Goal: Contribute content: Contribute content

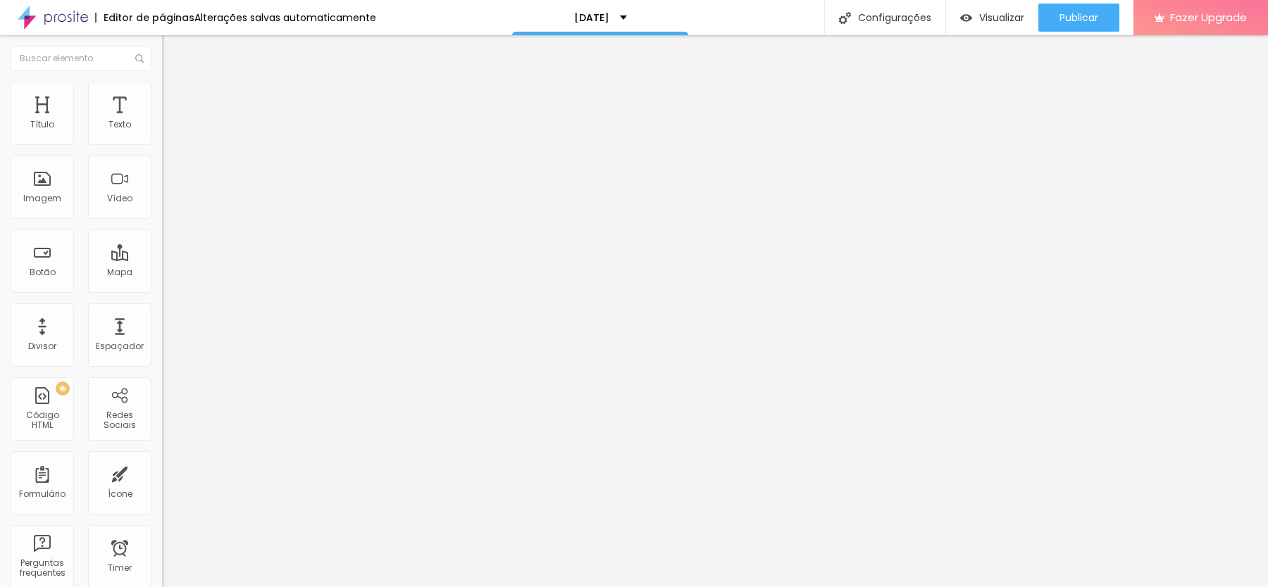
click at [162, 121] on span "Trocar imagem" at bounding box center [200, 115] width 77 height 12
click at [995, 9] on div "Visualizar" at bounding box center [992, 18] width 64 height 28
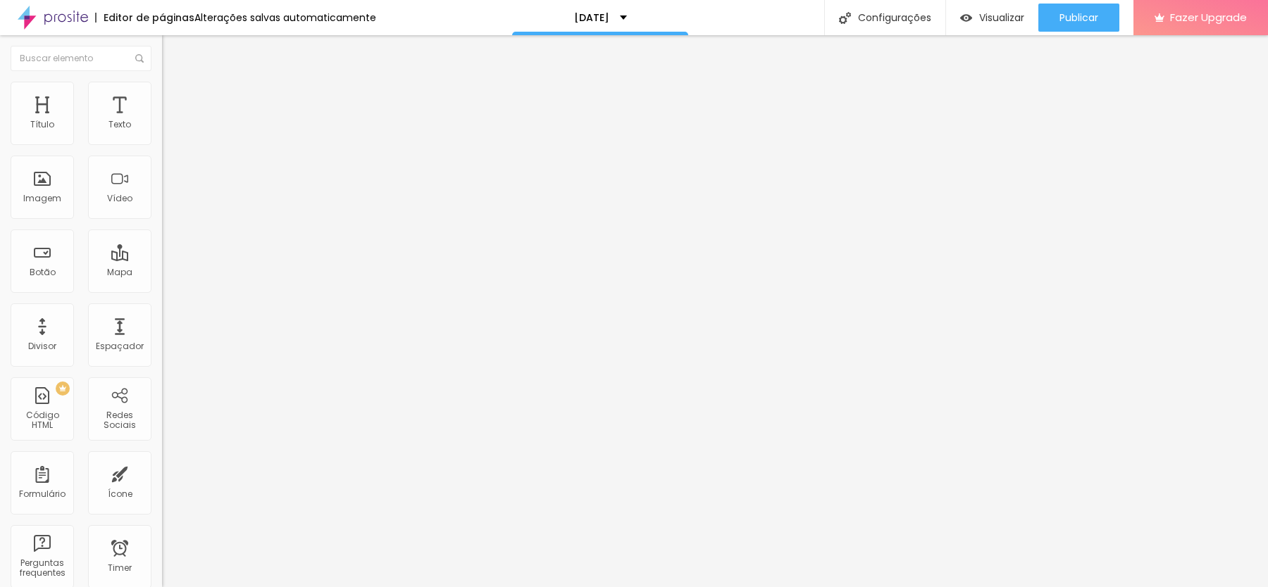
click at [239, 118] on img at bounding box center [243, 114] width 8 height 8
click at [162, 96] on li "Avançado" at bounding box center [243, 103] width 162 height 14
click at [162, 92] on li "Estilo" at bounding box center [243, 89] width 162 height 14
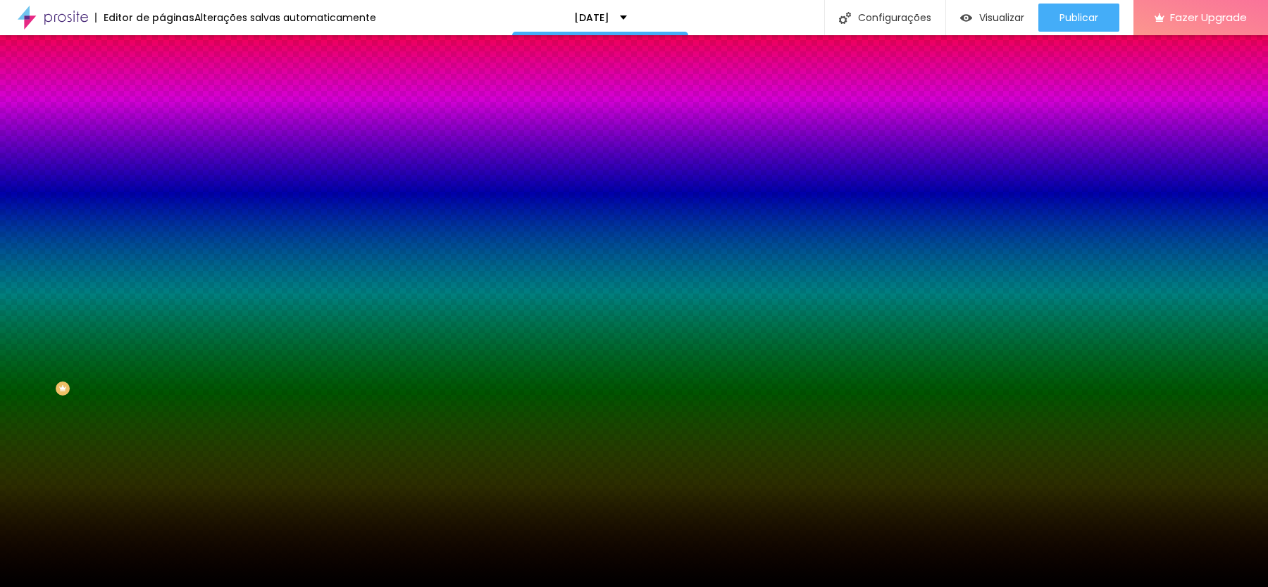
click at [162, 130] on span "Trocar imagem" at bounding box center [200, 124] width 77 height 12
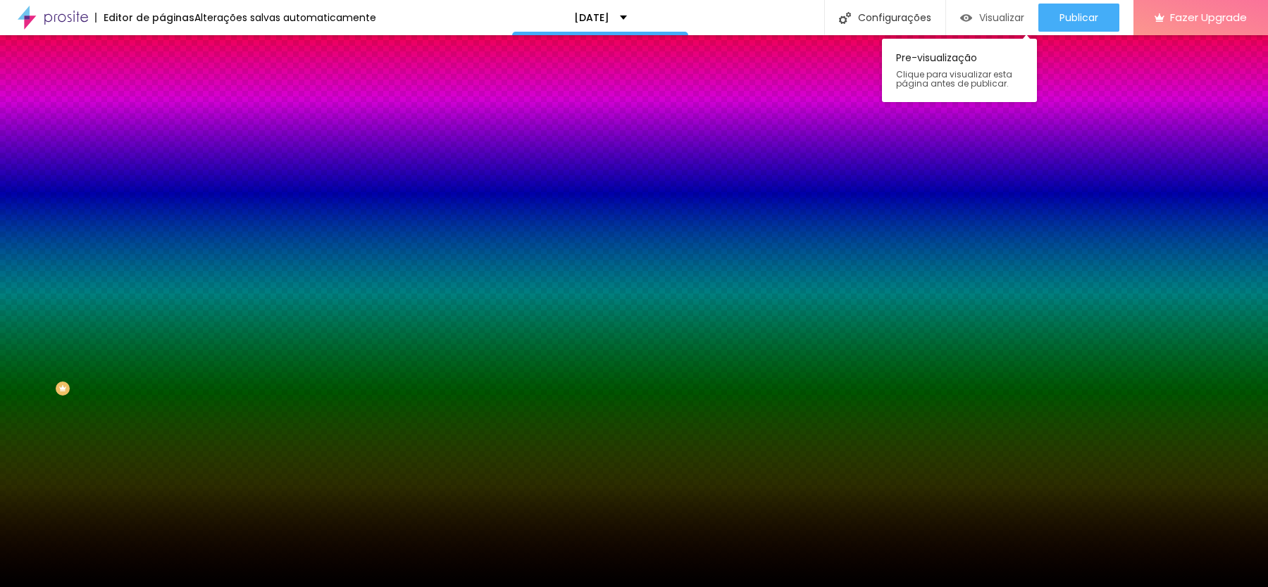
click at [963, 12] on img "button" at bounding box center [966, 18] width 12 height 12
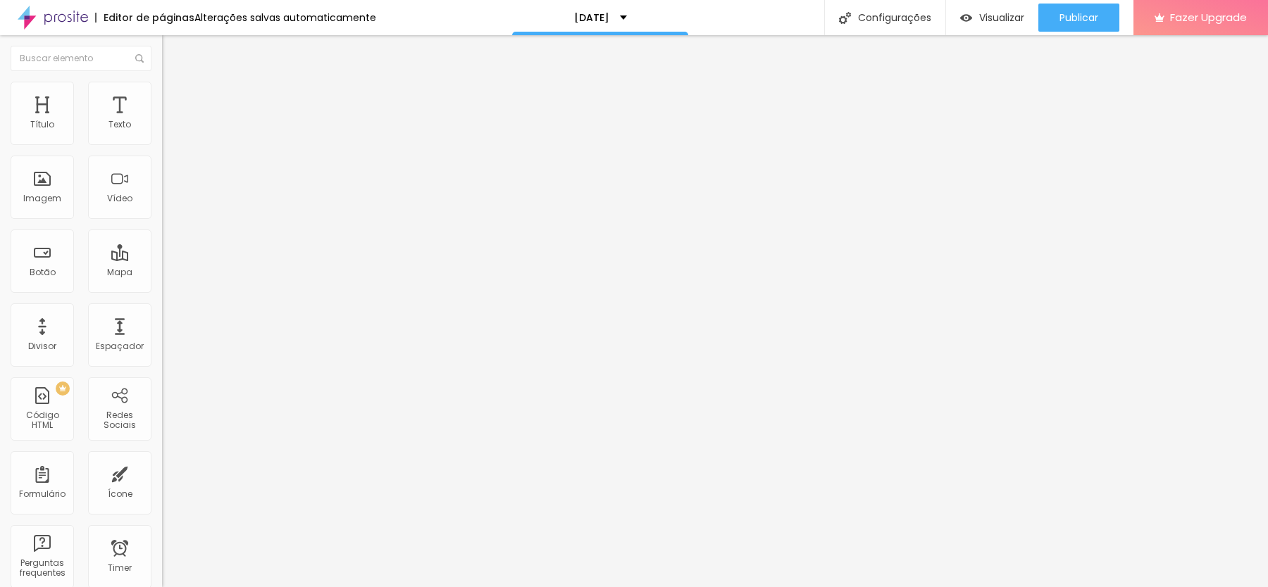
click at [162, 91] on li "Estilo" at bounding box center [243, 89] width 162 height 14
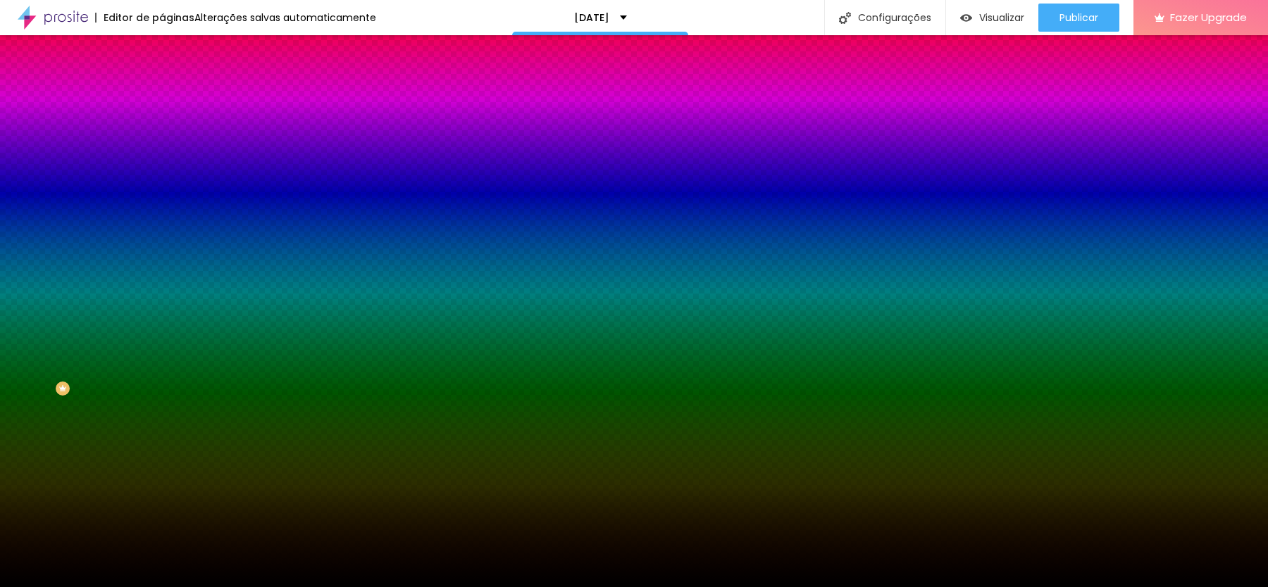
click at [162, 96] on li "Avançado" at bounding box center [243, 103] width 162 height 14
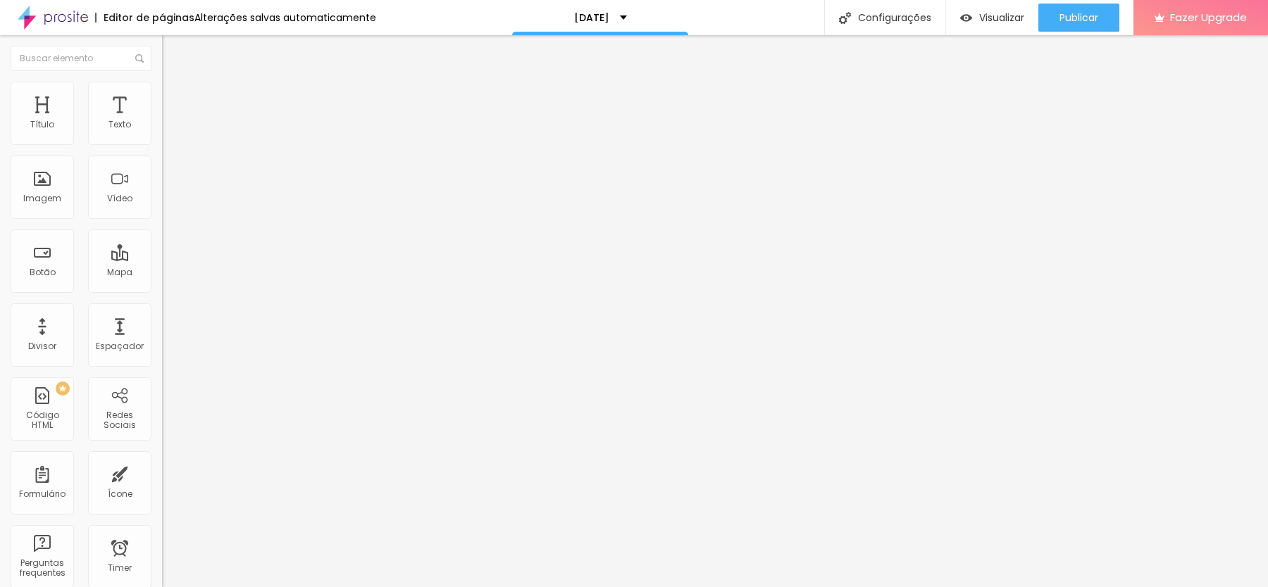
type input "10"
type input "5"
type input "0"
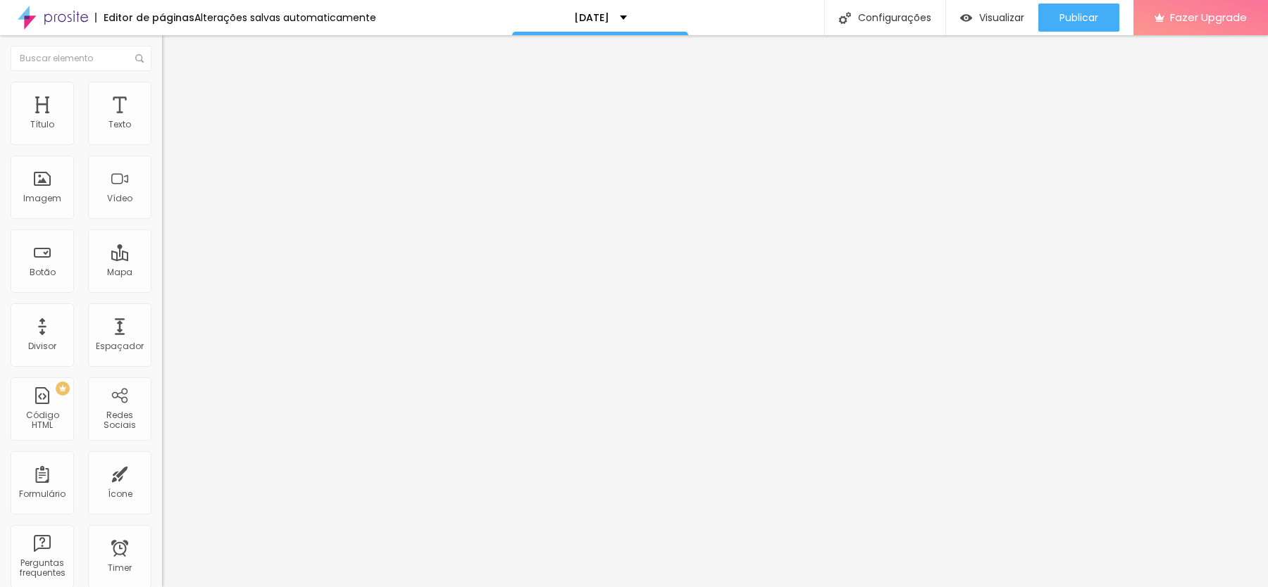
type input "0"
drag, startPoint x: 89, startPoint y: 137, endPoint x: 28, endPoint y: 138, distance: 61.3
click at [162, 273] on input "range" at bounding box center [207, 278] width 91 height 11
type input "20"
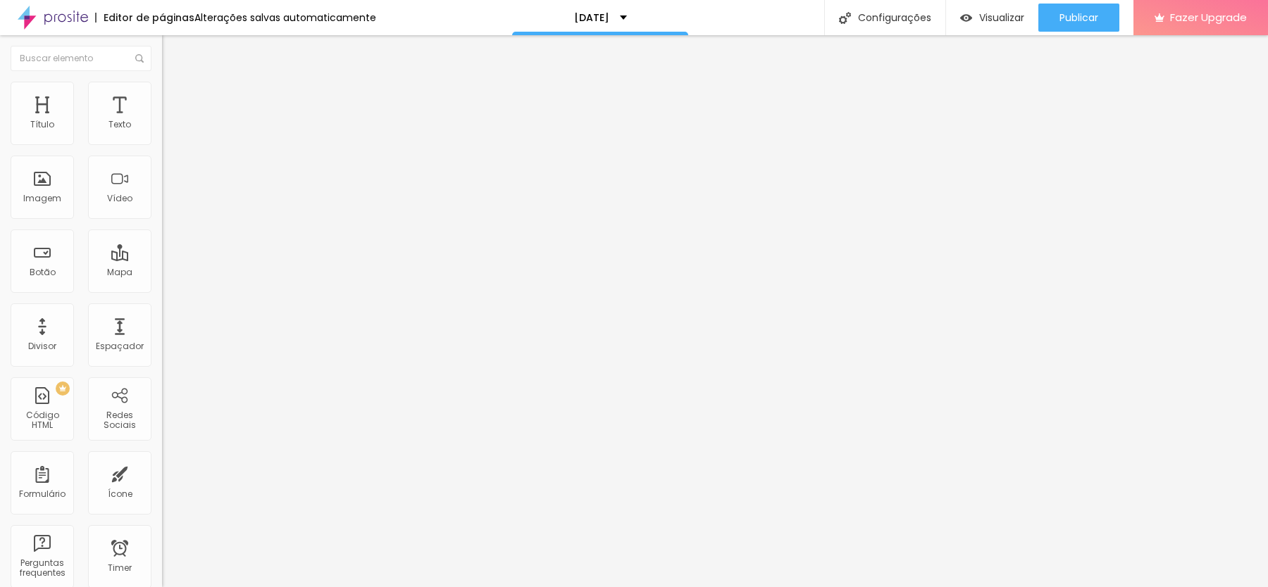
type input "25"
type input "30"
drag, startPoint x: 28, startPoint y: 138, endPoint x: 164, endPoint y: 139, distance: 135.9
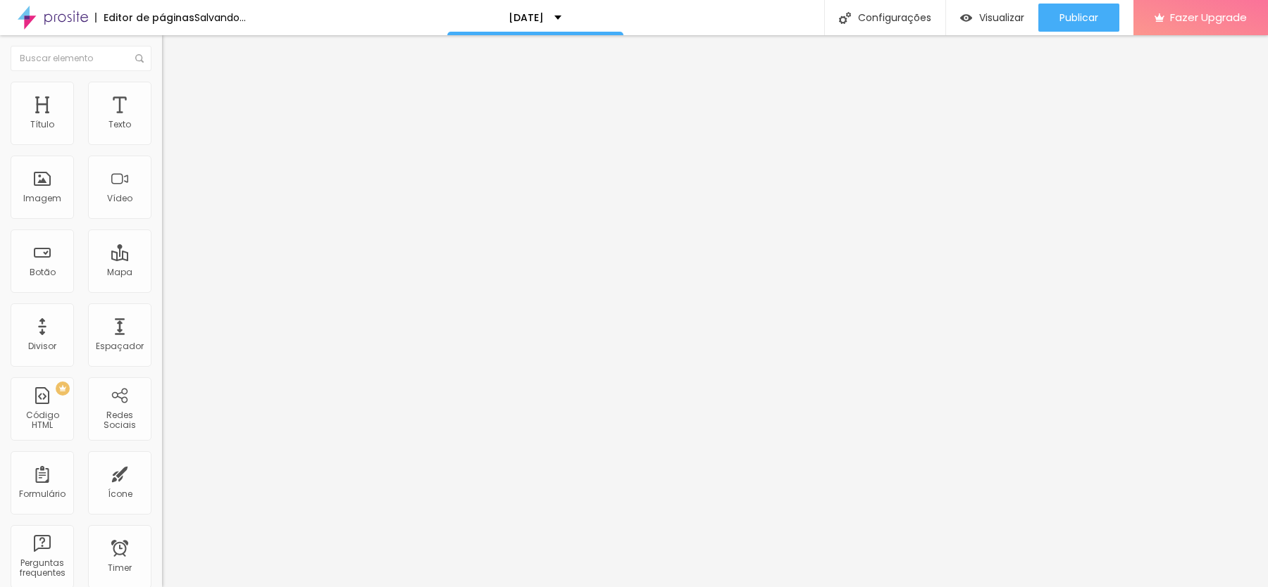
click at [164, 273] on input "range" at bounding box center [207, 278] width 91 height 11
type input "25"
type input "20"
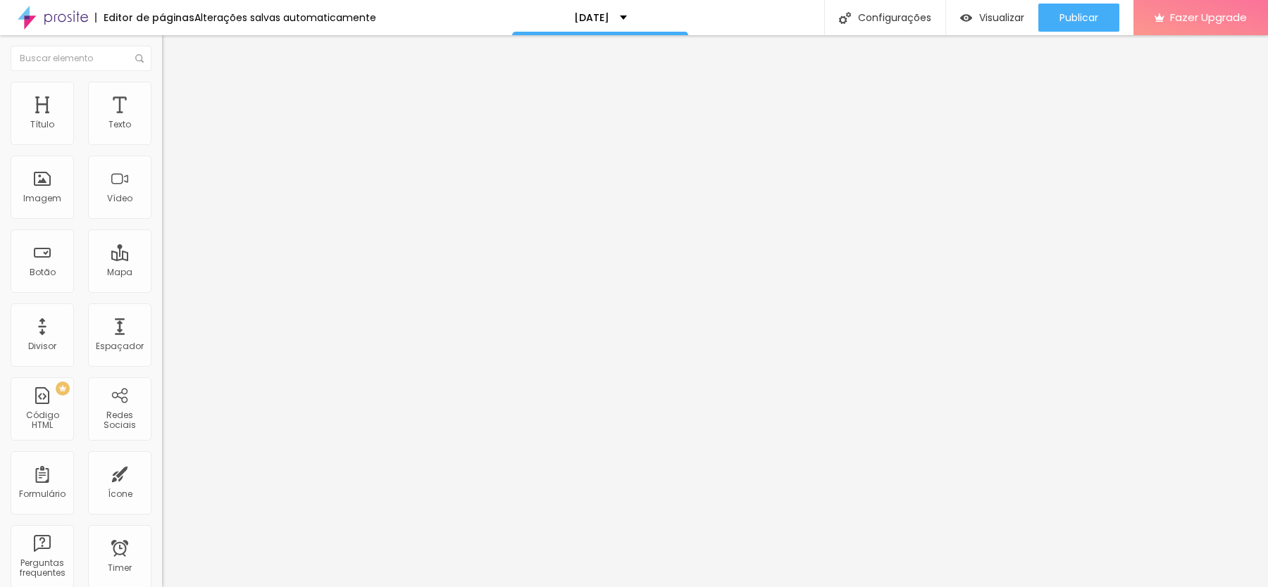
type input "15"
type input "10"
type input "5"
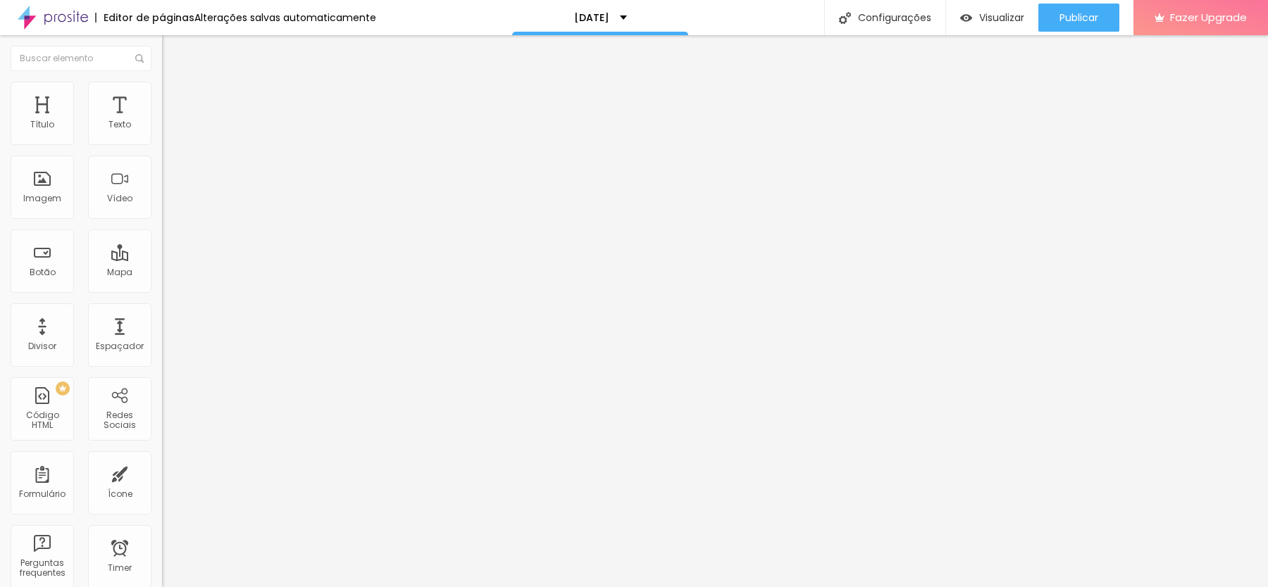
type input "5"
type input "0"
drag, startPoint x: 118, startPoint y: 136, endPoint x: 9, endPoint y: 135, distance: 108.5
type input "0"
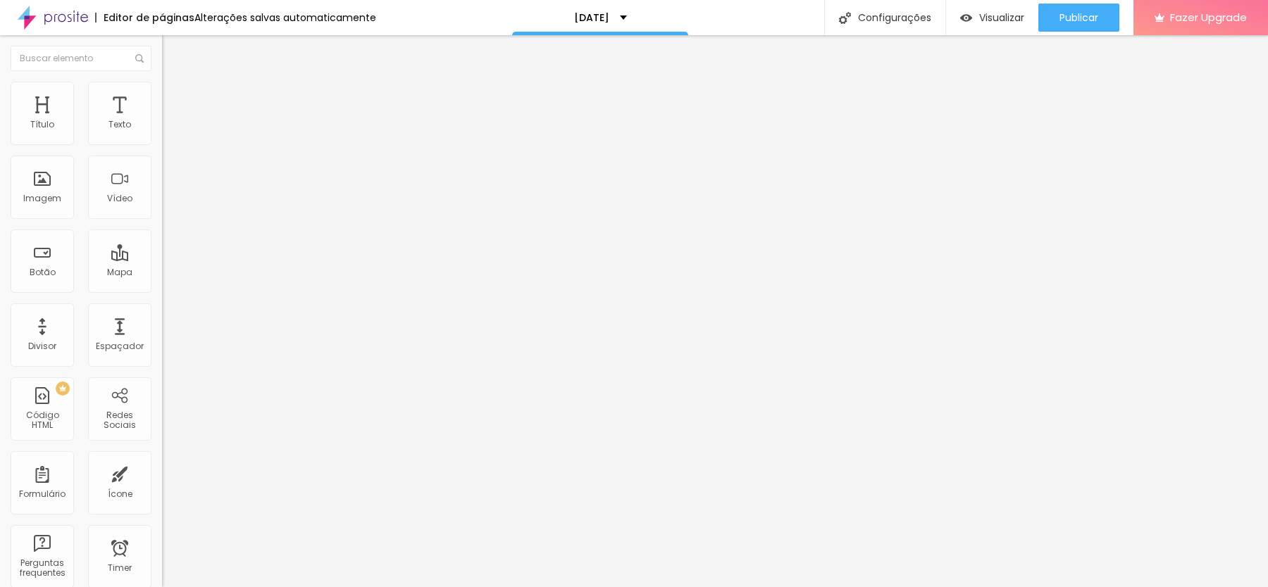
click at [162, 273] on input "range" at bounding box center [207, 278] width 91 height 11
type input "0"
drag, startPoint x: 39, startPoint y: 162, endPoint x: 0, endPoint y: 162, distance: 39.4
click at [162, 473] on input "range" at bounding box center [207, 478] width 91 height 11
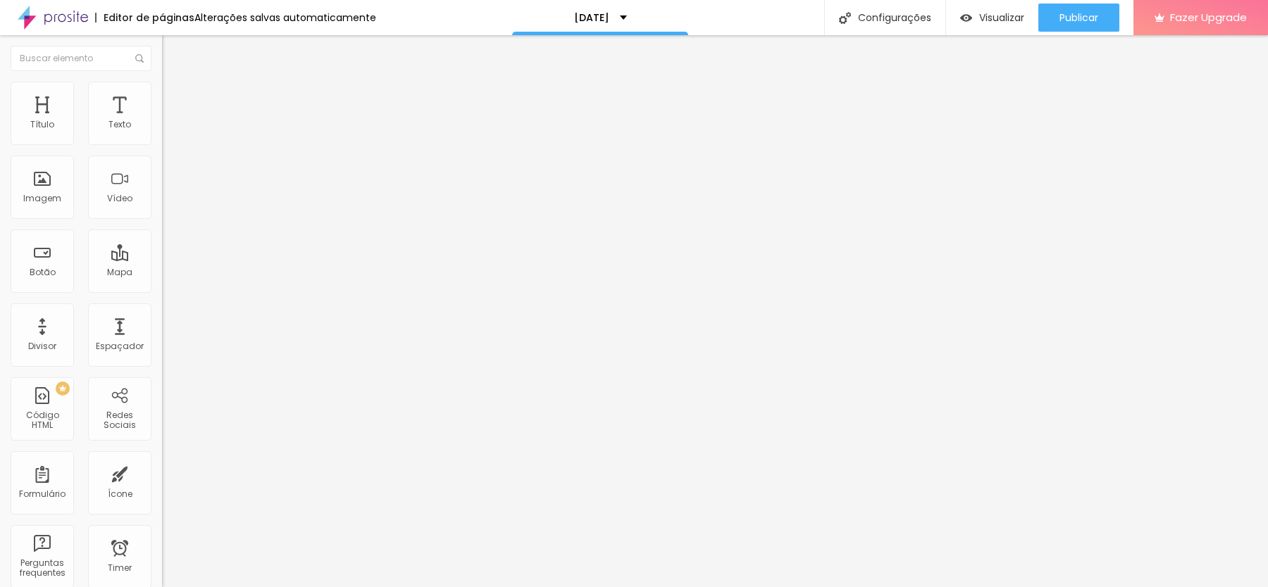
type input "4"
type input "339"
type input "452"
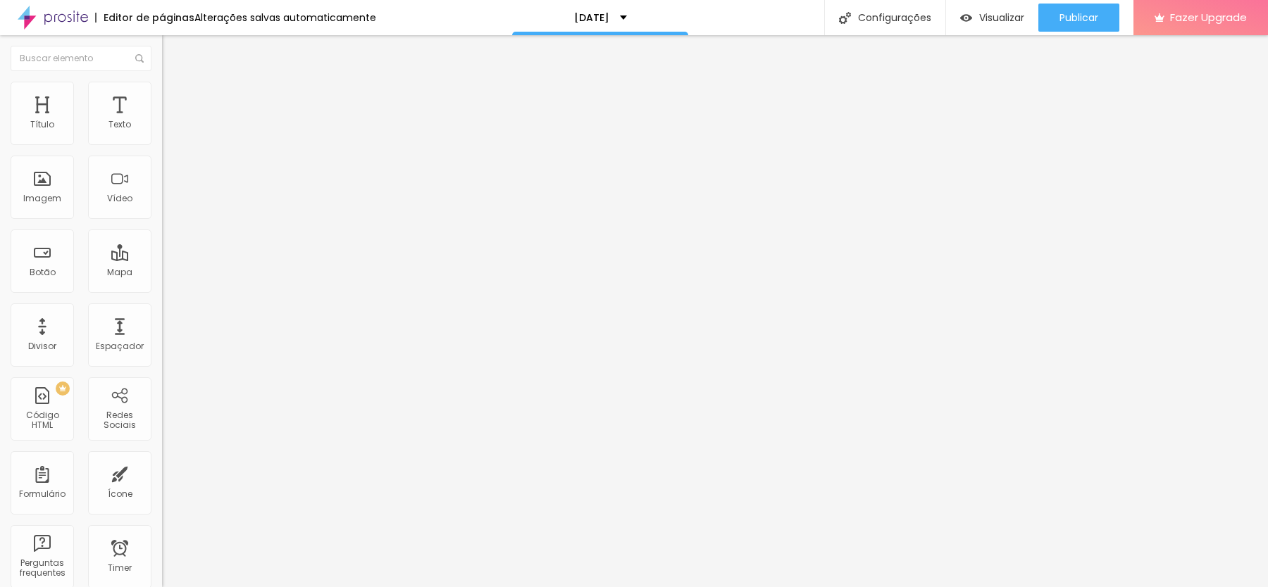
type input "452"
type input "500"
type input "443"
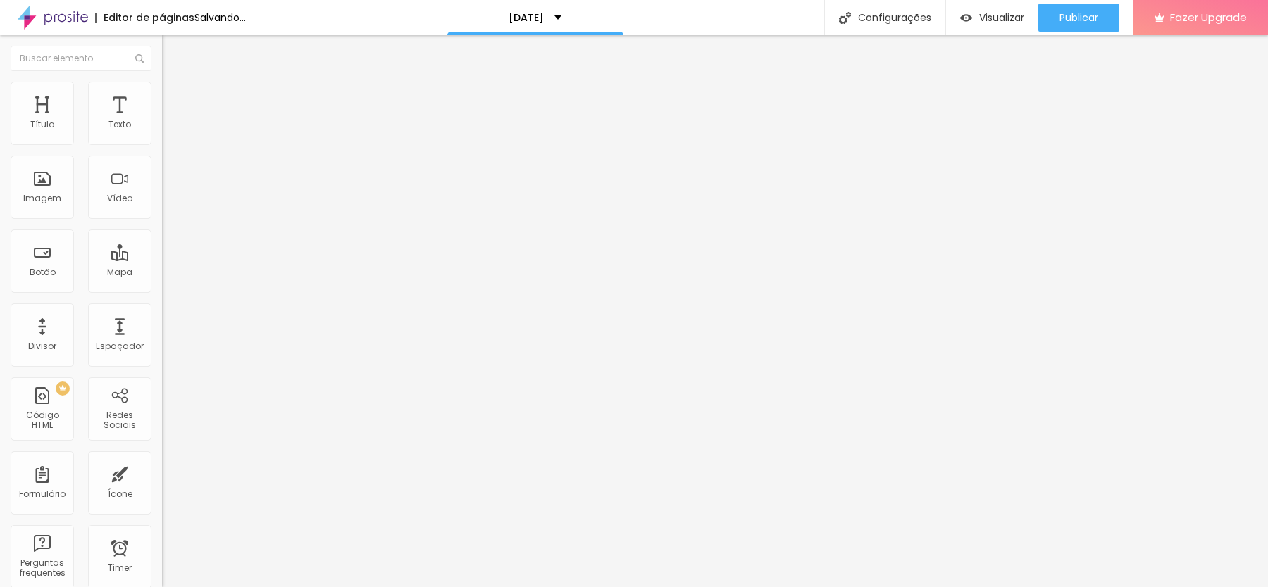
type input "426"
type input "411"
type input "397"
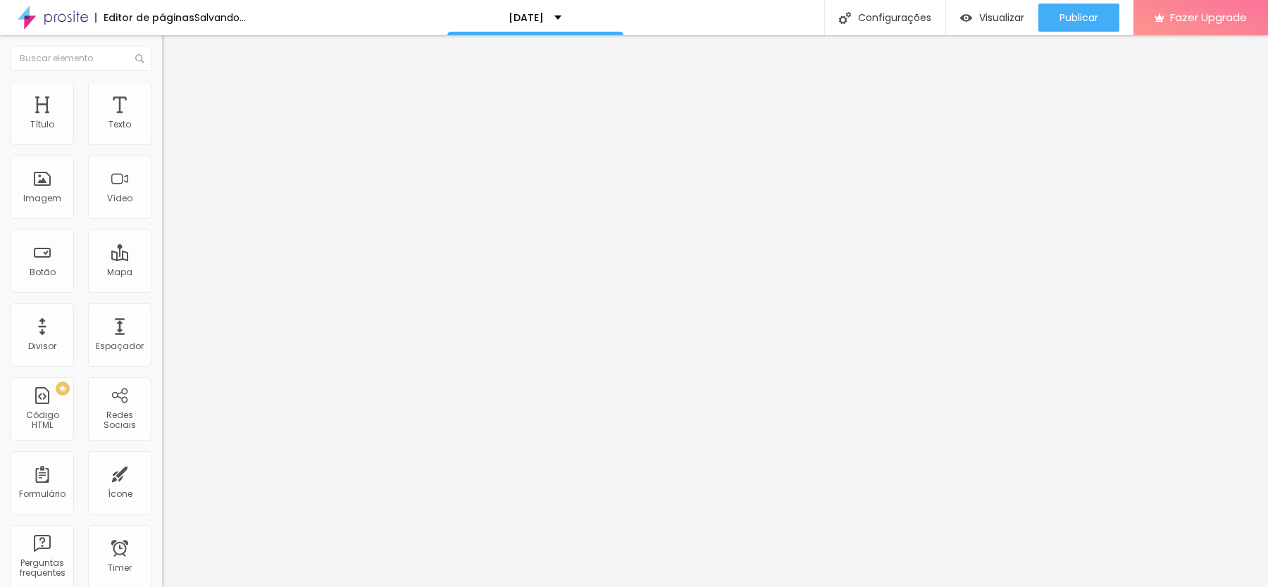
type input "397"
type input "384"
type input "372"
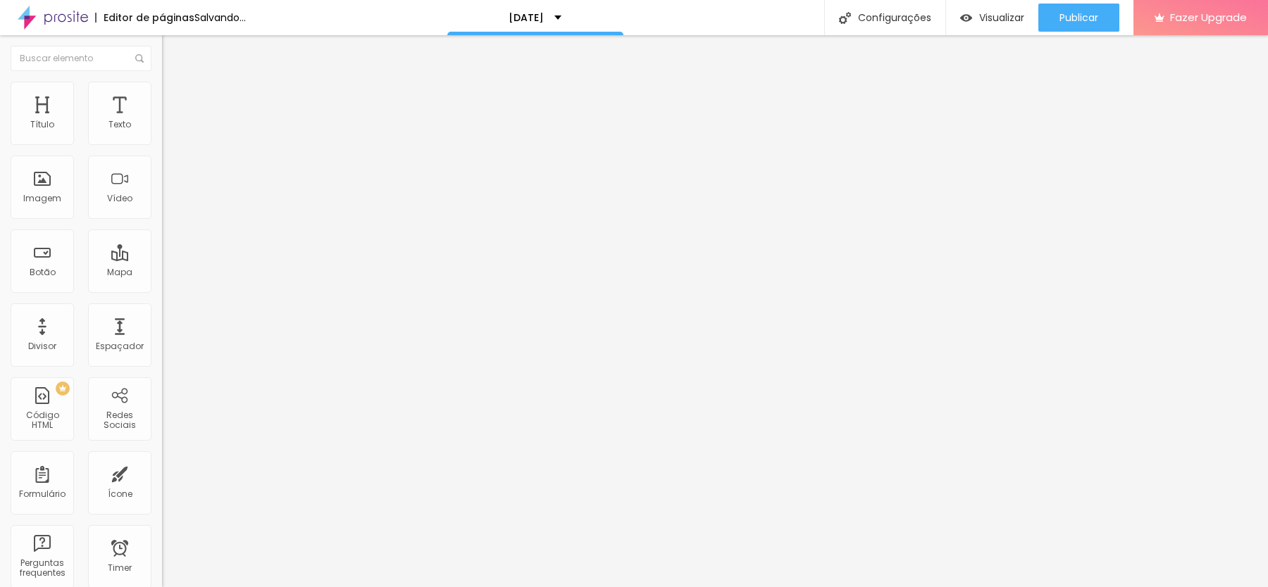
type input "361"
type input "349"
type input "338"
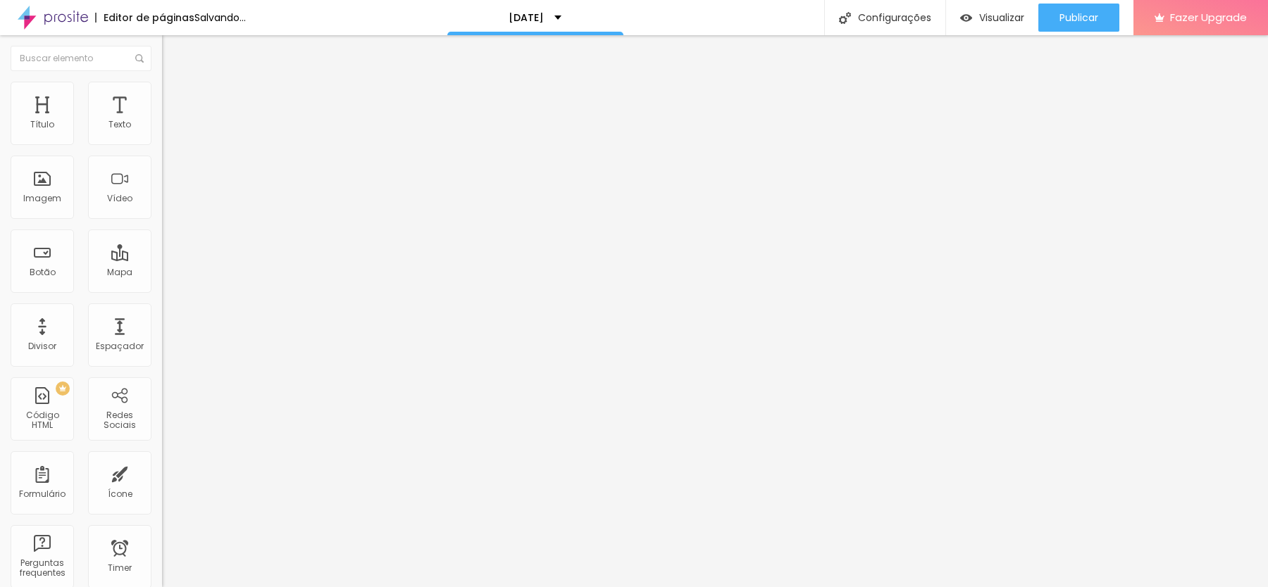
type input "338"
type input "324"
type input "307"
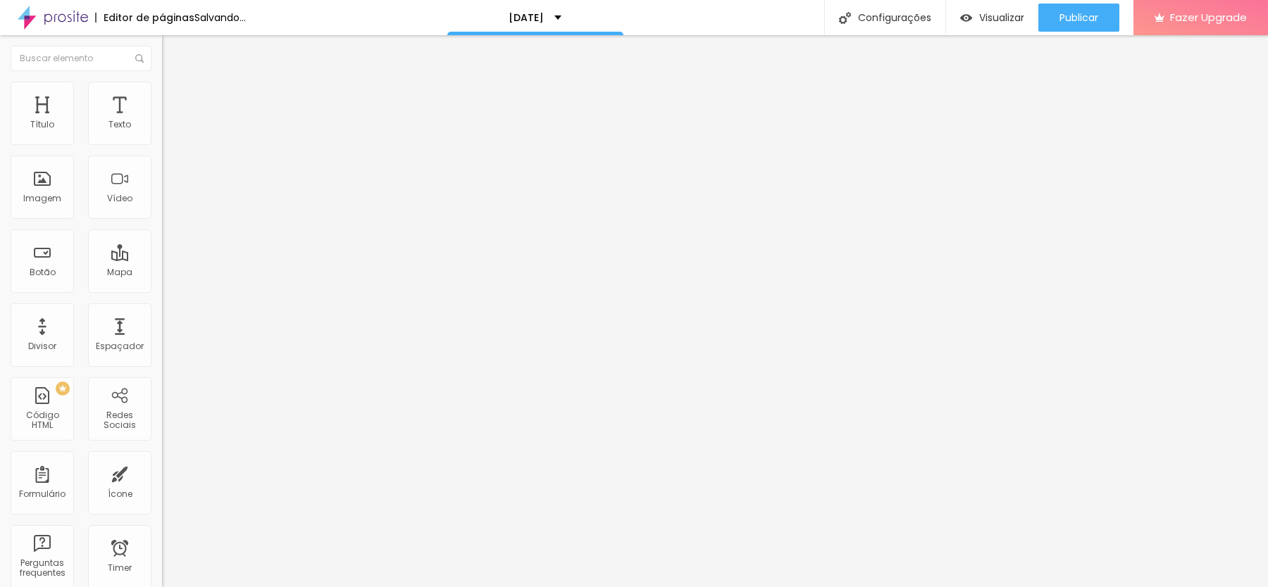
type input "289"
type input "271"
type input "250"
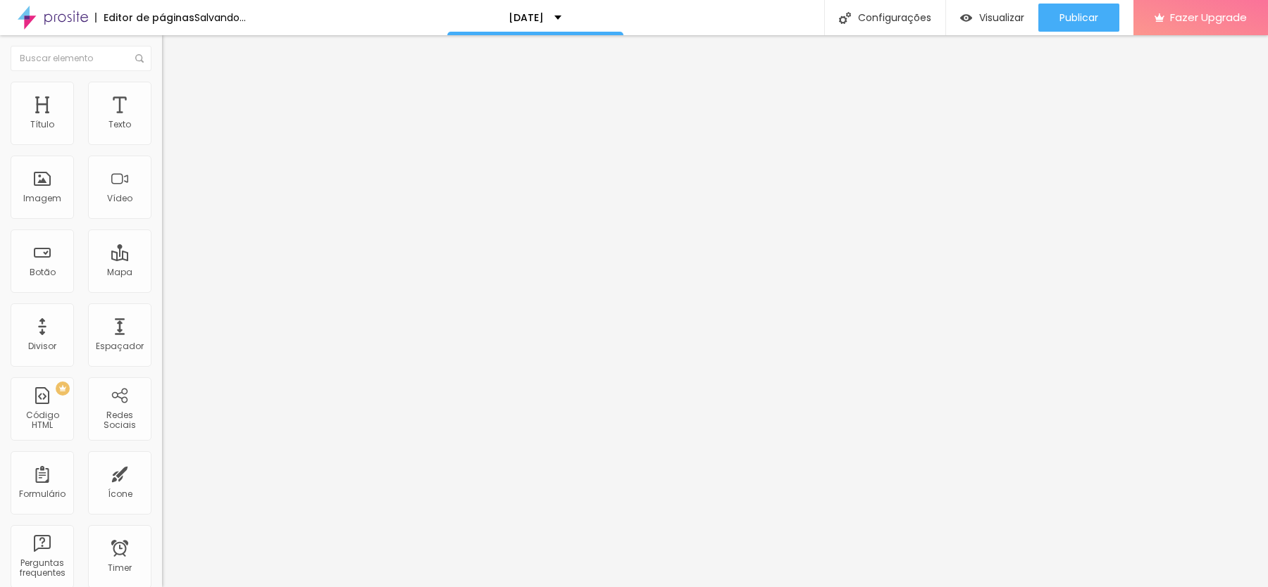
type input "250"
type input "228"
type input "208"
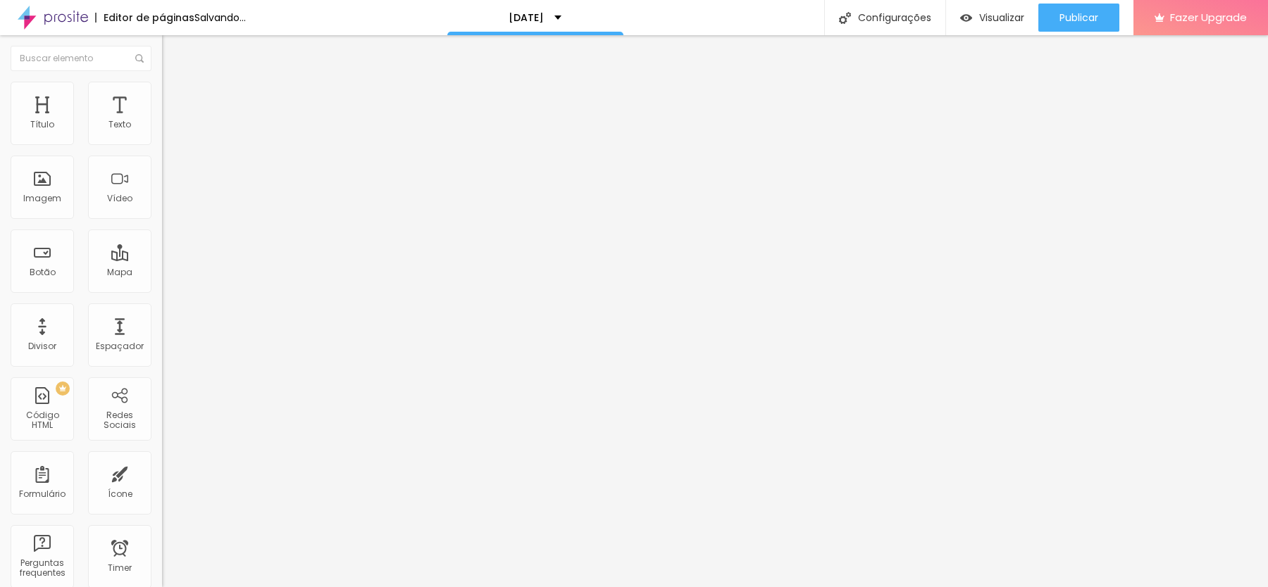
type input "192"
type input "179"
type input "170"
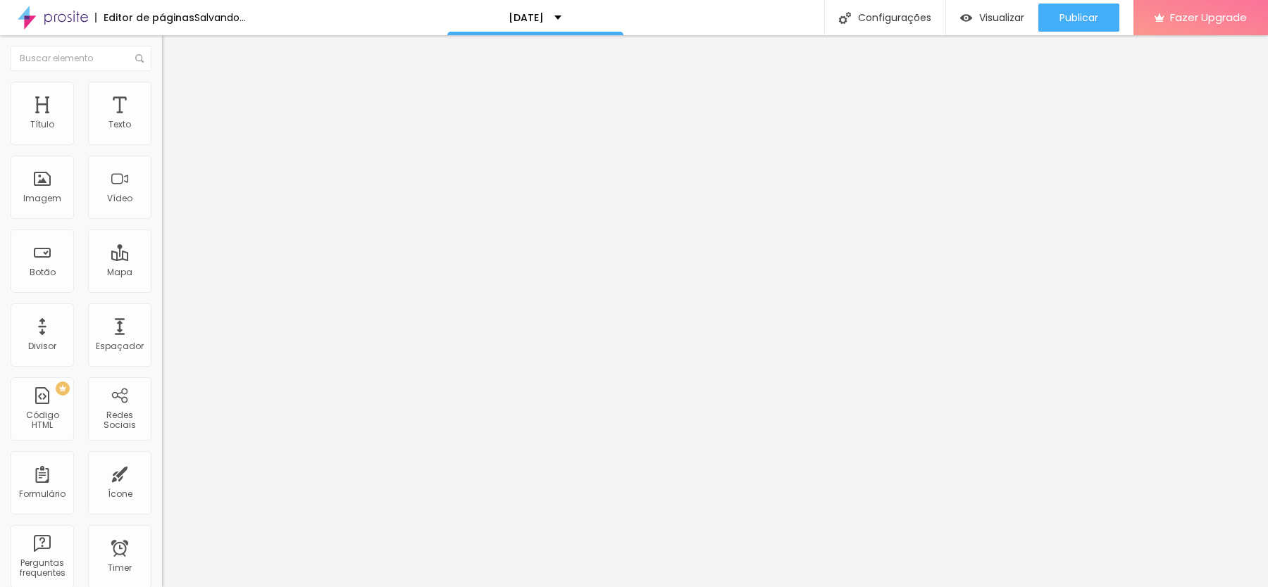
type input "170"
type input "163"
type input "158"
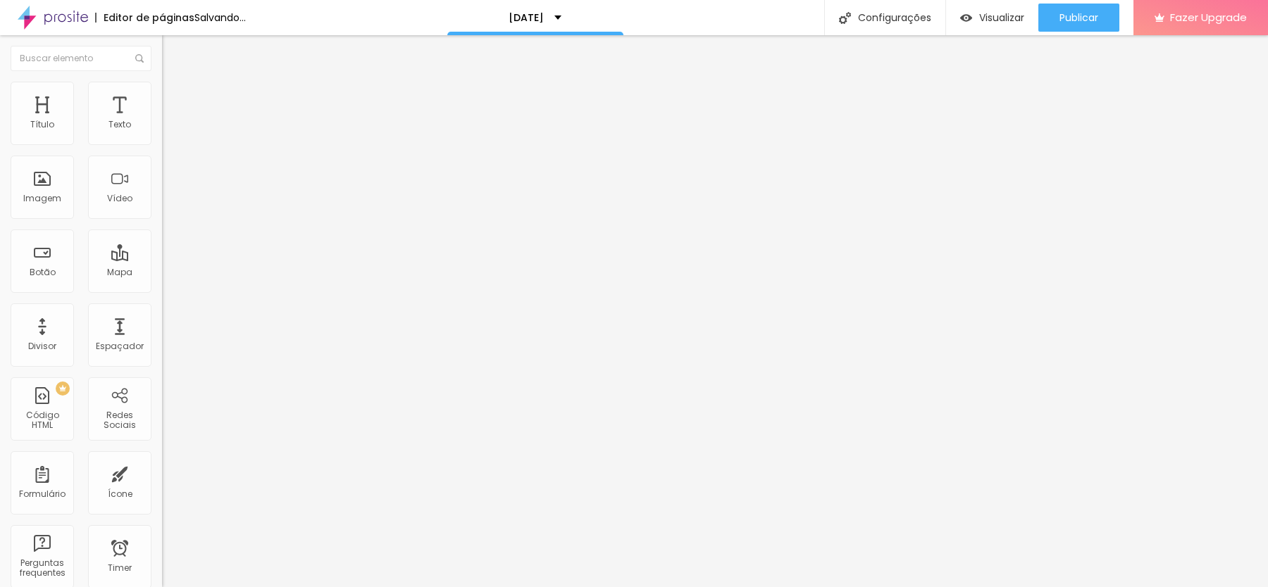
type input "154"
type input "151"
type input "146"
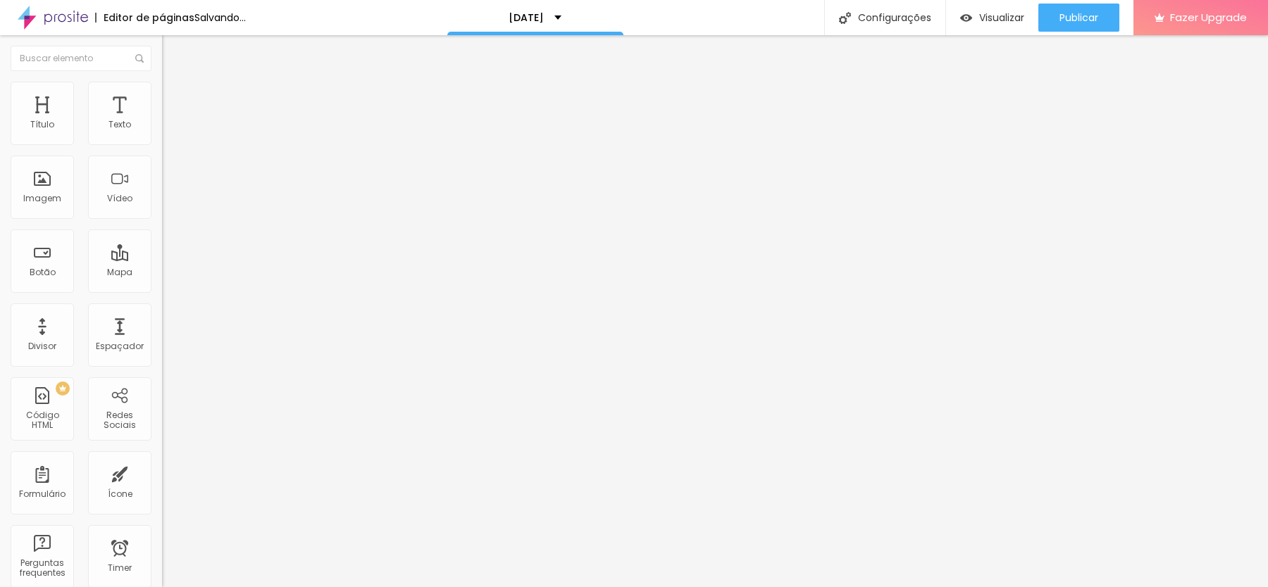
type input "146"
type input "140"
type input "133"
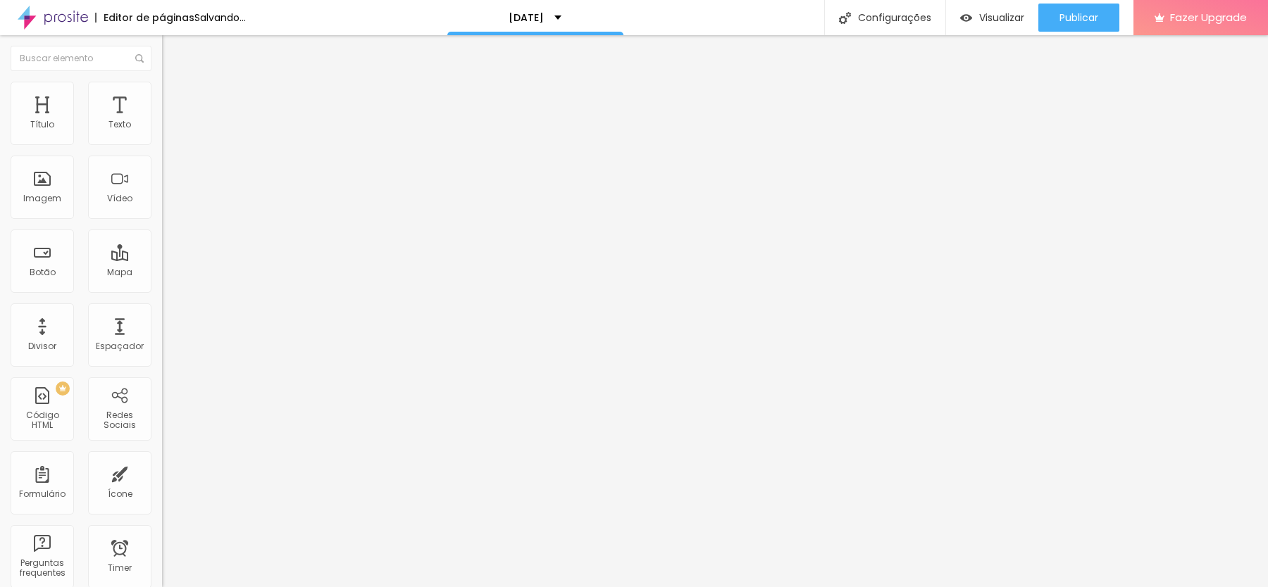
type input "125"
type input "117"
type input "111"
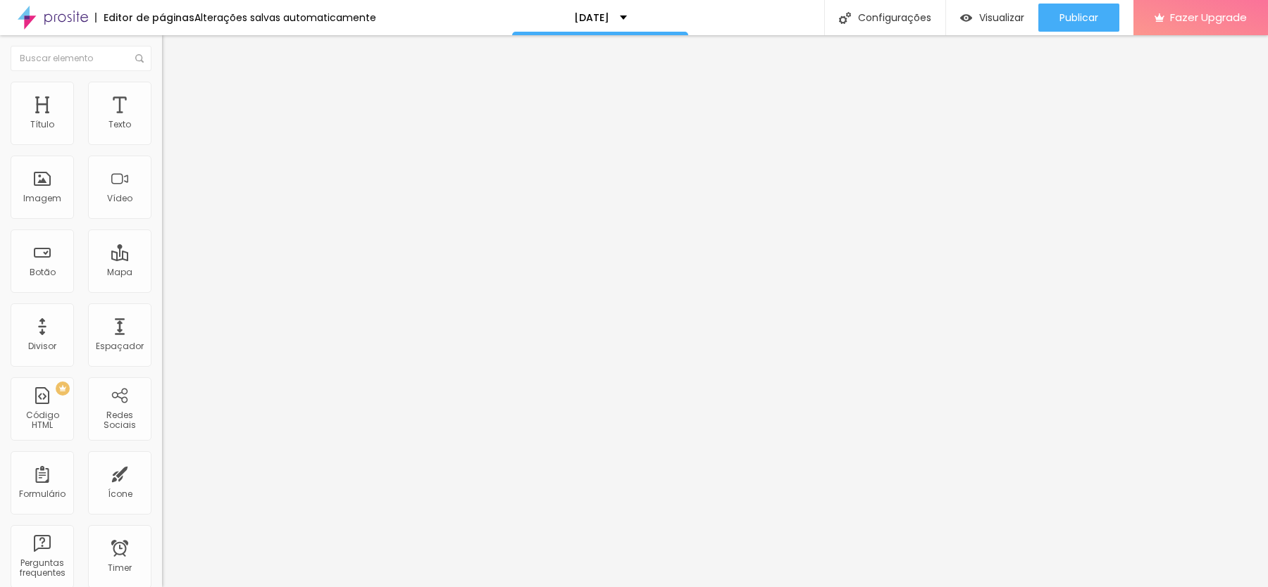
type input "111"
type input "106"
type input "104"
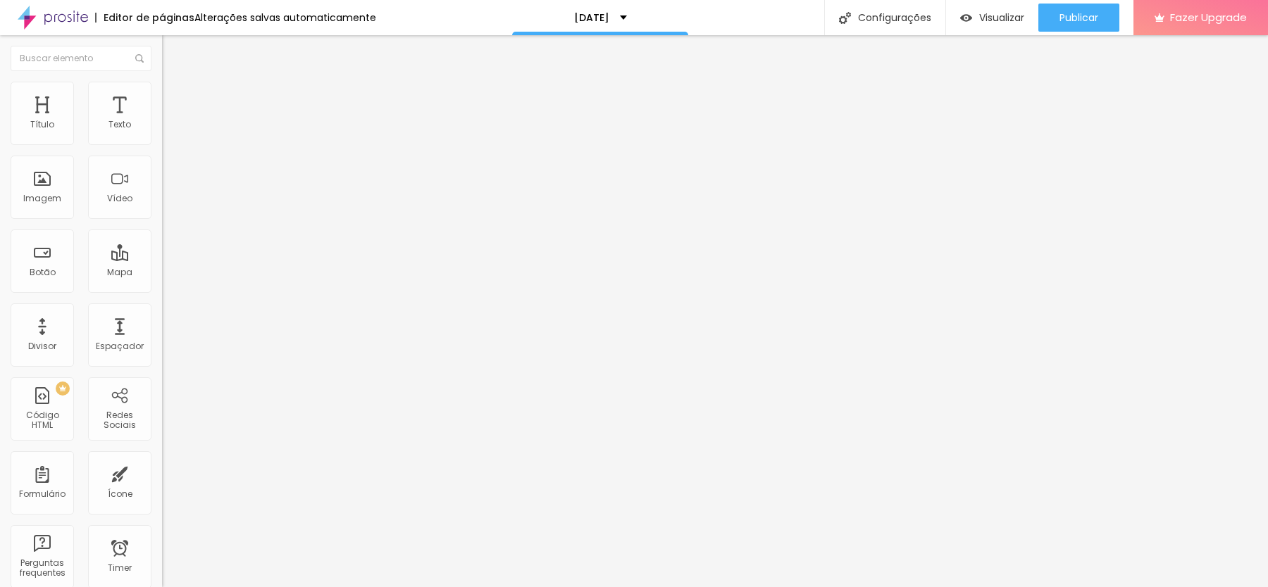
type input "105"
type input "111"
type input "118"
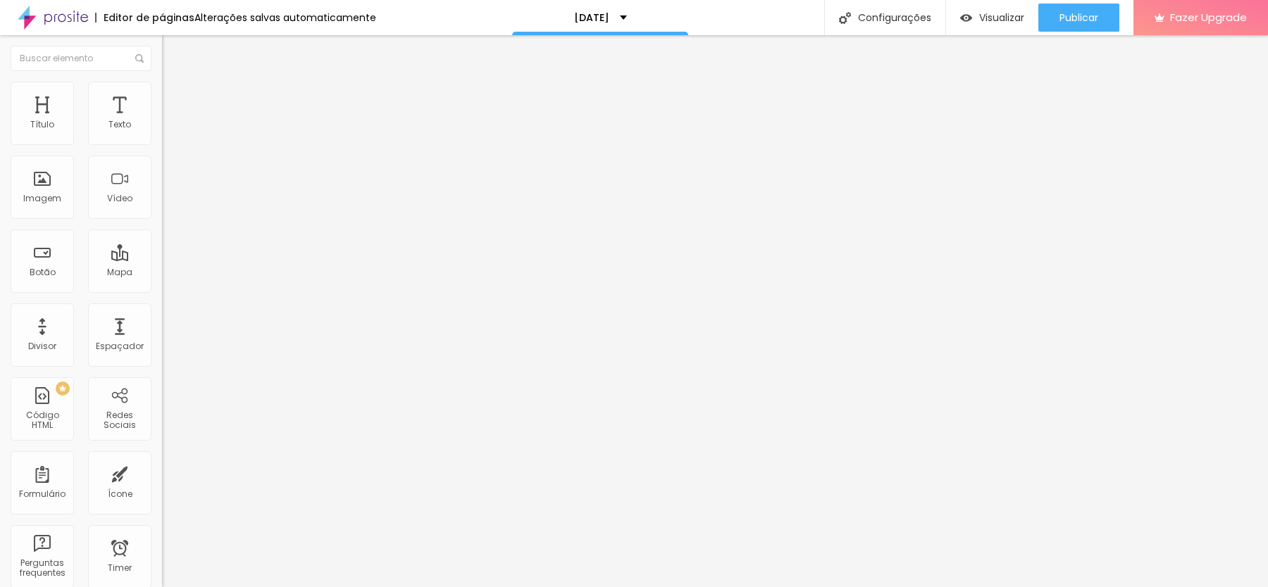
type input "118"
type input "124"
type input "132"
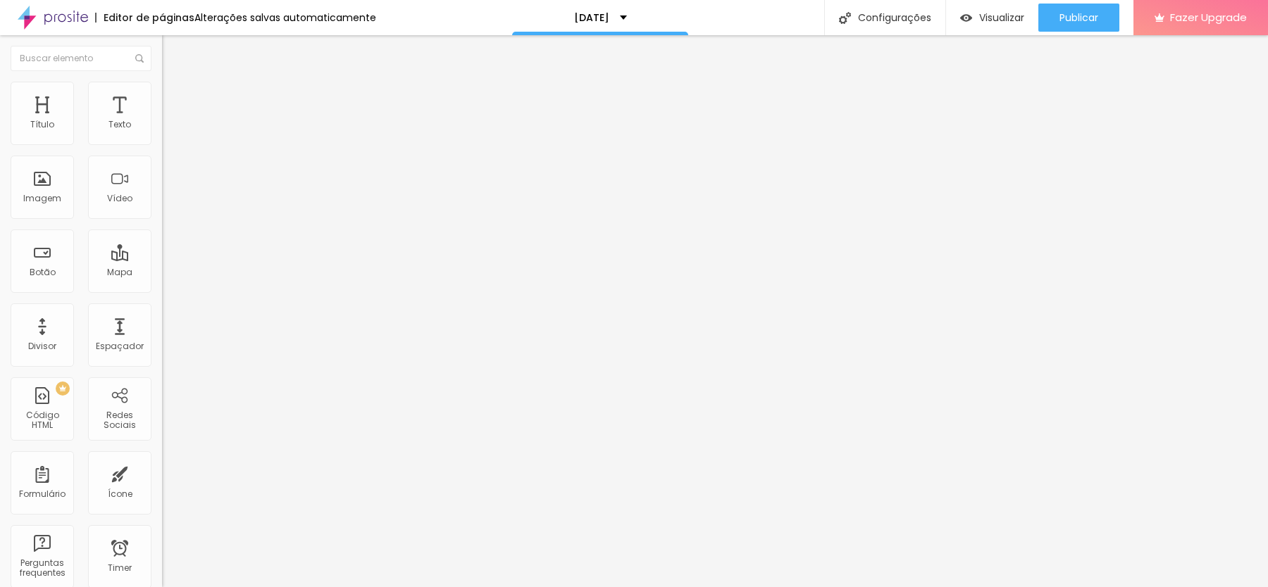
type input "140"
type input "146"
type input "151"
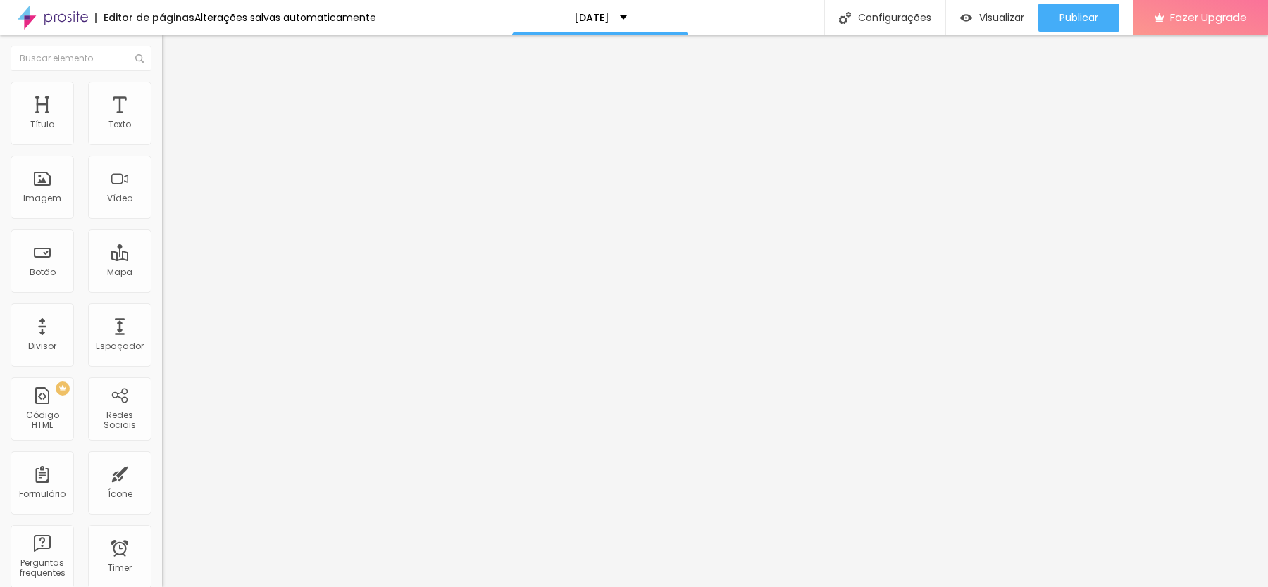
type input "151"
type input "157"
type input "162"
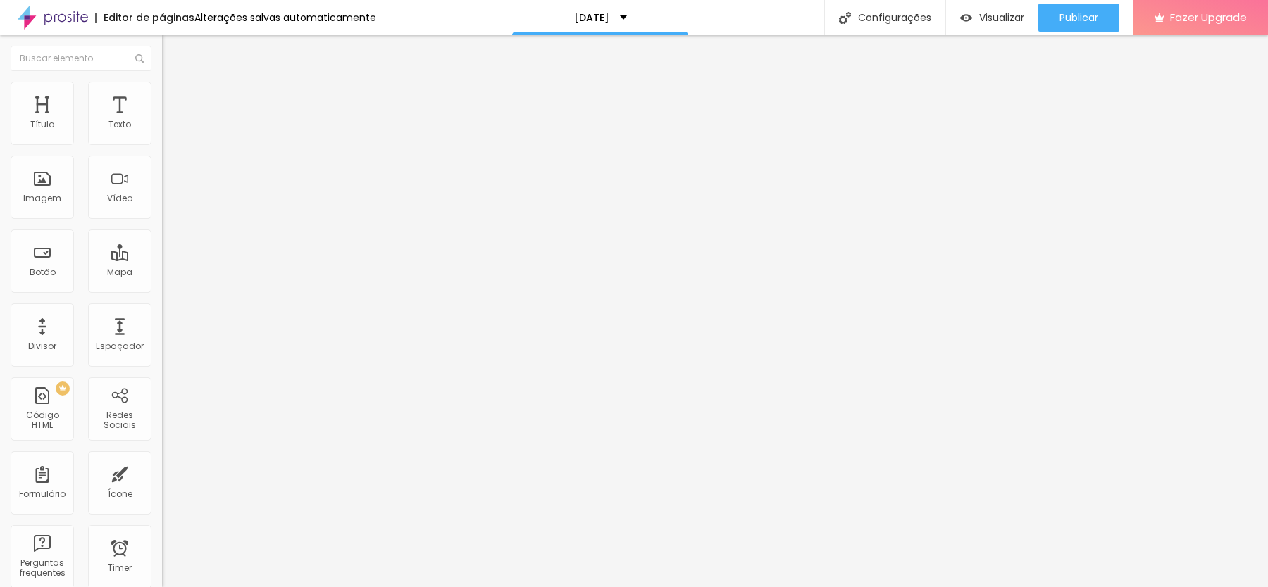
type input "168"
type input "176"
type input "186"
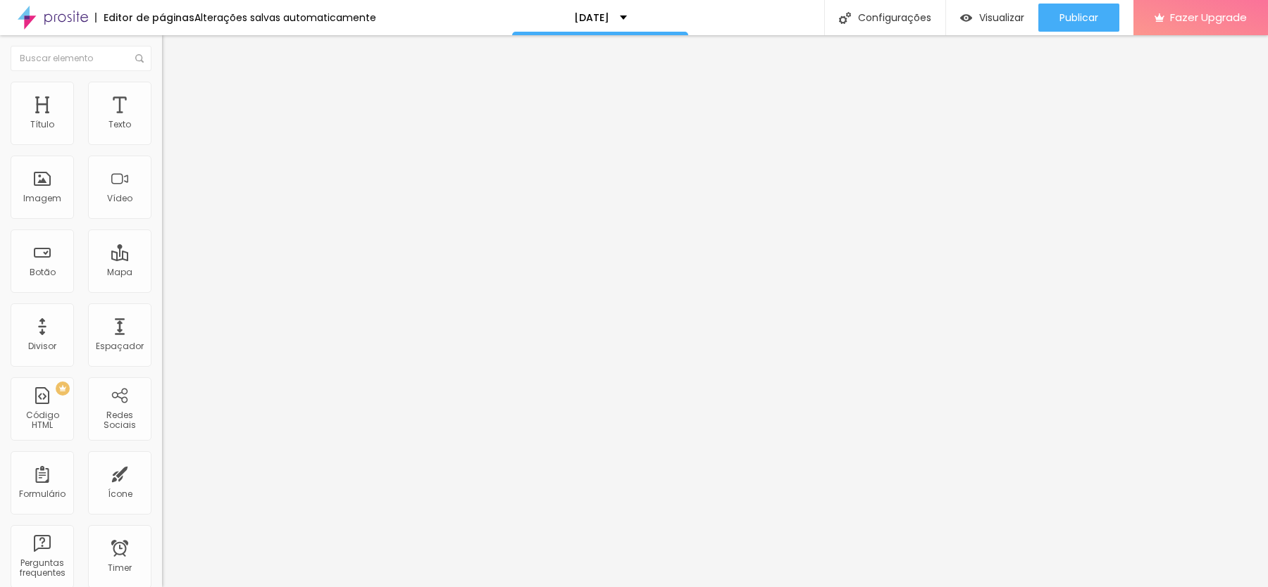
type input "186"
type input "202"
type input "227"
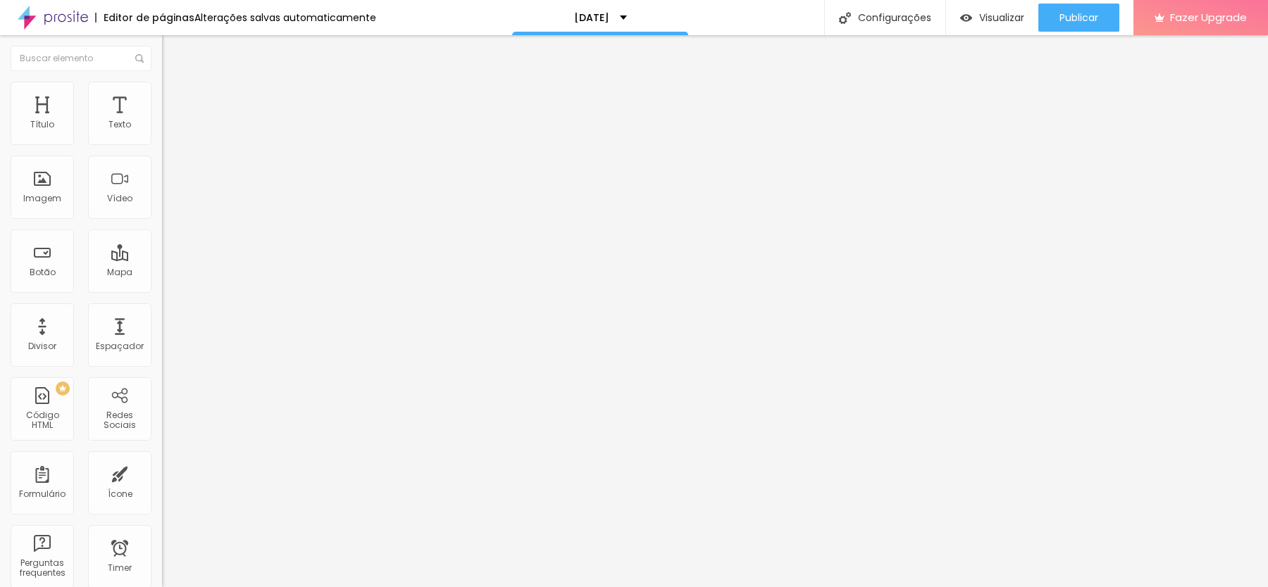
type input "258"
type input "288"
type input "318"
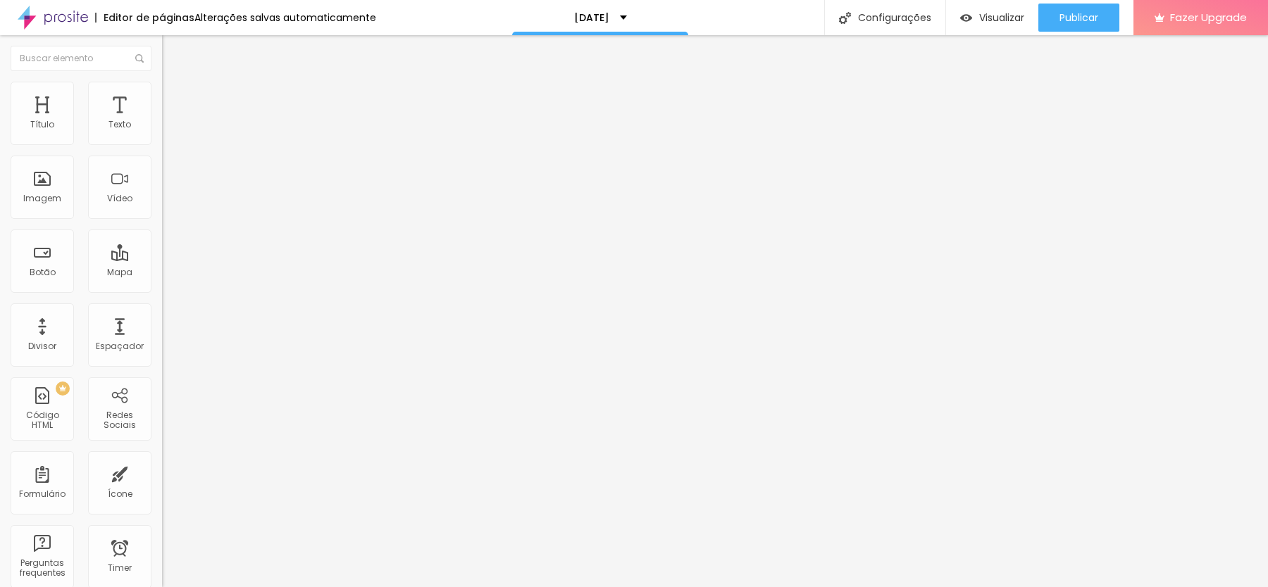
type input "318"
type input "342"
type input "357"
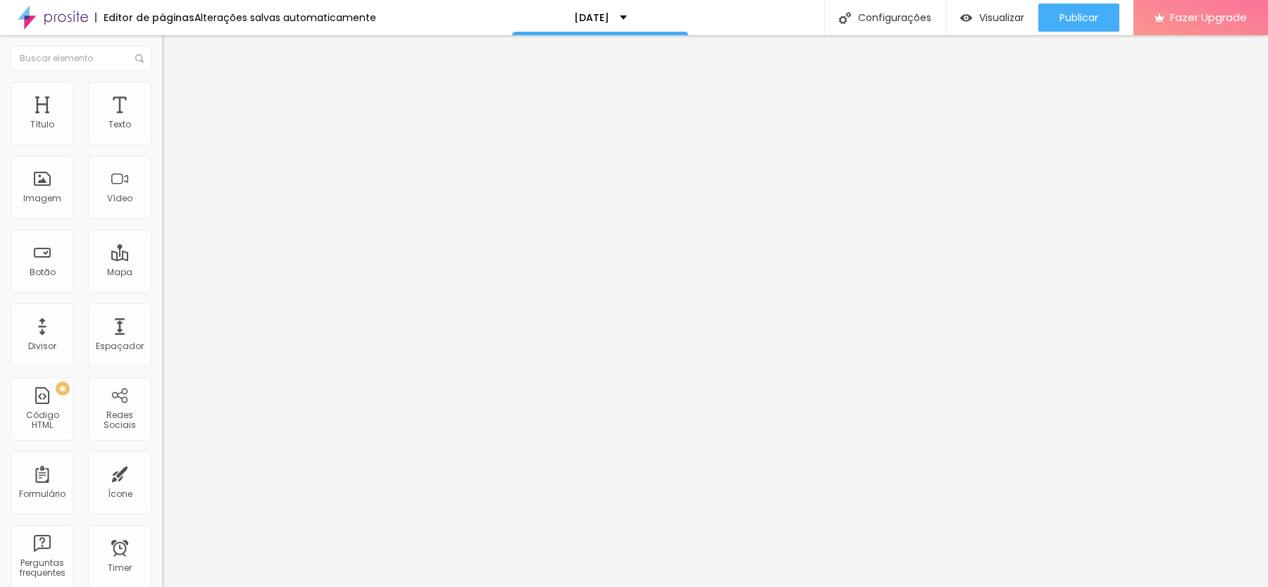
type input "365"
type input "371"
type input "374"
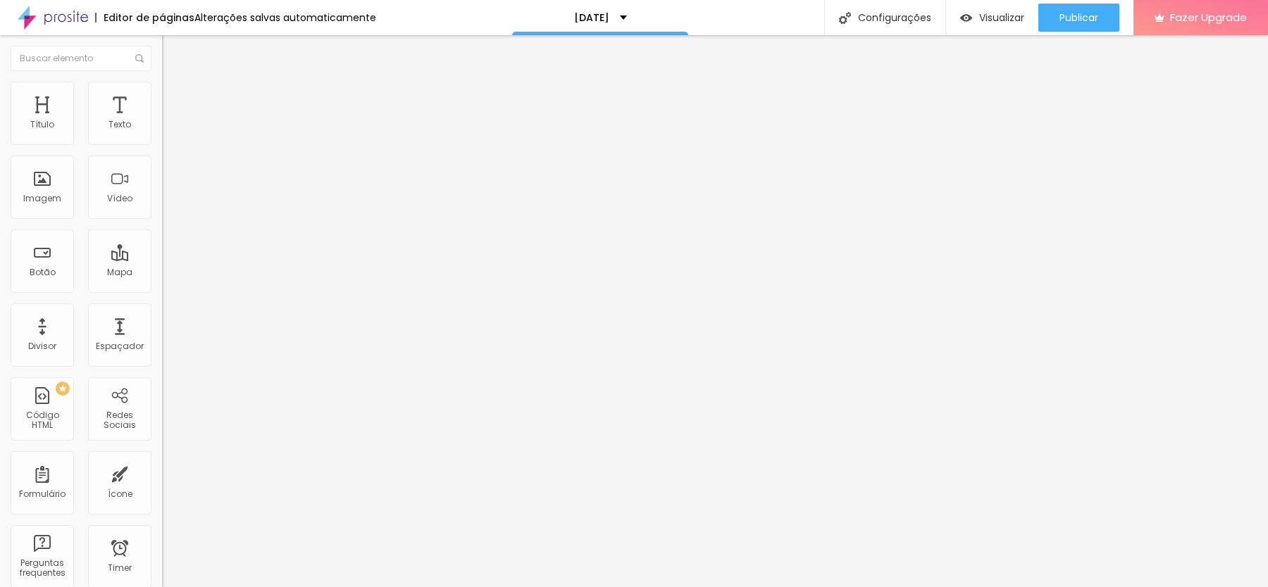
type input "374"
type input "378"
type input "381"
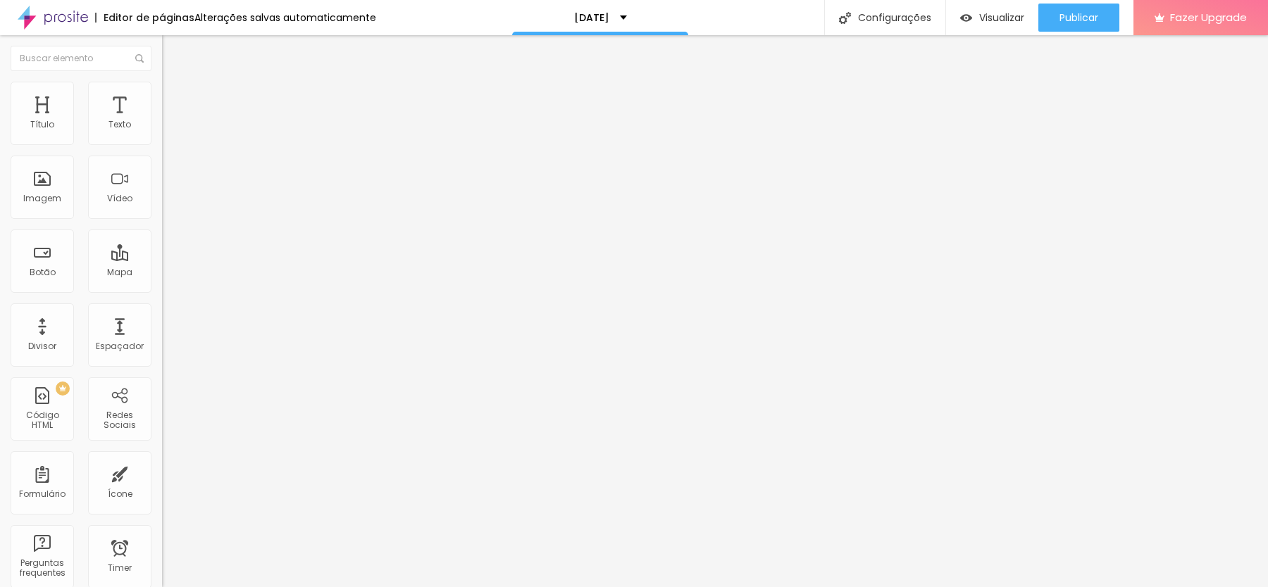
type input "385"
type input "388"
type input "392"
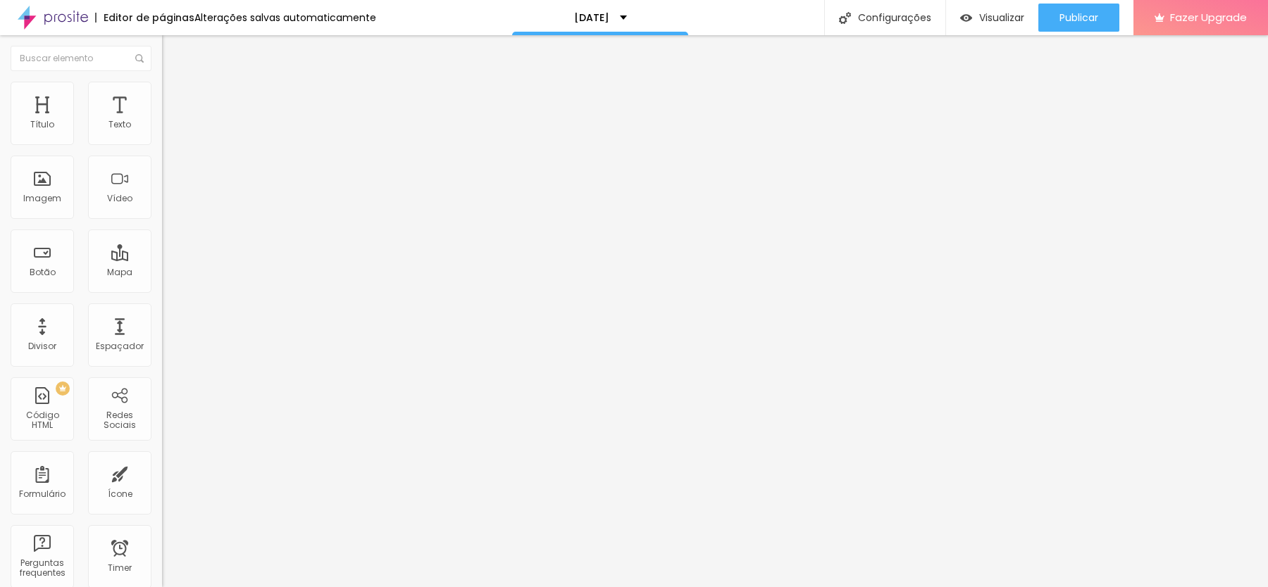
type input "392"
type input "398"
type input "406"
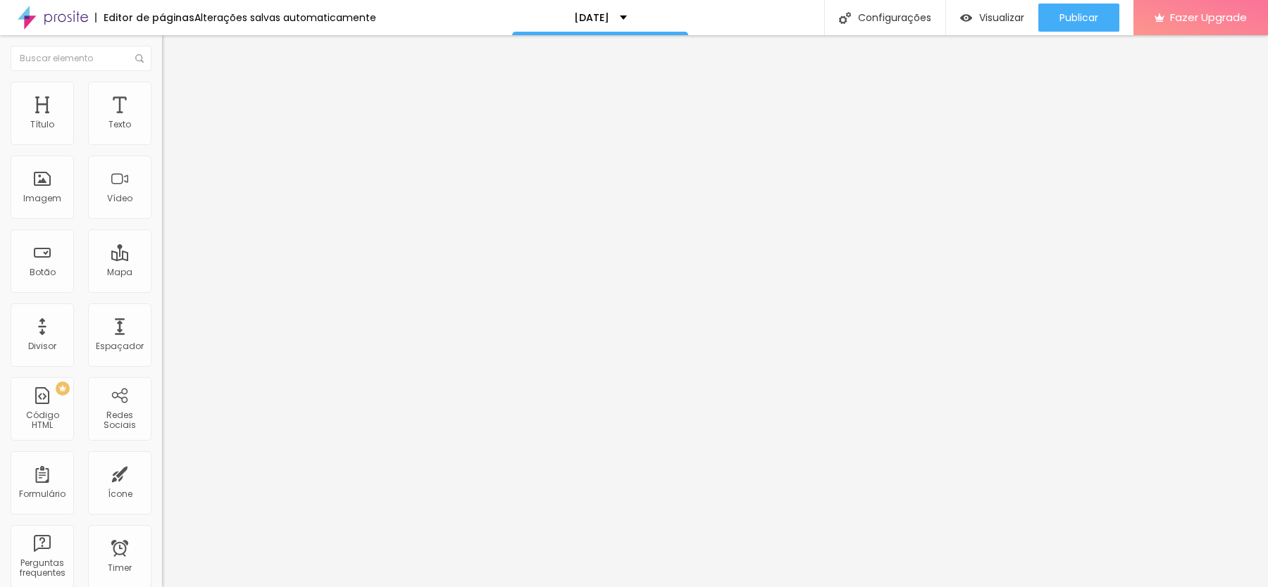
type input "414"
type input "422"
type input "429"
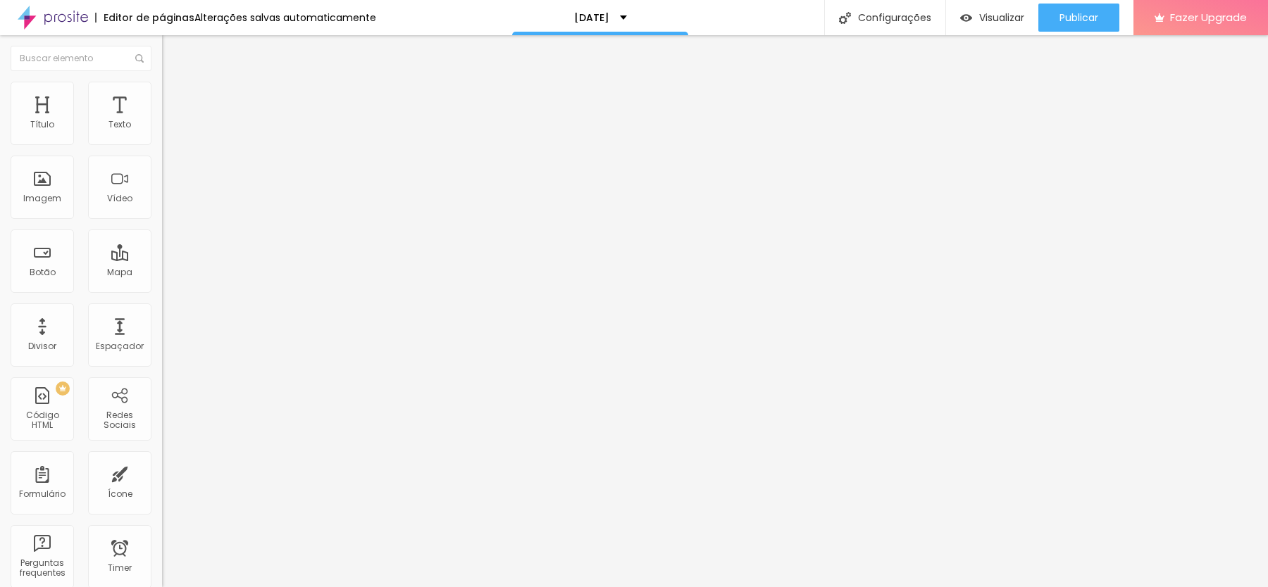
type input "429"
type input "437"
type input "446"
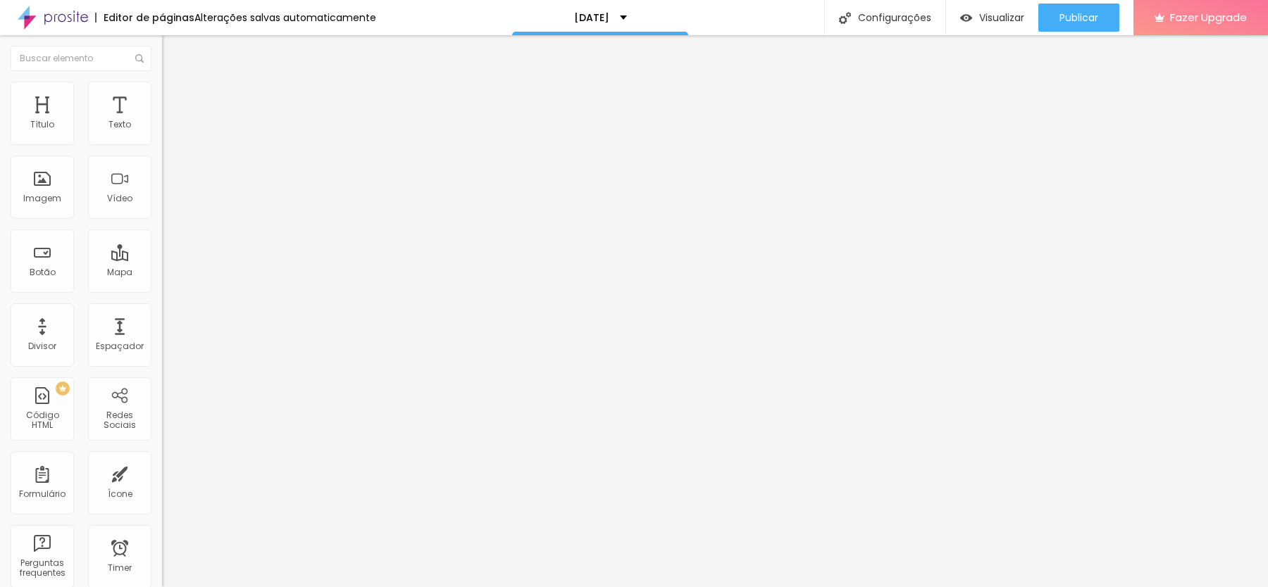
type input "456"
type input "466"
type input "478"
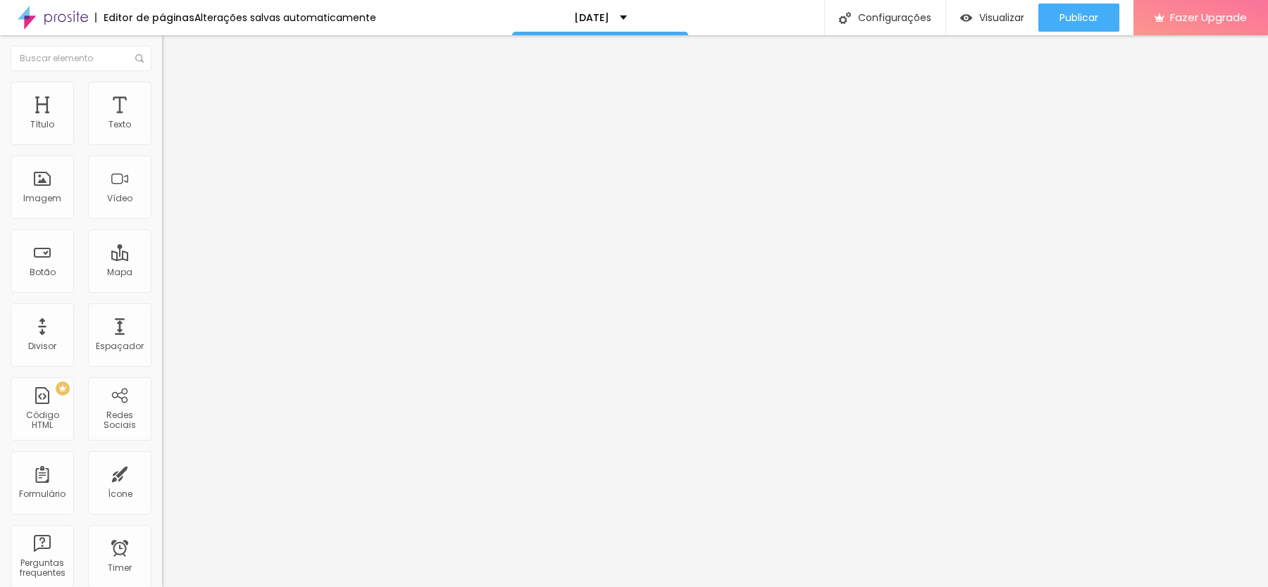
type input "478"
type input "489"
type input "500"
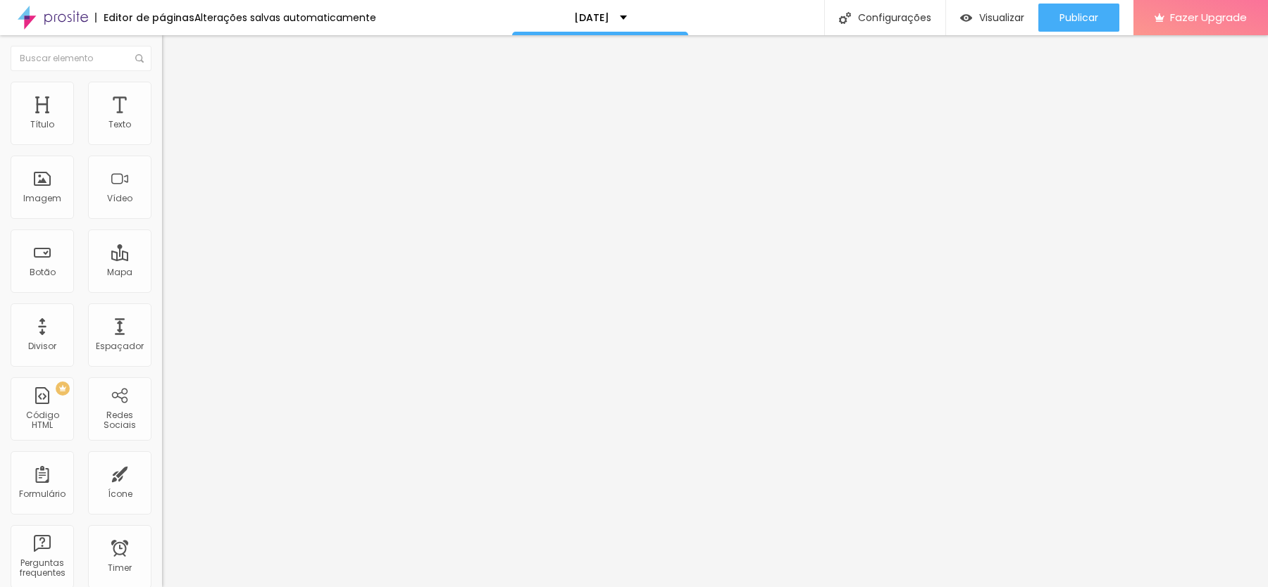
drag, startPoint x: 30, startPoint y: 161, endPoint x: 157, endPoint y: 166, distance: 127.6
type input "500"
click at [162, 473] on input "range" at bounding box center [207, 478] width 91 height 11
type input "10"
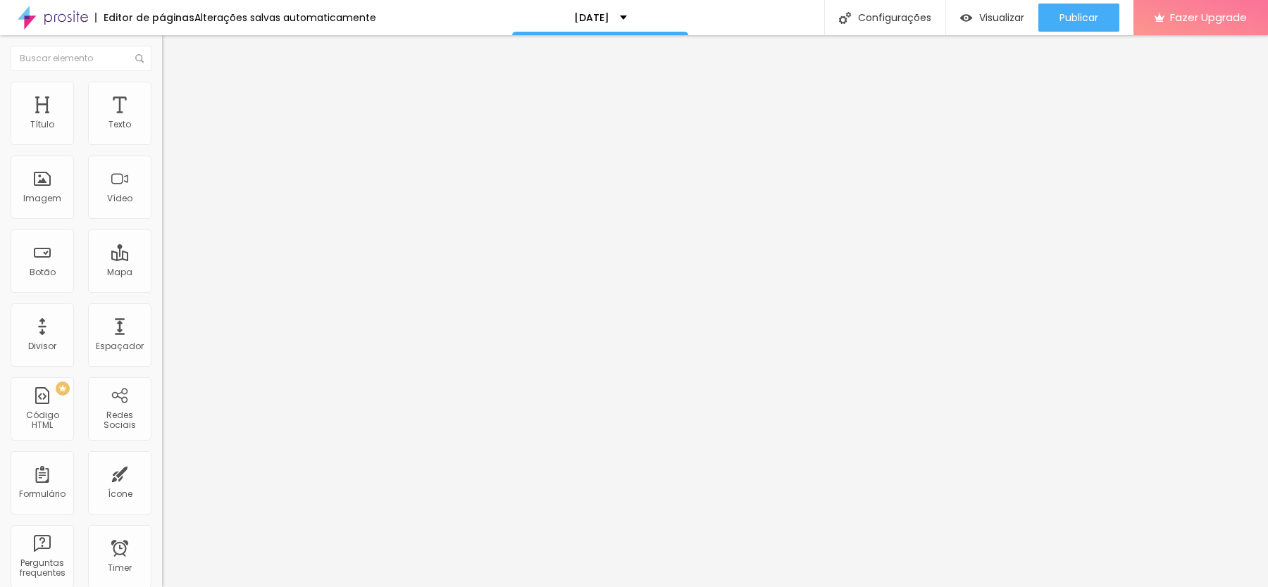
type input "15"
type input "20"
type input "25"
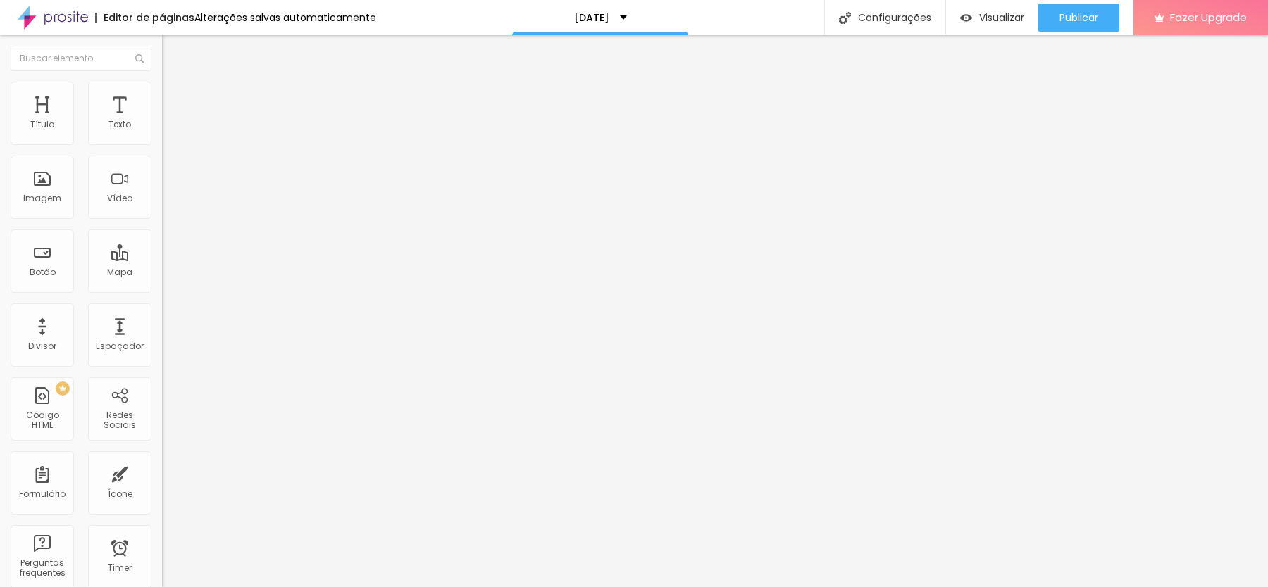
type input "25"
type input "30"
type input "10"
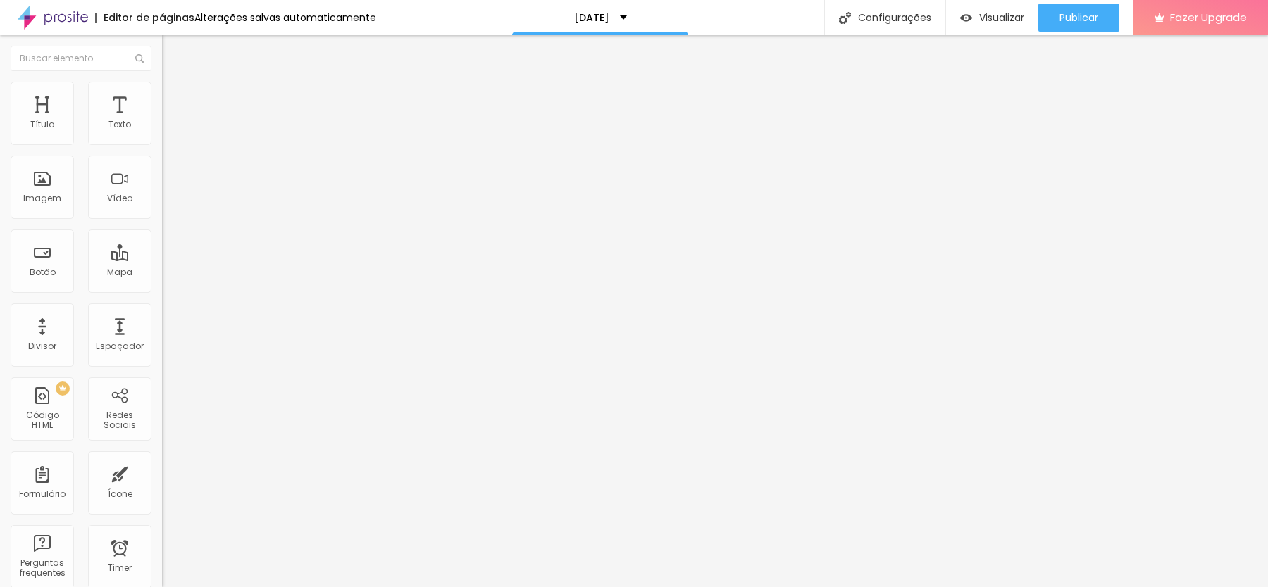
type input "5"
type input "0"
drag, startPoint x: 29, startPoint y: 135, endPoint x: 0, endPoint y: 132, distance: 29.0
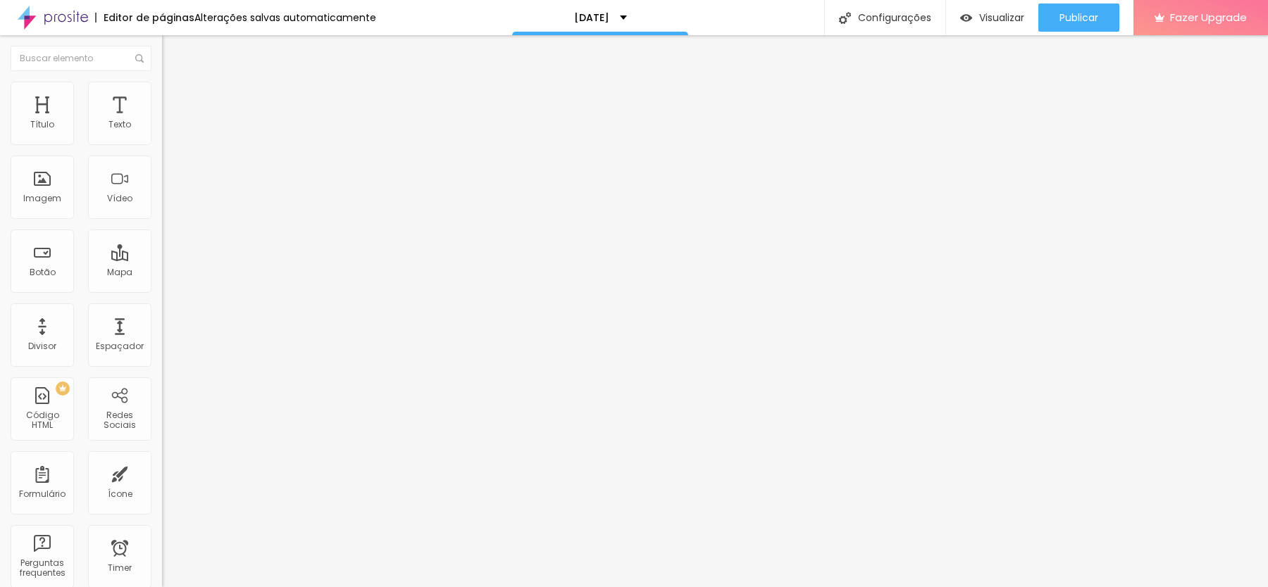
click at [162, 273] on input "range" at bounding box center [207, 278] width 91 height 11
click at [973, 24] on div "Visualizar" at bounding box center [992, 18] width 64 height 28
click at [162, 84] on img at bounding box center [168, 88] width 13 height 13
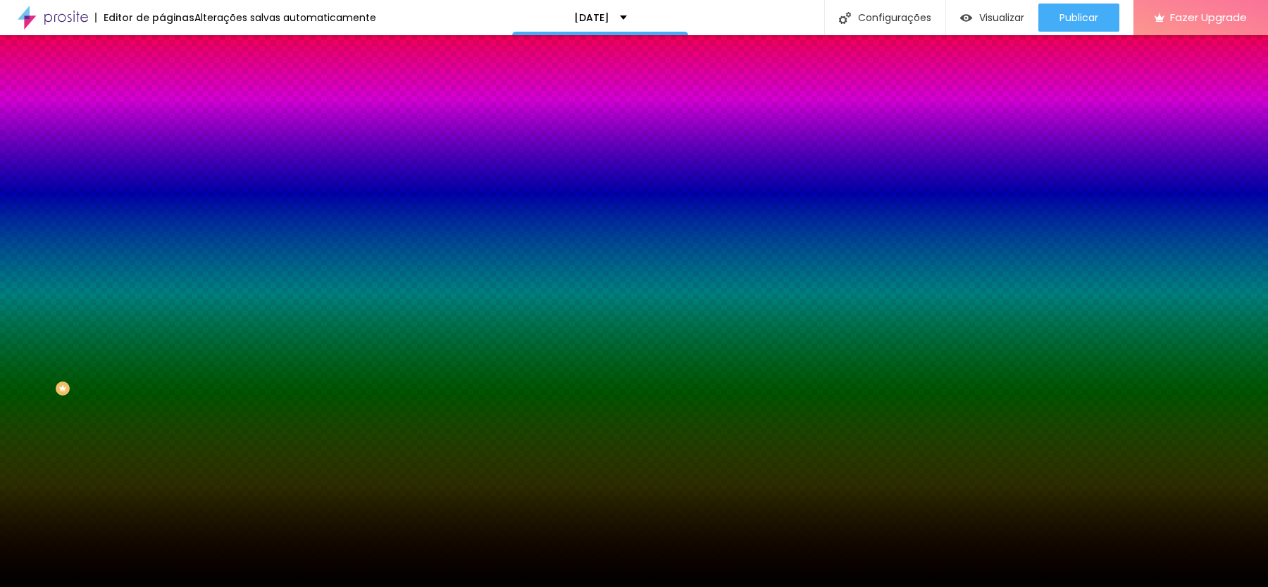
click at [162, 130] on span "Trocar imagem" at bounding box center [200, 124] width 77 height 12
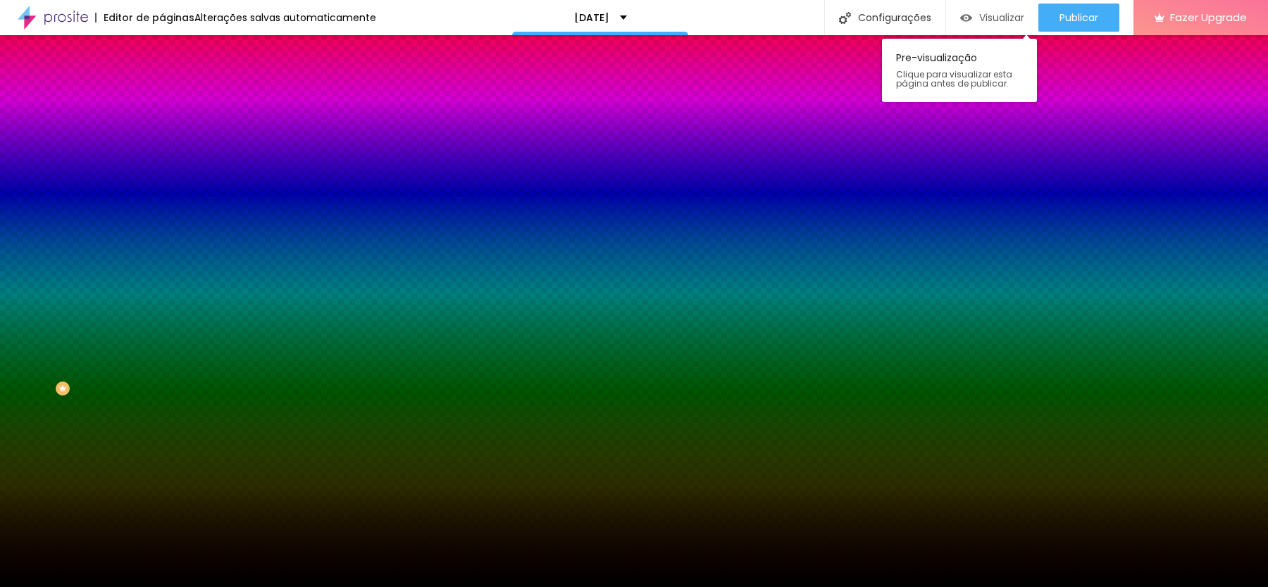
click at [987, 23] on span "Visualizar" at bounding box center [1001, 17] width 45 height 11
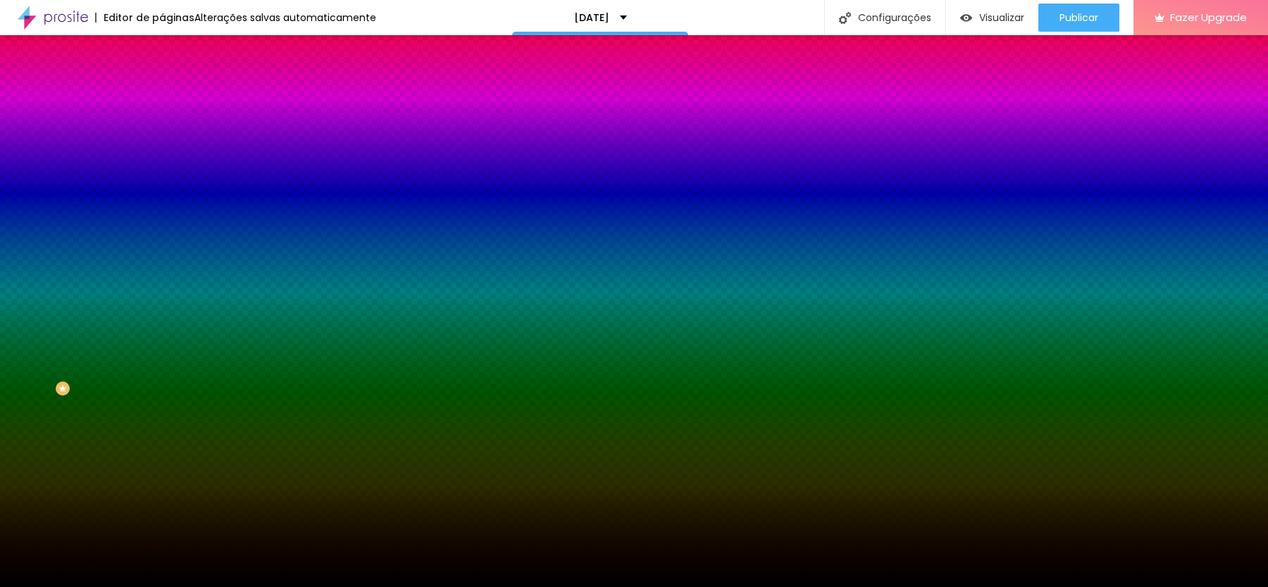
click at [175, 99] on span "Avançado" at bounding box center [198, 105] width 46 height 12
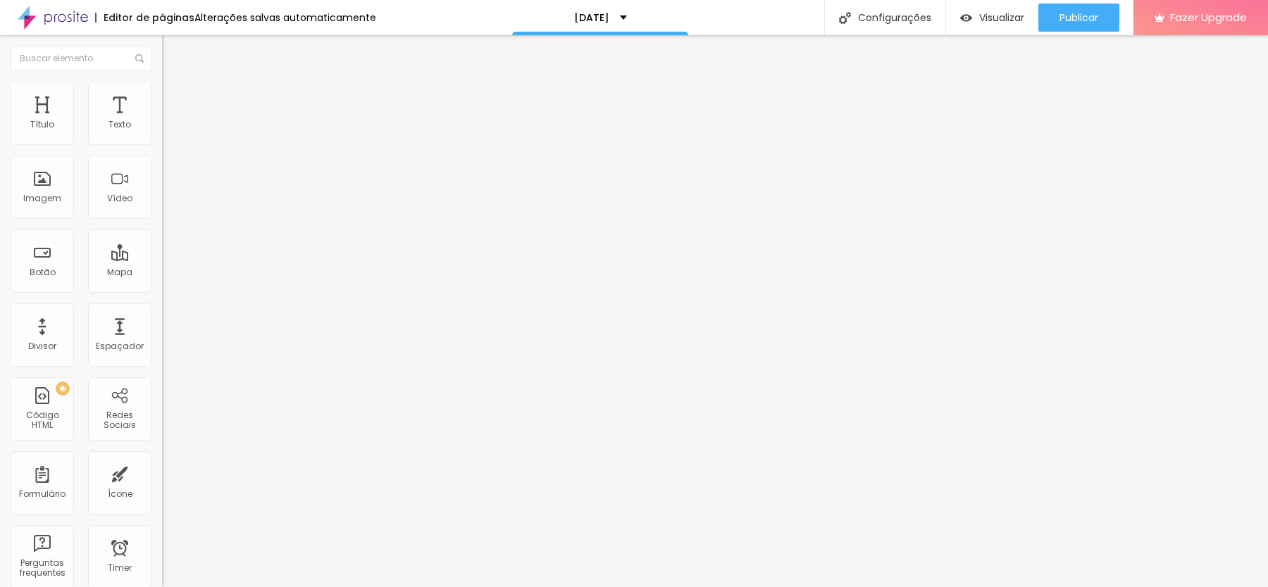
click at [162, 273] on div at bounding box center [243, 279] width 162 height 13
type input "5"
type input "10"
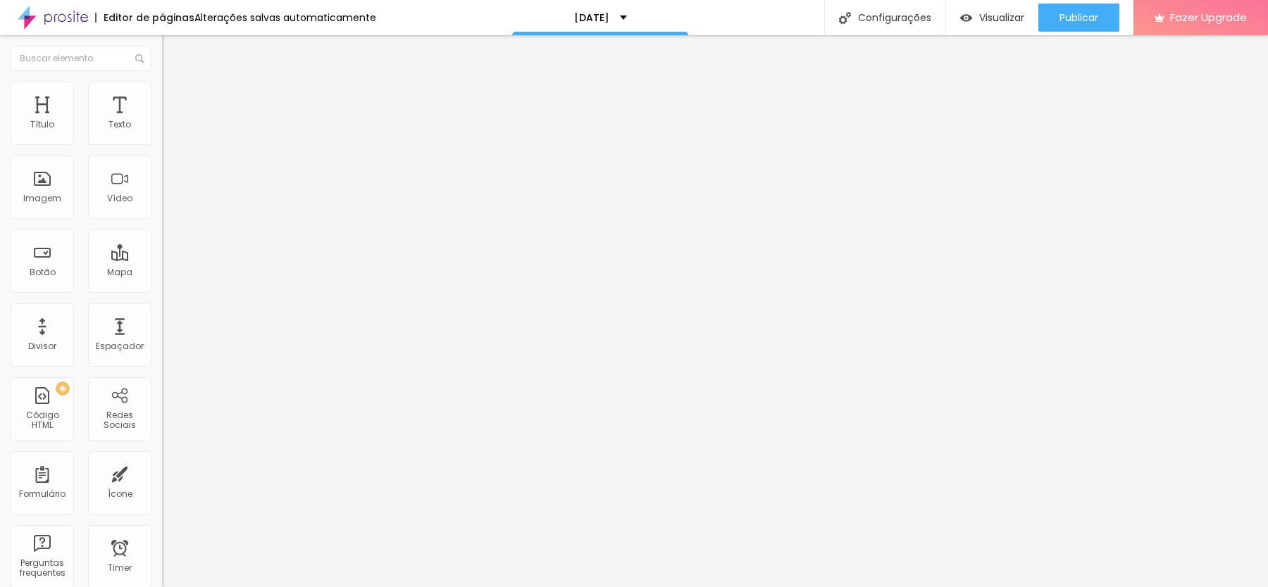
type input "15"
drag, startPoint x: 113, startPoint y: 141, endPoint x: 0, endPoint y: 141, distance: 112.7
click at [162, 273] on input "range" at bounding box center [207, 278] width 91 height 11
drag, startPoint x: 87, startPoint y: 170, endPoint x: 51, endPoint y: 170, distance: 35.2
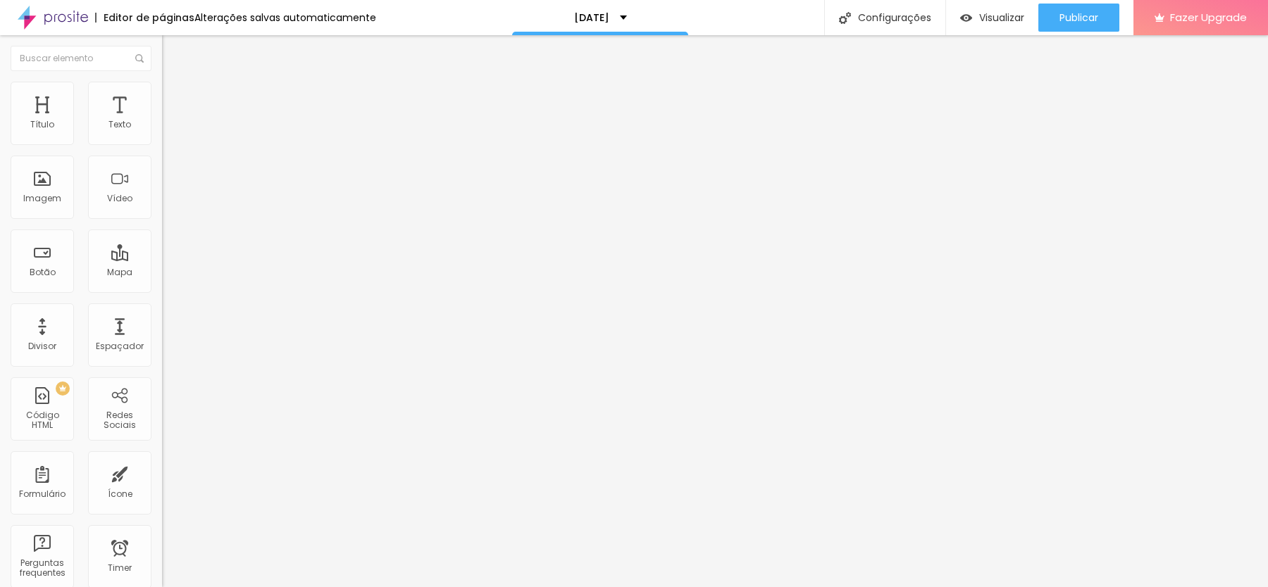
click at [162, 473] on div at bounding box center [243, 479] width 162 height 13
drag, startPoint x: 52, startPoint y: 167, endPoint x: 70, endPoint y: 165, distance: 17.7
click at [162, 309] on div "0 px Espaçamento vertical" at bounding box center [243, 408] width 162 height 199
drag, startPoint x: 35, startPoint y: 162, endPoint x: 139, endPoint y: 161, distance: 104.3
click at [162, 309] on div "500 px Espaçamento vertical" at bounding box center [243, 408] width 162 height 199
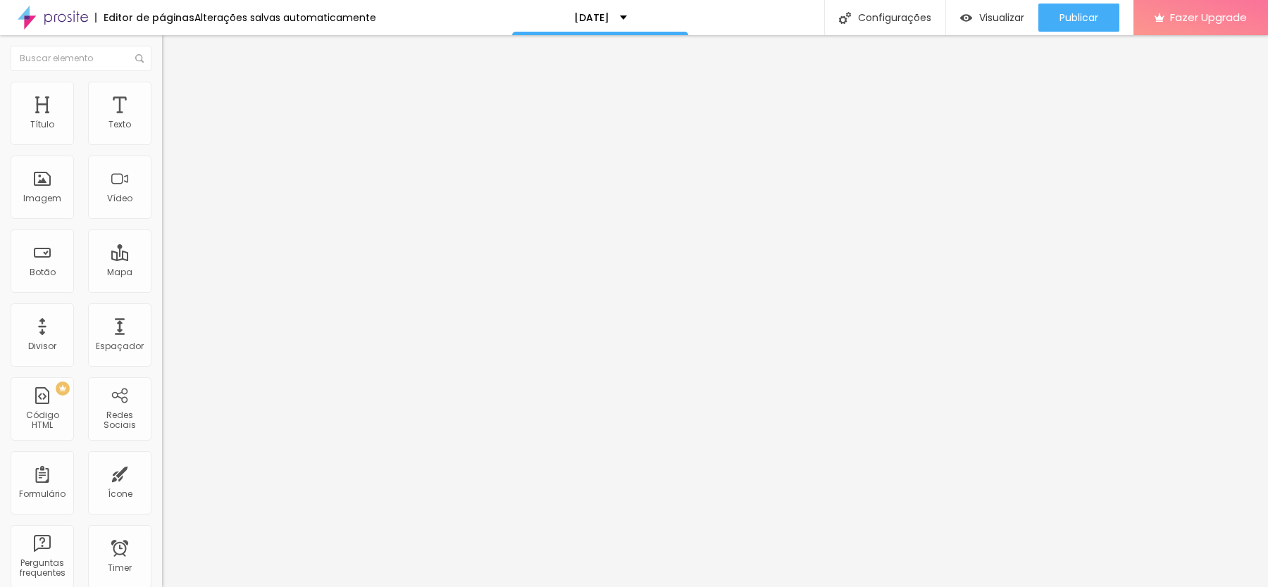
click at [162, 92] on li "Estilo" at bounding box center [243, 89] width 162 height 14
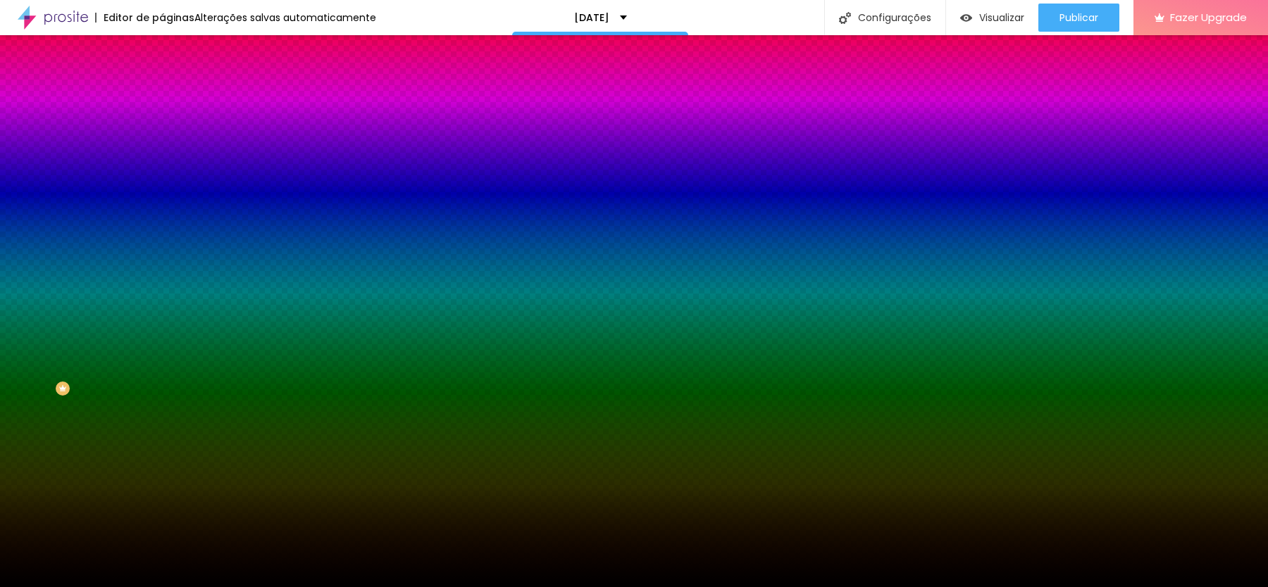
click at [162, 130] on span "Trocar imagem" at bounding box center [200, 124] width 77 height 12
click at [175, 99] on span "Avançado" at bounding box center [198, 105] width 46 height 12
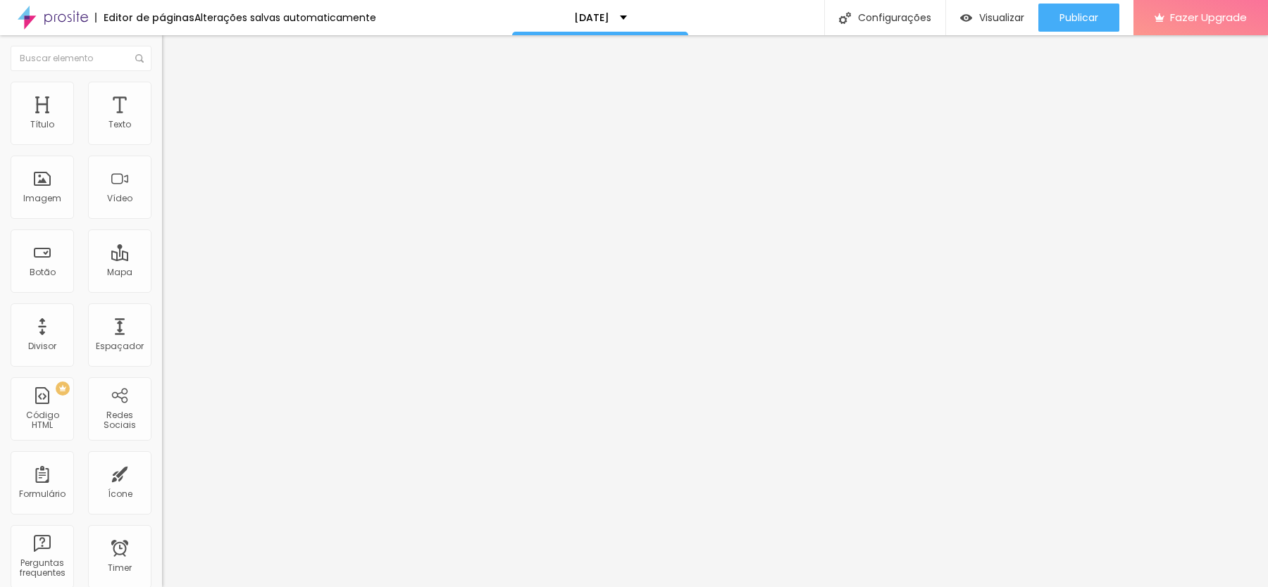
drag, startPoint x: 89, startPoint y: 161, endPoint x: 73, endPoint y: 161, distance: 16.2
click at [162, 473] on input "range" at bounding box center [207, 478] width 91 height 11
click at [175, 94] on span "Estilo" at bounding box center [186, 91] width 22 height 12
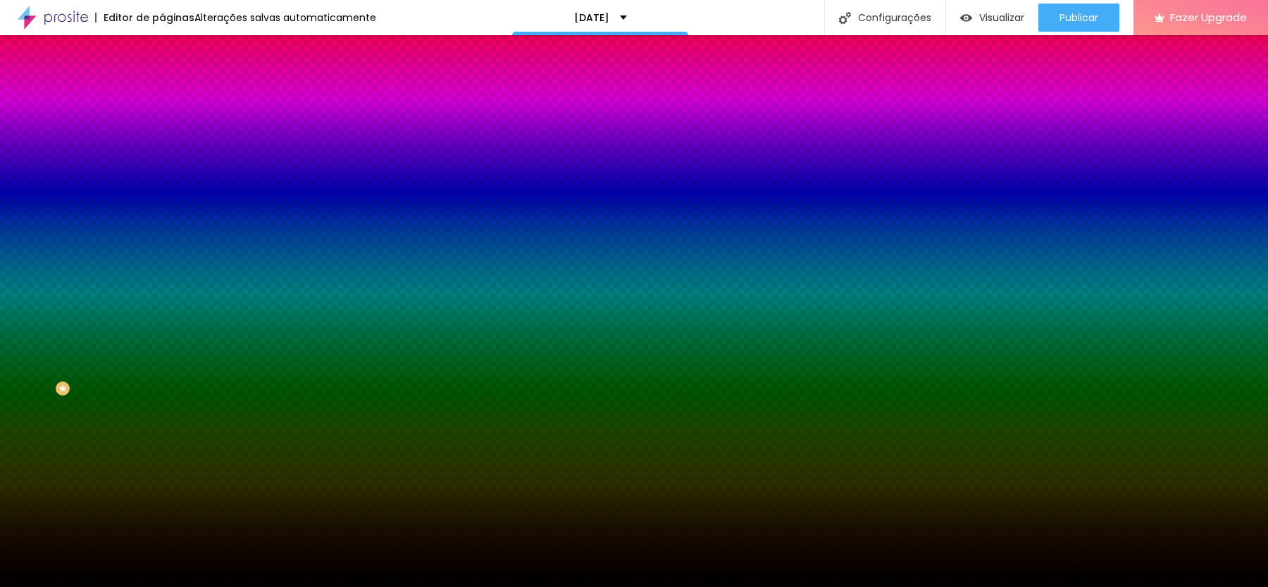
click at [173, 54] on img "button" at bounding box center [178, 51] width 11 height 11
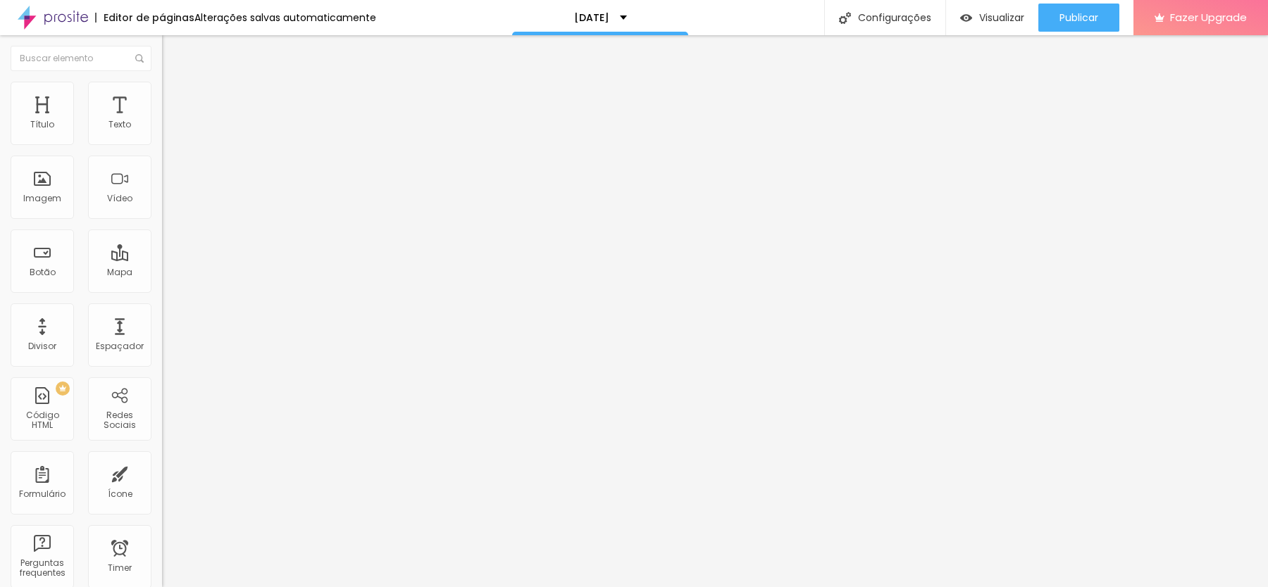
click at [162, 44] on button "Editar Coluna" at bounding box center [243, 51] width 162 height 32
click at [173, 56] on div "Editar Coluna" at bounding box center [216, 51] width 87 height 11
click at [175, 97] on span "Estilo" at bounding box center [186, 91] width 22 height 12
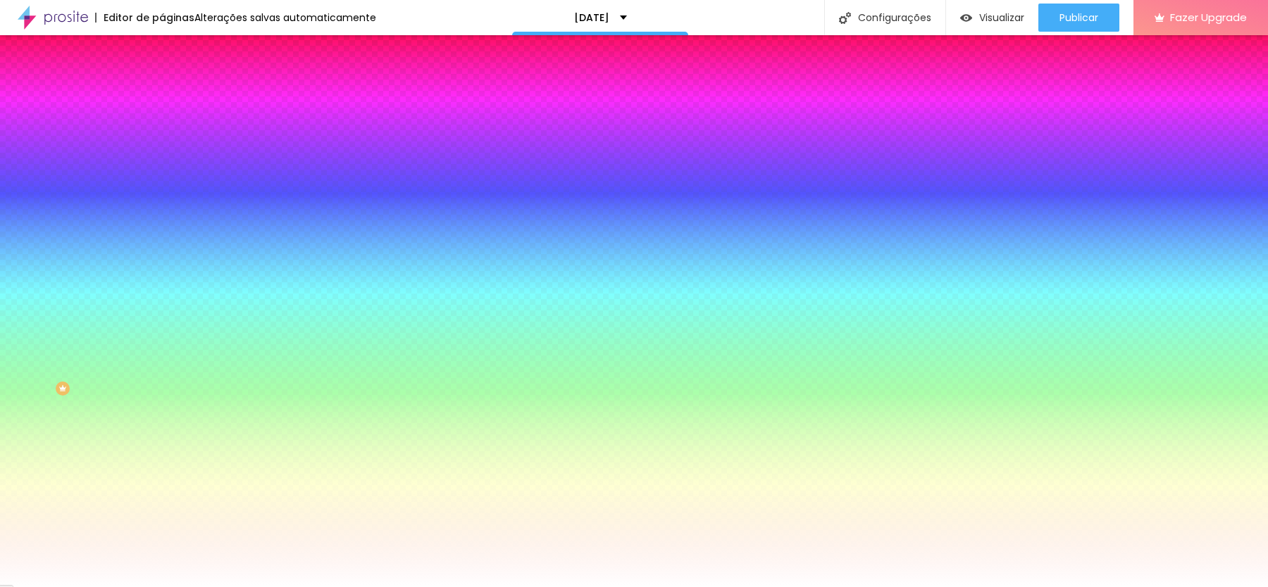
click at [162, 96] on li "Avançado" at bounding box center [243, 103] width 162 height 14
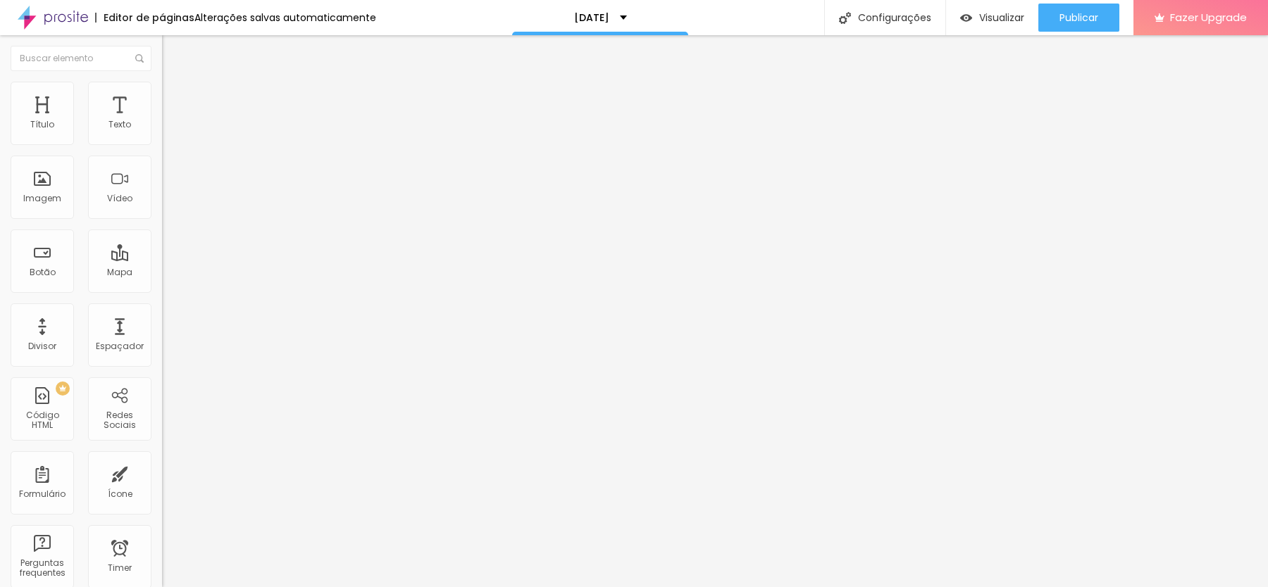
drag, startPoint x: 59, startPoint y: 141, endPoint x: 180, endPoint y: 152, distance: 121.0
click at [180, 273] on input "range" at bounding box center [207, 278] width 91 height 11
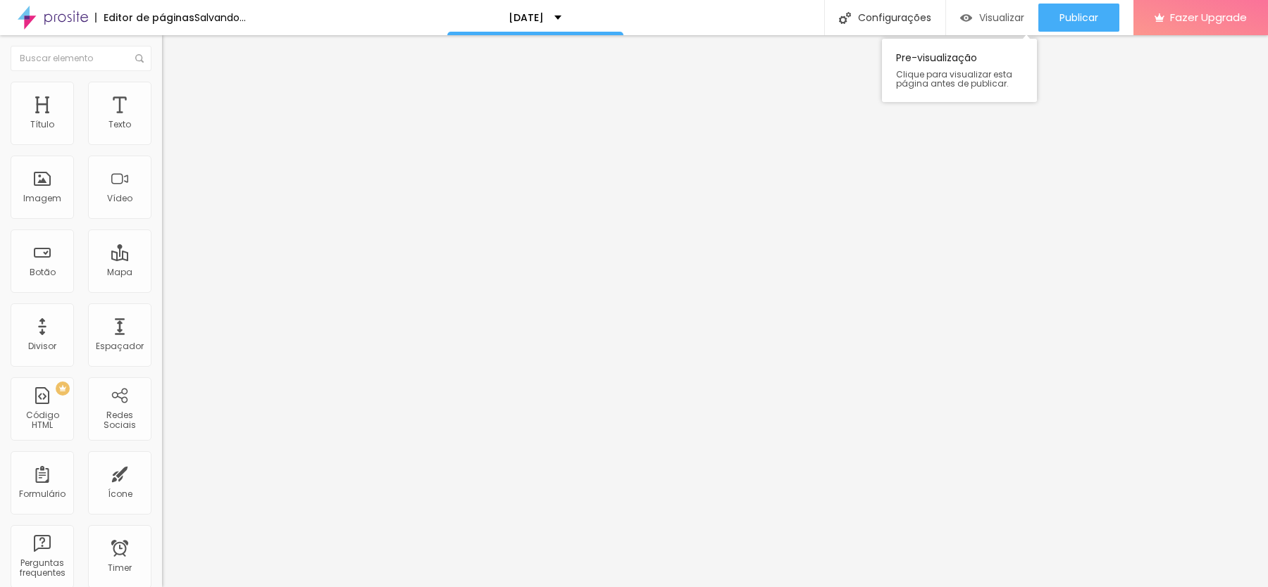
click at [965, 19] on img "button" at bounding box center [966, 18] width 12 height 12
click at [990, 15] on span "Visualizar" at bounding box center [1001, 17] width 45 height 11
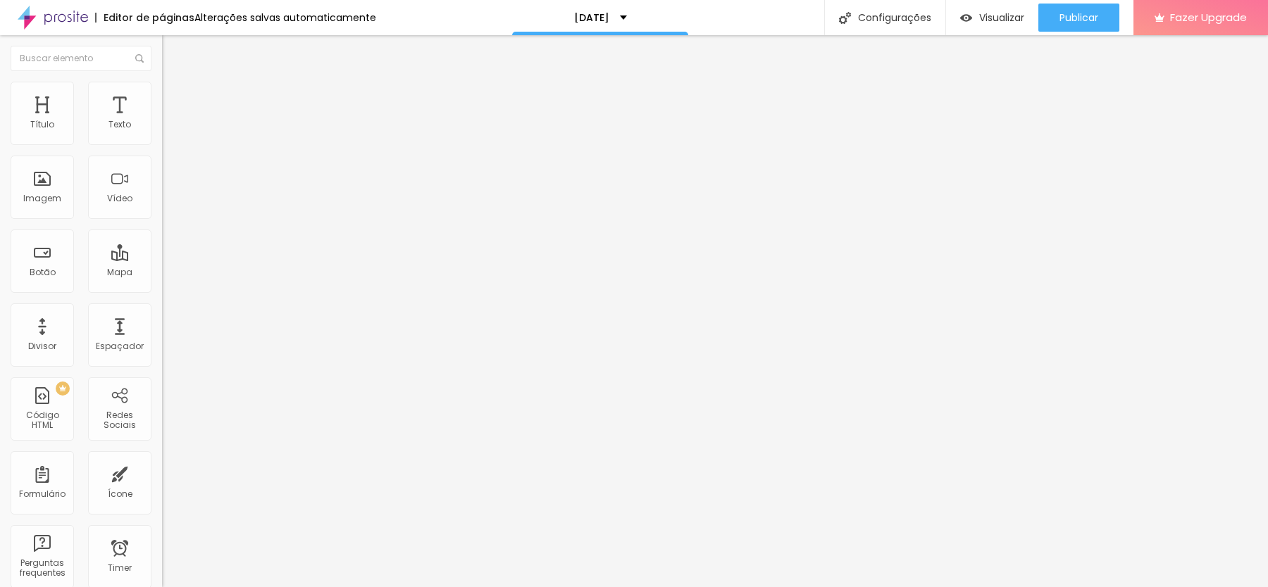
click at [162, 92] on li "Estilo" at bounding box center [243, 89] width 162 height 14
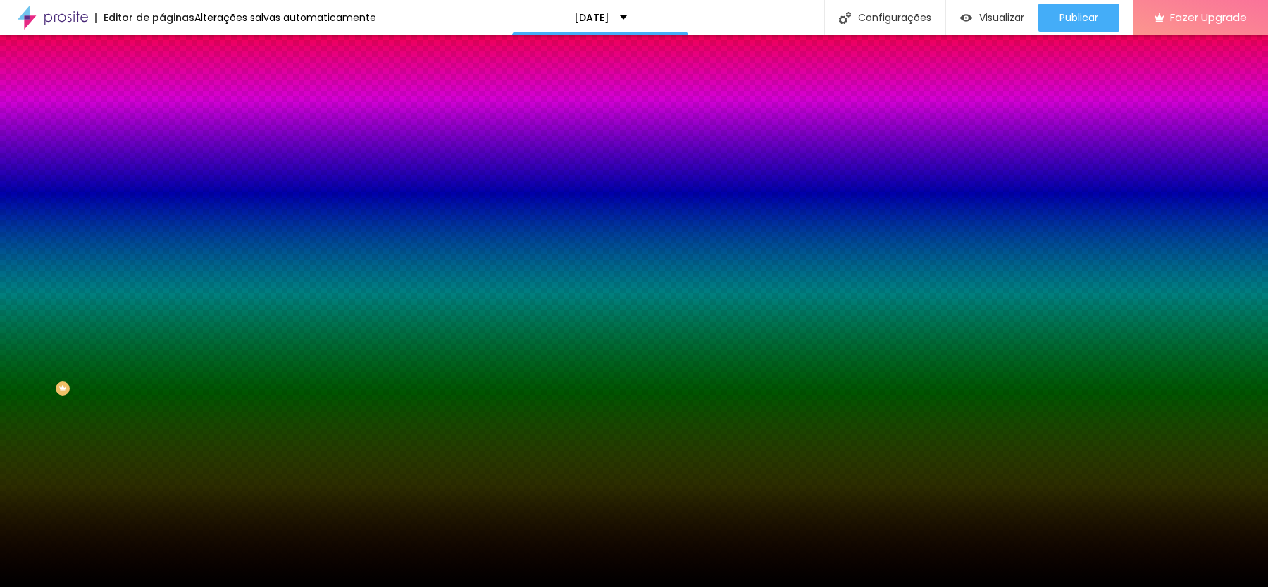
click at [162, 130] on span "Trocar imagem" at bounding box center [200, 124] width 77 height 12
click at [162, 96] on li "Avançado" at bounding box center [243, 103] width 162 height 14
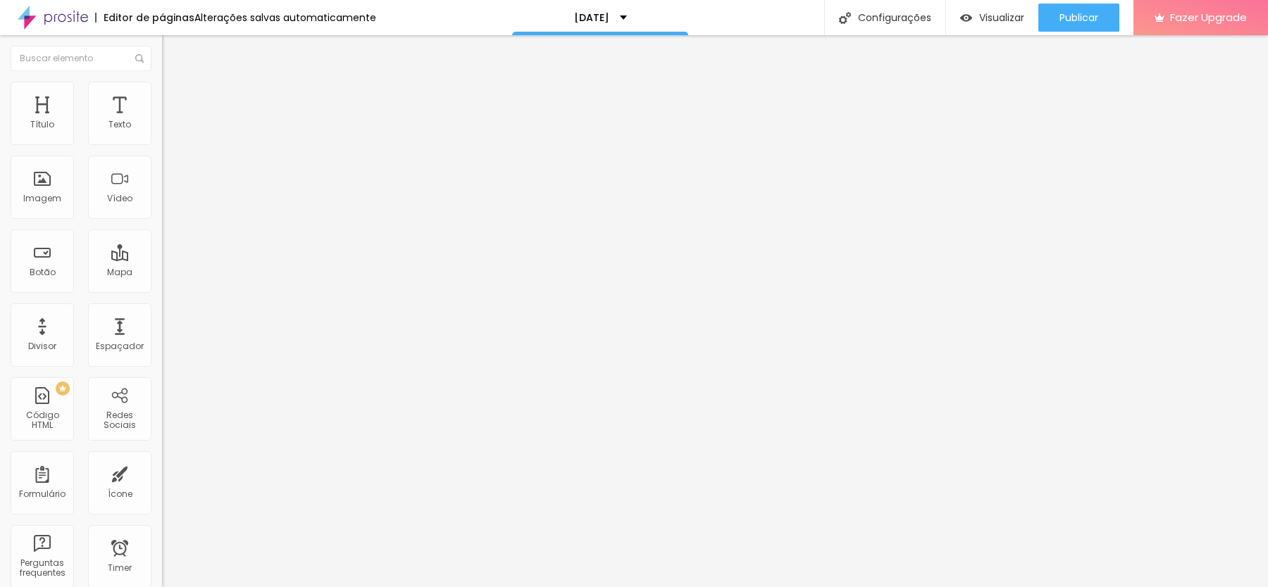
drag, startPoint x: 75, startPoint y: 163, endPoint x: 147, endPoint y: 161, distance: 72.6
click at [162, 309] on div "500 px Espaçamento vertical" at bounding box center [243, 408] width 162 height 199
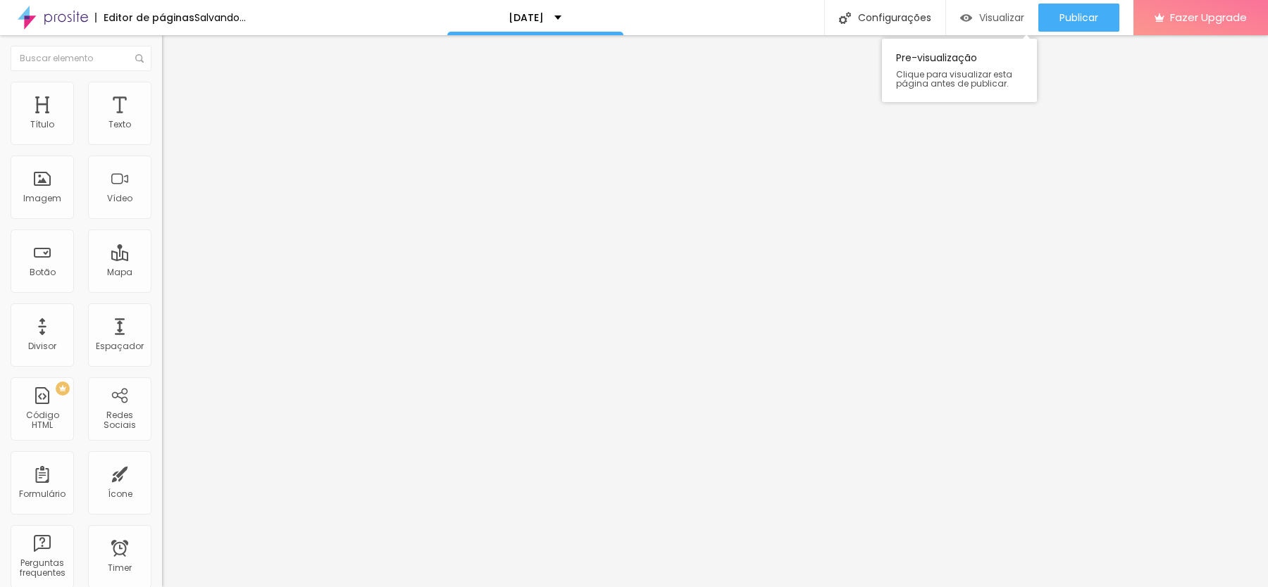
click at [986, 18] on span "Visualizar" at bounding box center [1001, 17] width 45 height 11
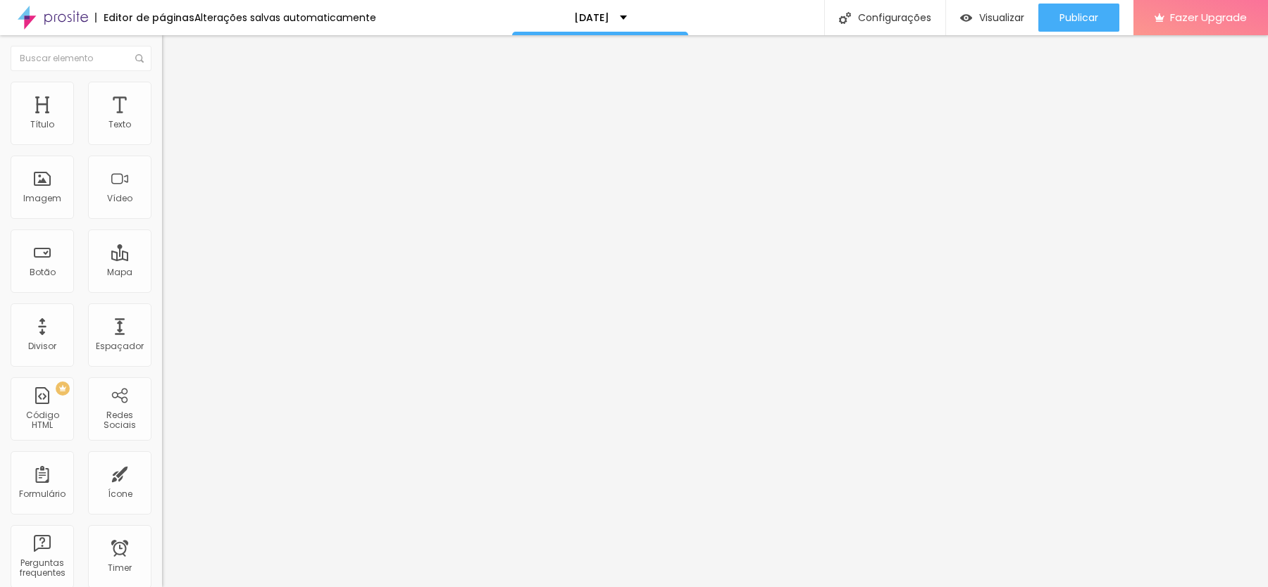
click at [162, 90] on img at bounding box center [168, 88] width 13 height 13
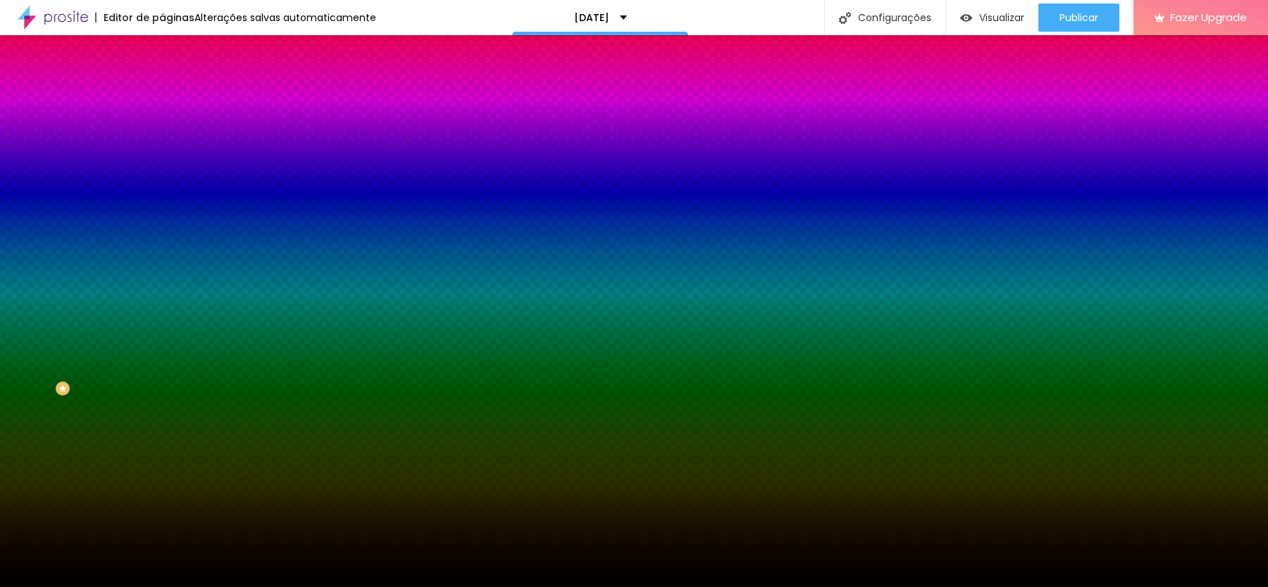
click at [162, 130] on span "Trocar imagem" at bounding box center [200, 124] width 77 height 12
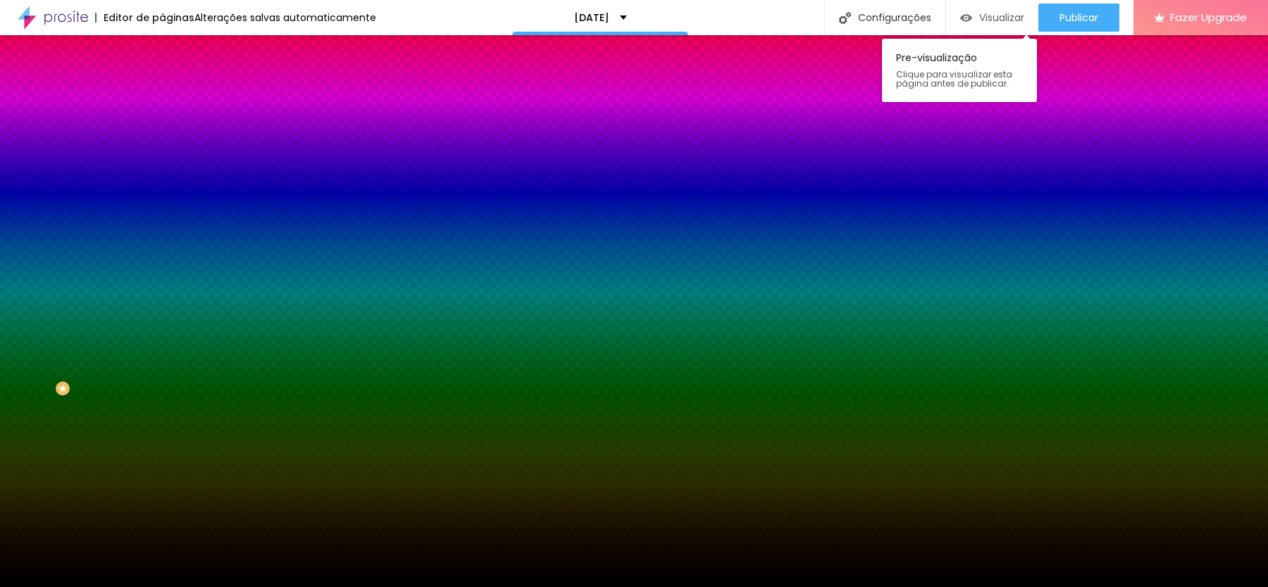
click at [980, 20] on span "Visualizar" at bounding box center [1001, 17] width 45 height 11
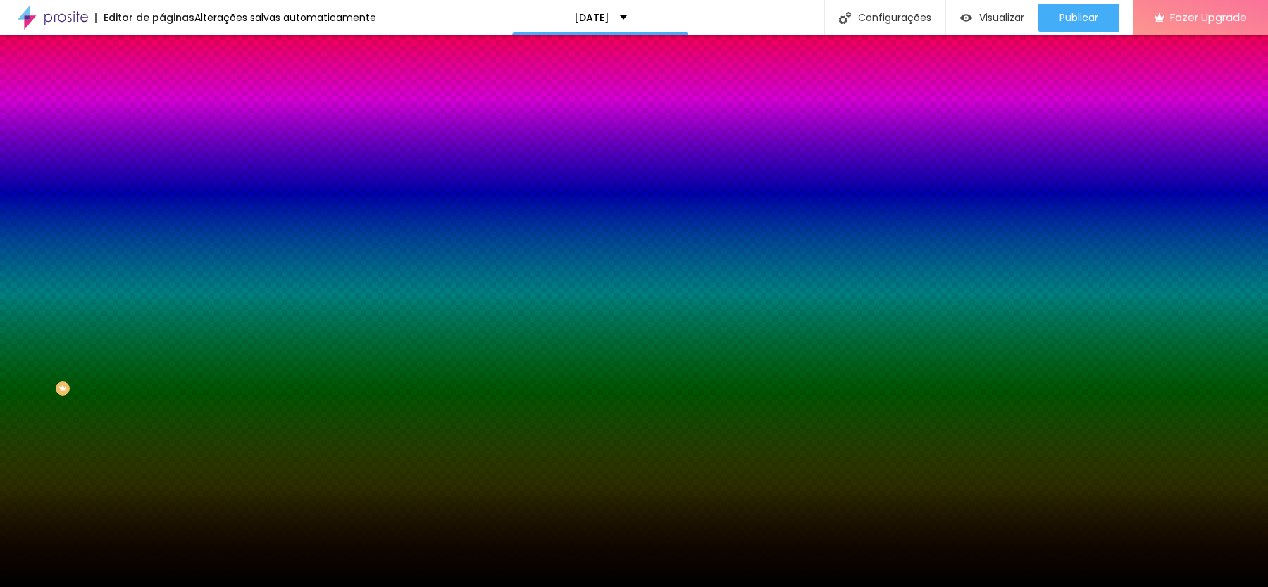
click at [162, 96] on li "Avançado" at bounding box center [243, 103] width 162 height 14
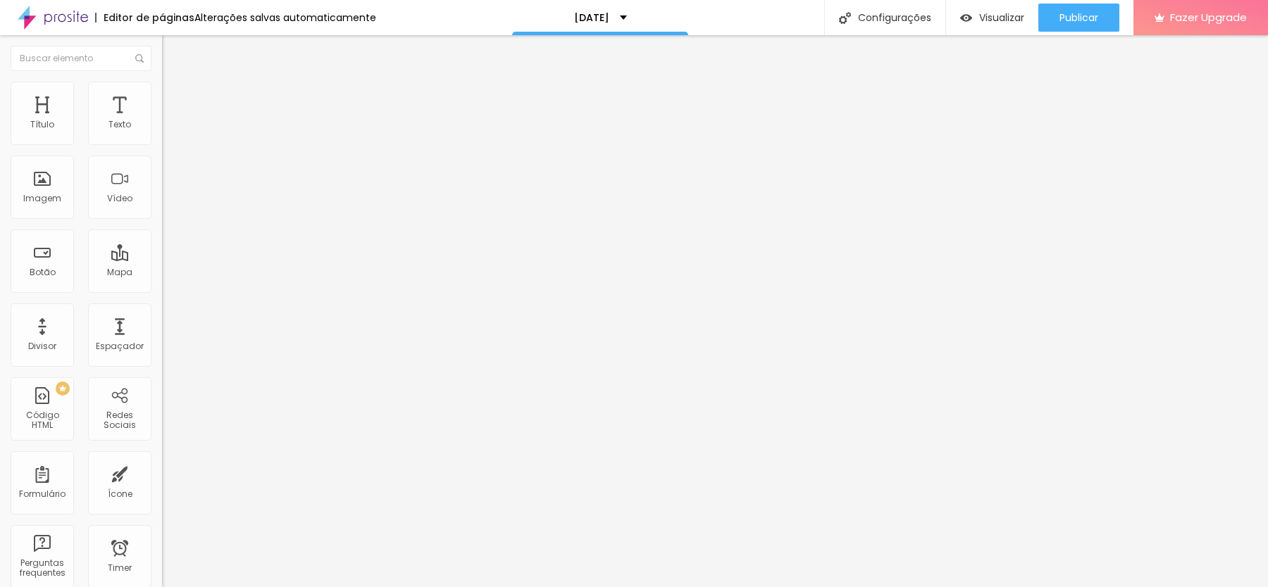
drag, startPoint x: 34, startPoint y: 136, endPoint x: 164, endPoint y: 137, distance: 130.3
click at [164, 273] on input "range" at bounding box center [207, 278] width 91 height 11
click at [990, 14] on span "Visualizar" at bounding box center [1001, 17] width 45 height 11
drag, startPoint x: 99, startPoint y: 163, endPoint x: 82, endPoint y: 163, distance: 16.2
click at [162, 473] on input "range" at bounding box center [207, 478] width 91 height 11
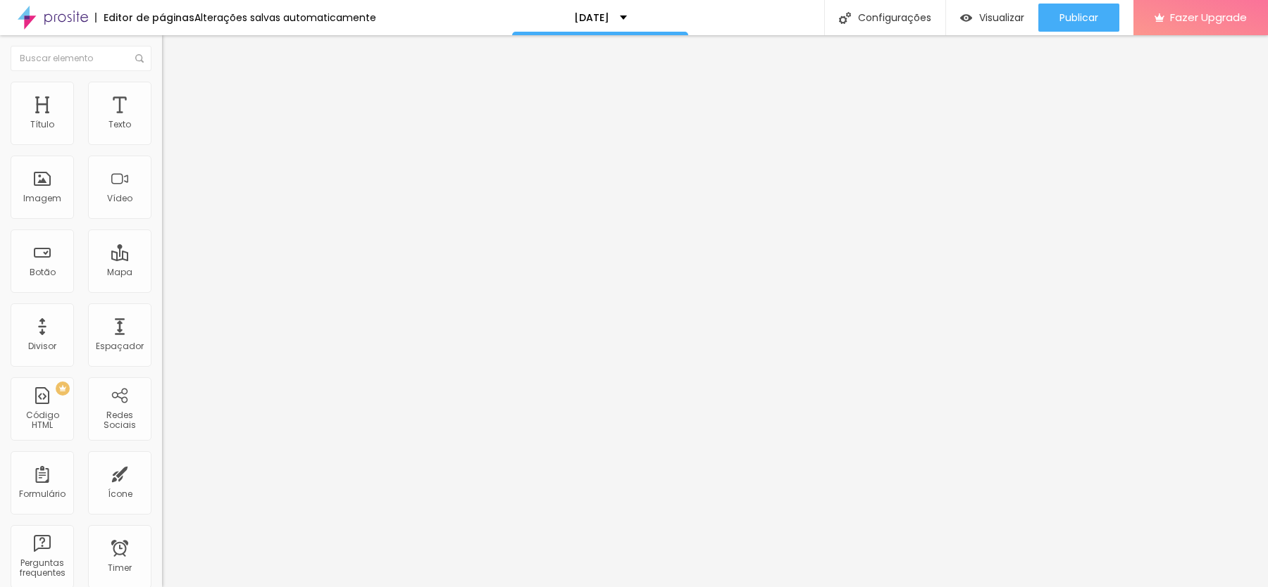
drag, startPoint x: 111, startPoint y: 139, endPoint x: 0, endPoint y: 139, distance: 111.3
click at [162, 273] on input "range" at bounding box center [207, 278] width 91 height 11
click at [162, 473] on input "range" at bounding box center [207, 478] width 91 height 11
click at [979, 17] on span "Visualizar" at bounding box center [1001, 17] width 45 height 11
click at [162, 96] on li "Estilo" at bounding box center [243, 89] width 162 height 14
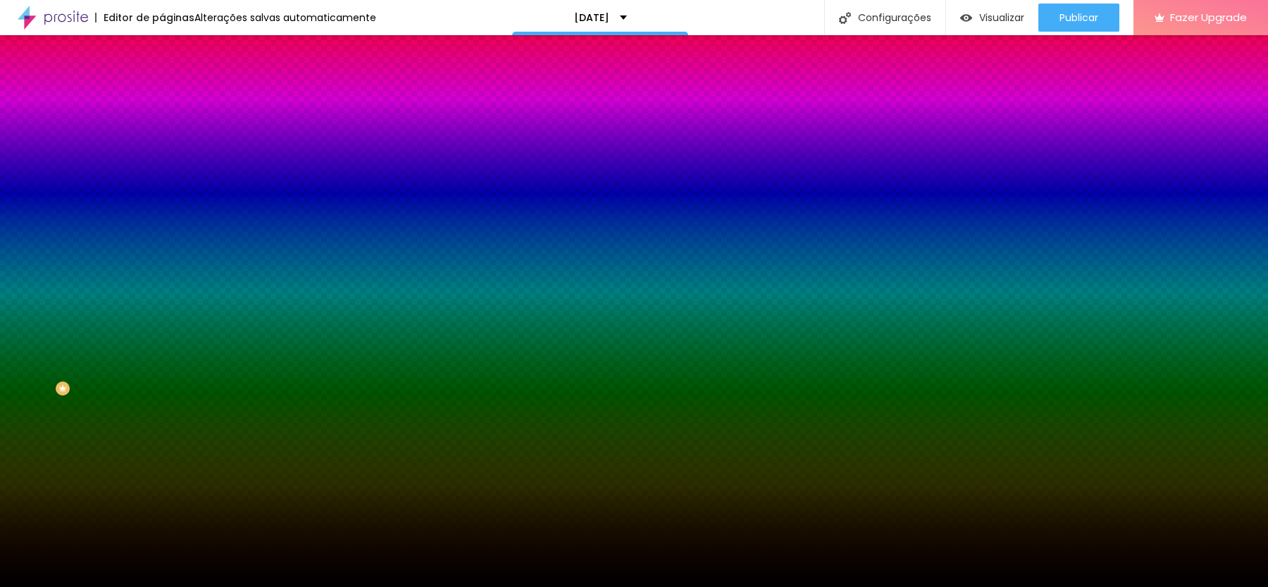
click at [175, 99] on span "Avançado" at bounding box center [198, 105] width 46 height 12
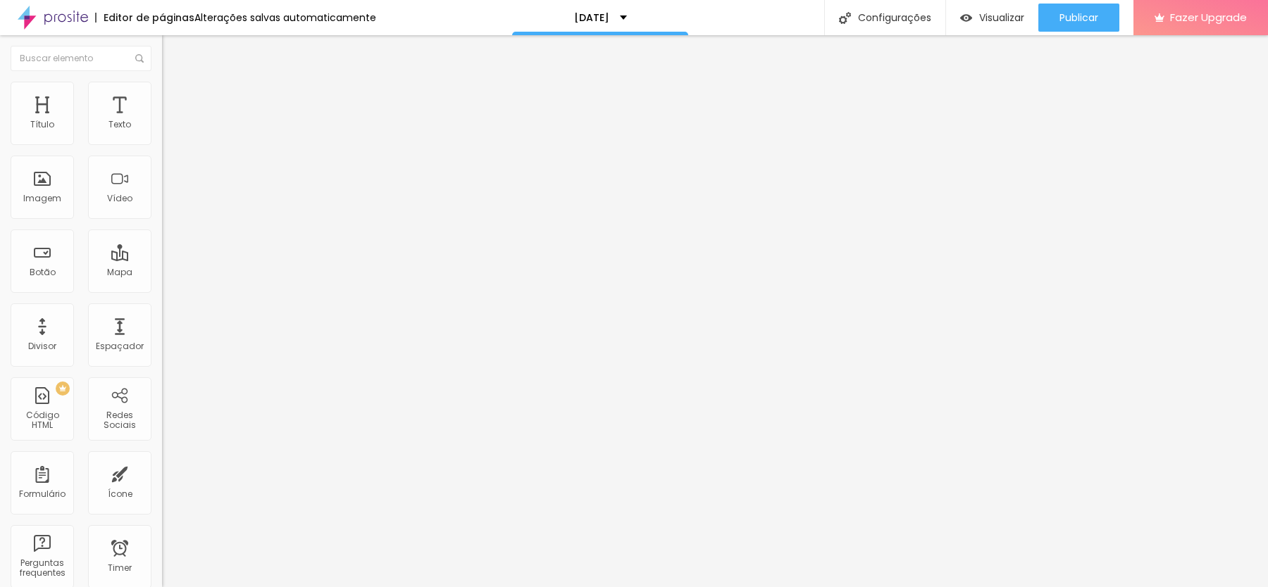
click at [162, 90] on img at bounding box center [168, 88] width 13 height 13
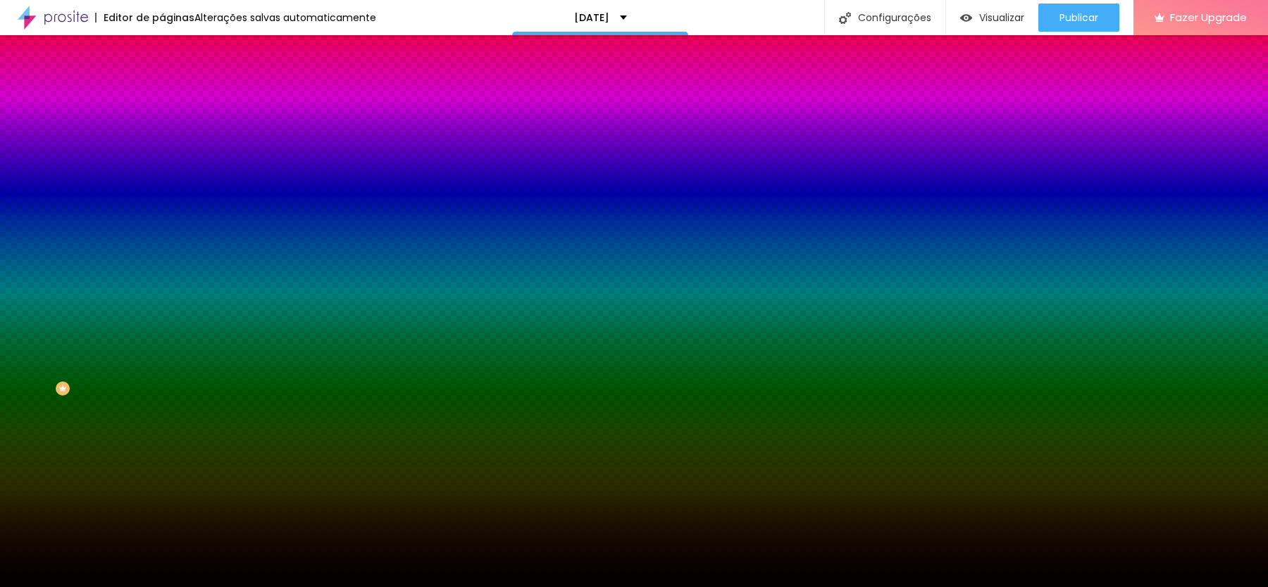
click at [239, 130] on span at bounding box center [243, 124] width 8 height 12
click at [162, 96] on img at bounding box center [168, 102] width 13 height 13
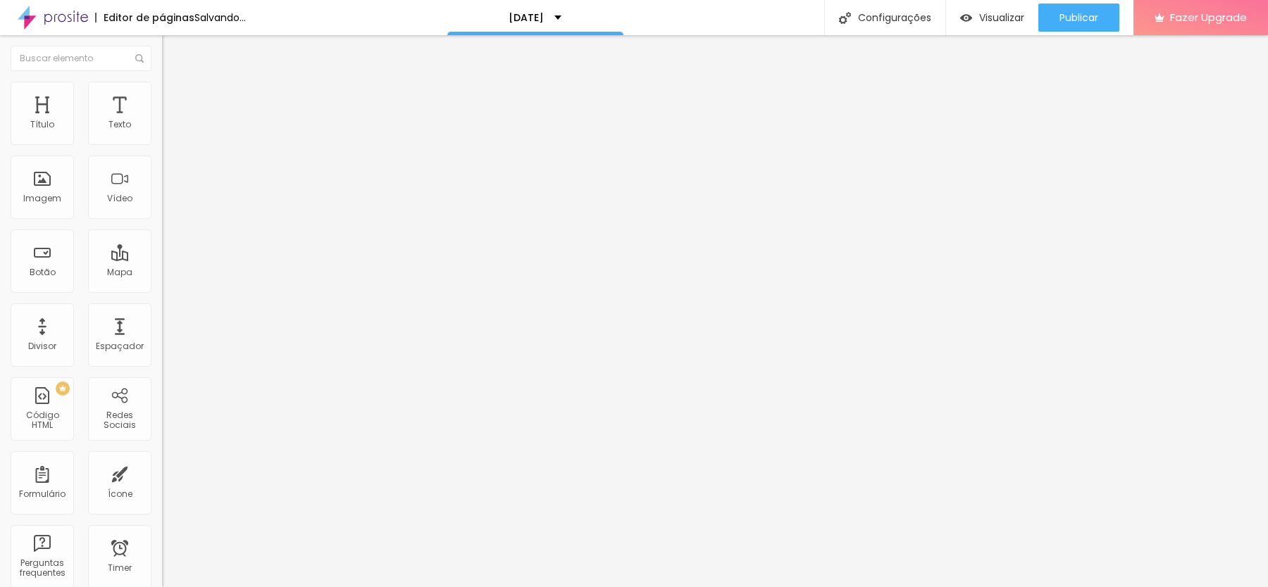
drag, startPoint x: 73, startPoint y: 164, endPoint x: 23, endPoint y: 162, distance: 50.8
click at [162, 473] on input "range" at bounding box center [207, 478] width 91 height 11
click at [162, 121] on span "Adicionar imagem" at bounding box center [207, 115] width 91 height 12
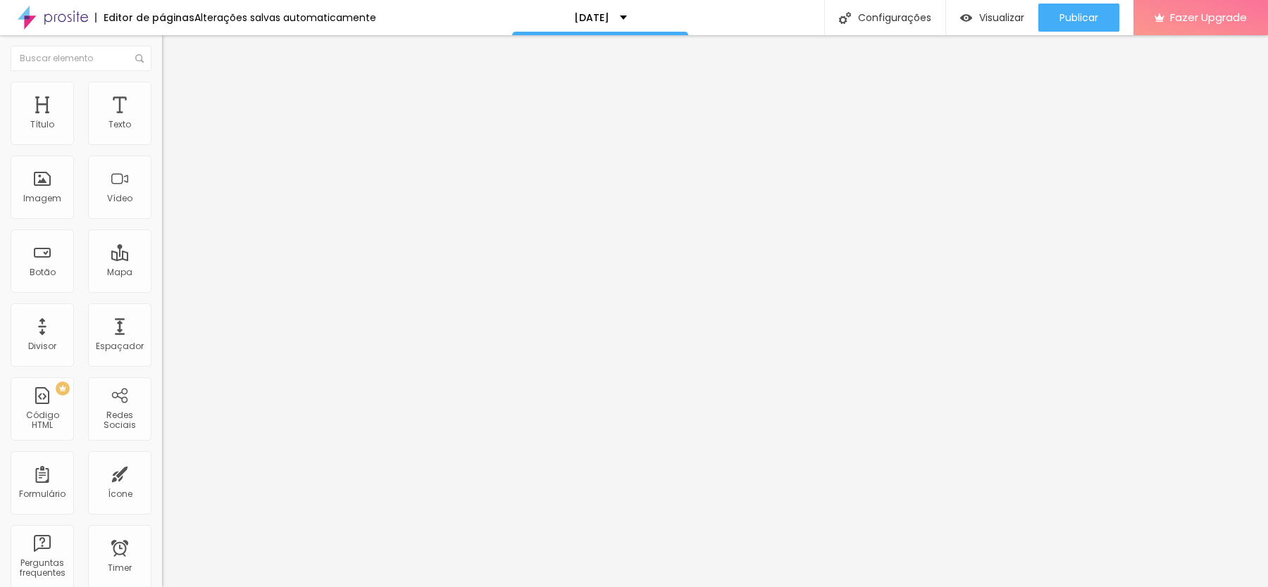
click at [982, 12] on span "Visualizar" at bounding box center [1001, 17] width 45 height 11
click at [162, 92] on li "Estilo" at bounding box center [243, 89] width 162 height 14
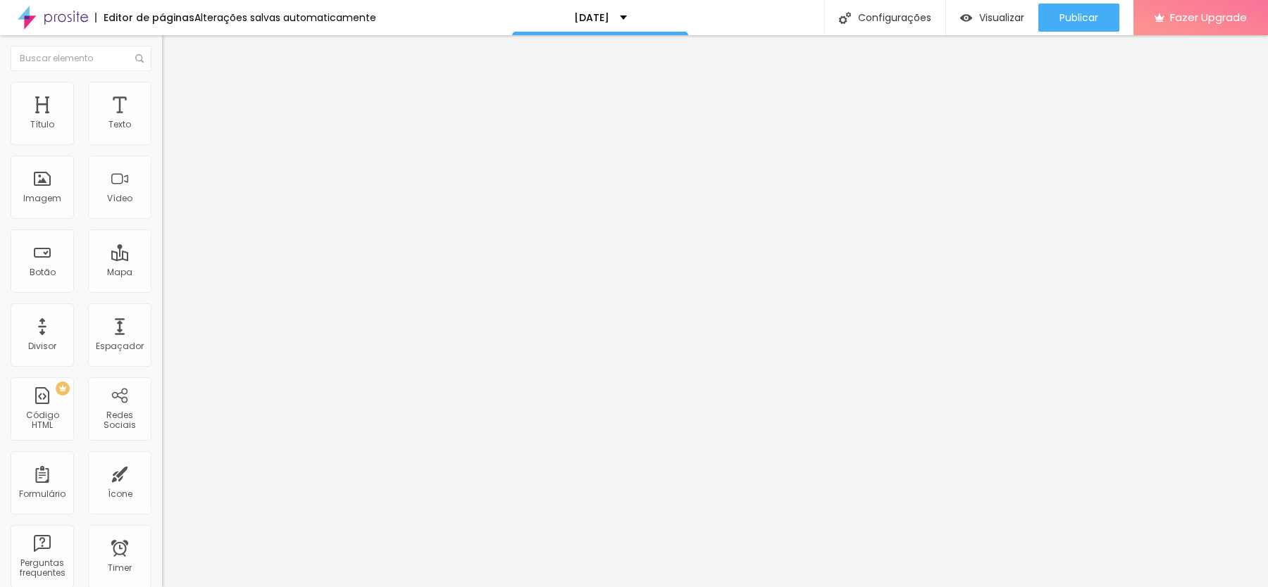
drag, startPoint x: 34, startPoint y: 177, endPoint x: 223, endPoint y: 180, distance: 188.8
click at [223, 309] on input "range" at bounding box center [207, 314] width 91 height 11
click at [984, 18] on span "Visualizar" at bounding box center [1001, 17] width 45 height 11
click at [162, 121] on span "Trocar imagem" at bounding box center [200, 115] width 77 height 12
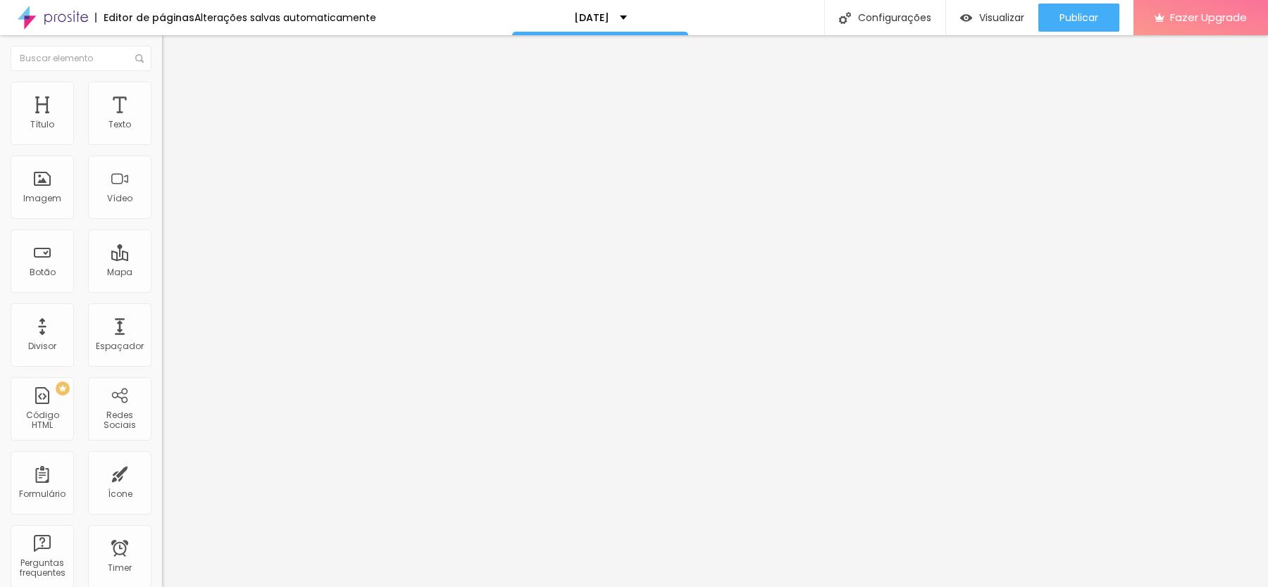
click at [980, 17] on span "Visualizar" at bounding box center [1001, 17] width 45 height 11
click at [162, 121] on span "Trocar imagem" at bounding box center [200, 115] width 77 height 12
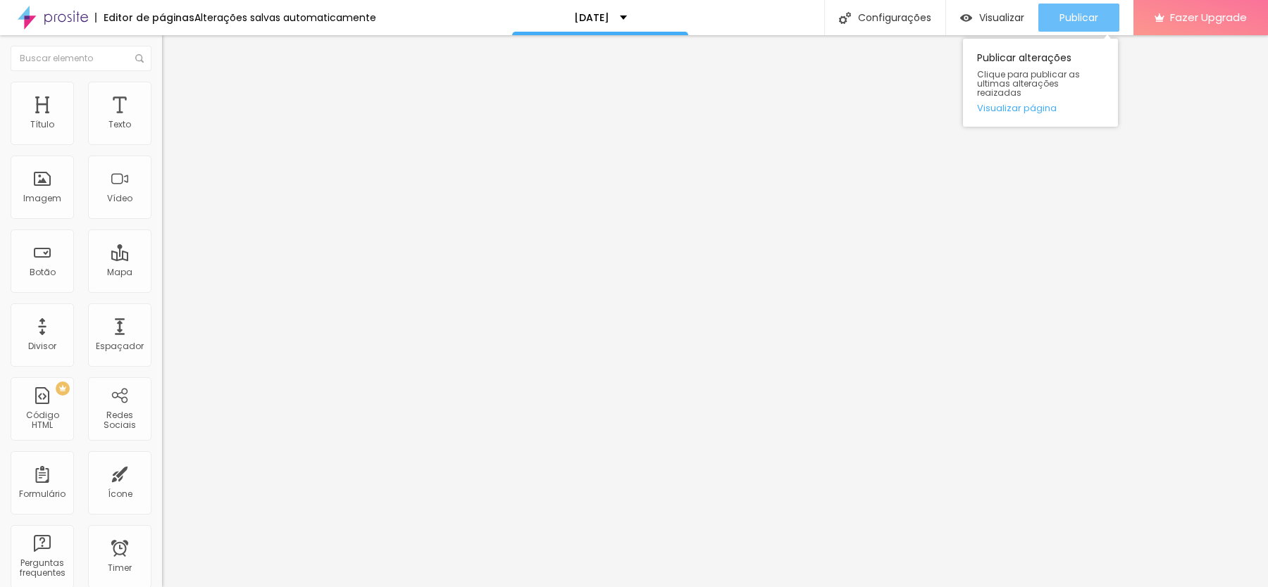
click at [1085, 18] on span "Publicar" at bounding box center [1078, 17] width 39 height 11
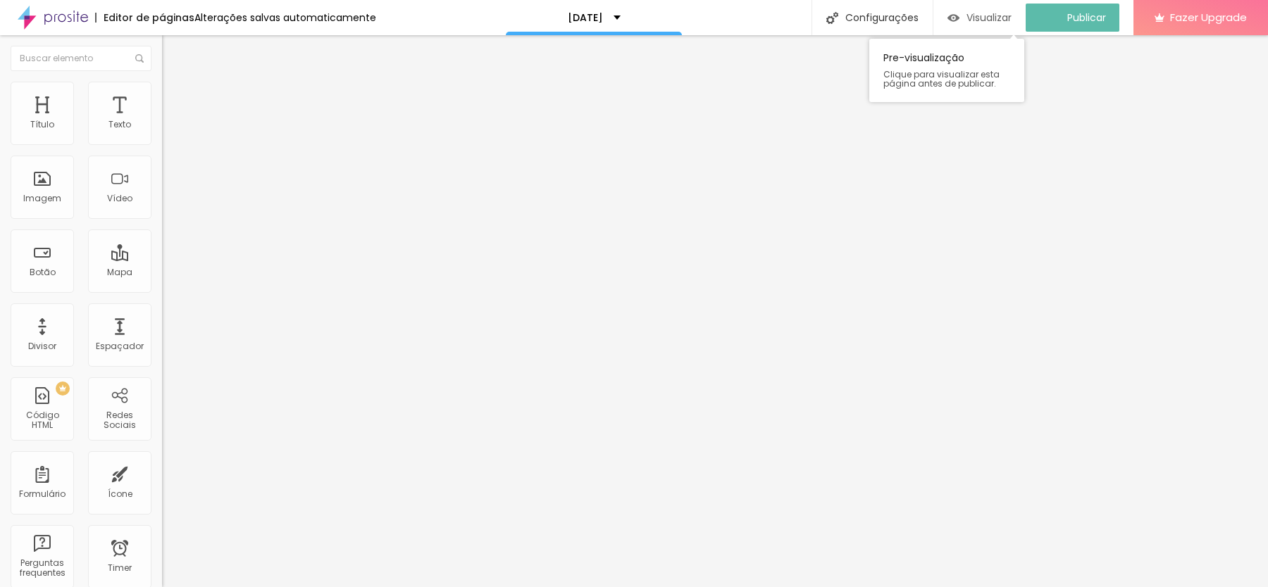
click at [995, 13] on span "Visualizar" at bounding box center [988, 17] width 45 height 11
click at [175, 96] on span "Estilo" at bounding box center [186, 91] width 22 height 12
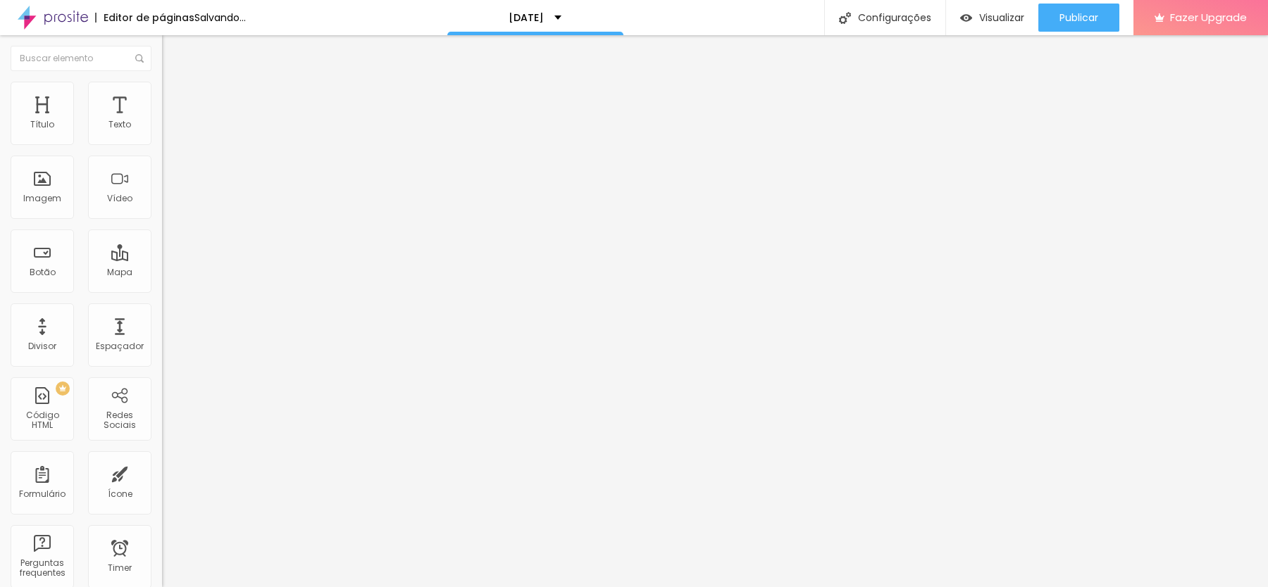
click at [175, 102] on span "Avançado" at bounding box center [198, 105] width 46 height 12
drag, startPoint x: 42, startPoint y: 164, endPoint x: 104, endPoint y: 164, distance: 62.0
click at [162, 473] on input "range" at bounding box center [207, 478] width 91 height 11
drag, startPoint x: 107, startPoint y: 161, endPoint x: 2, endPoint y: 158, distance: 105.0
click at [162, 158] on div "10 Espaço de cima 0 Espaço de baixo ID Html Classes Html Visível nos dispositiv…" at bounding box center [243, 406] width 162 height 592
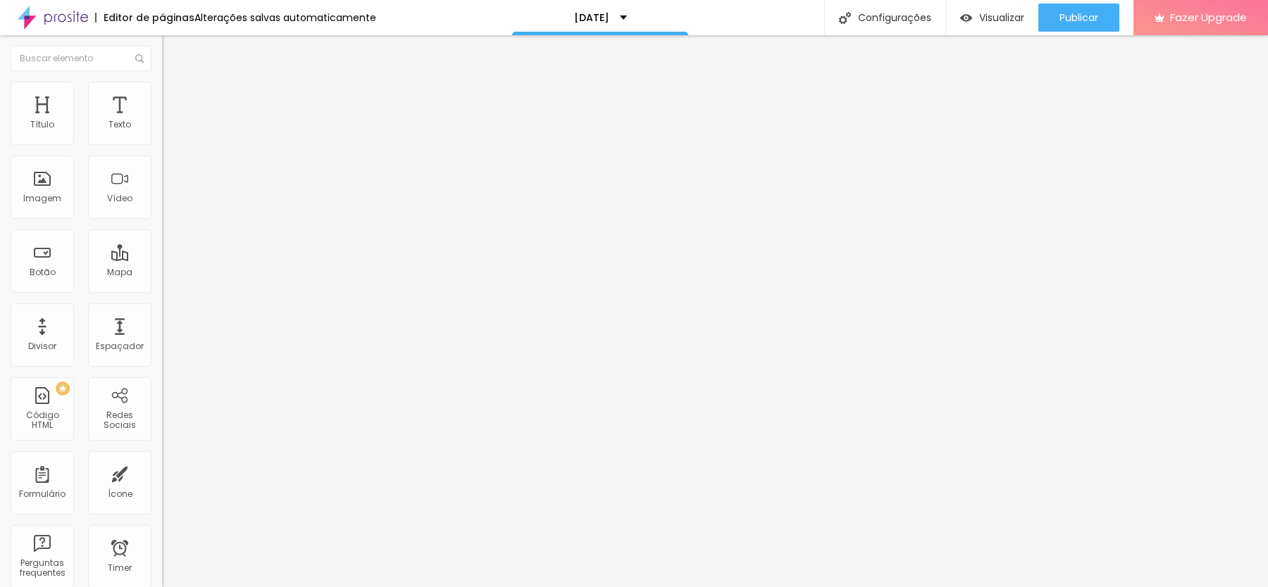
drag, startPoint x: 44, startPoint y: 137, endPoint x: 0, endPoint y: 161, distance: 50.8
click at [162, 273] on input "range" at bounding box center [207, 278] width 91 height 11
click at [162, 101] on ul "Conteúdo Estilo Avançado" at bounding box center [243, 89] width 162 height 42
click at [162, 91] on li "Estilo" at bounding box center [243, 89] width 162 height 14
click at [162, 82] on li "Conteúdo" at bounding box center [243, 75] width 162 height 14
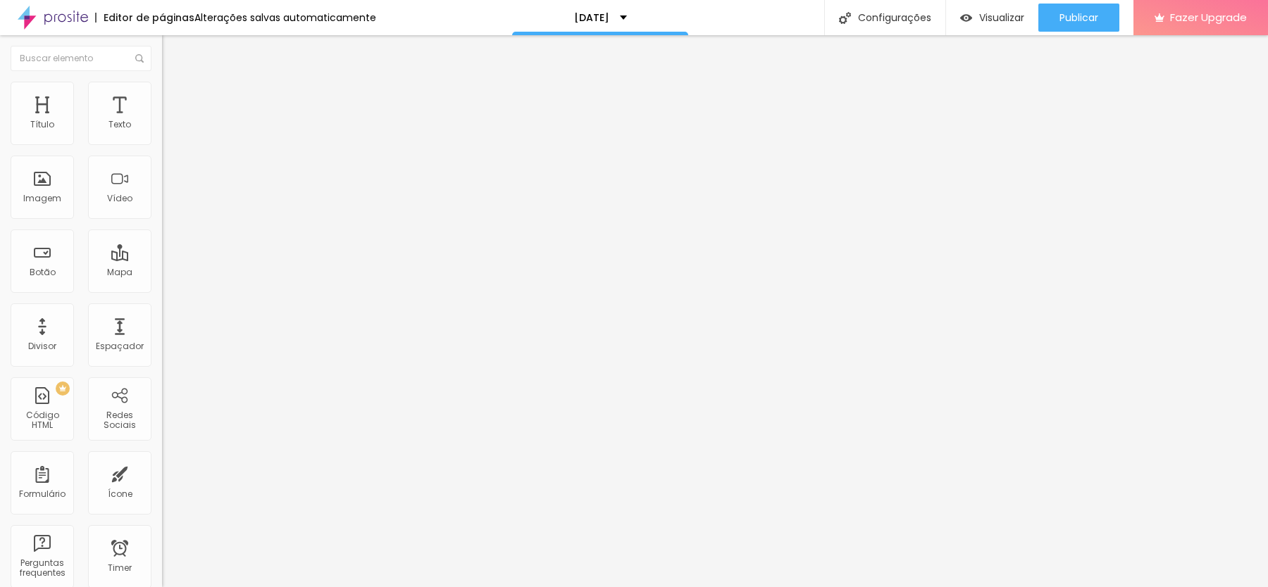
click at [162, 121] on span "Trocar imagem" at bounding box center [200, 115] width 77 height 12
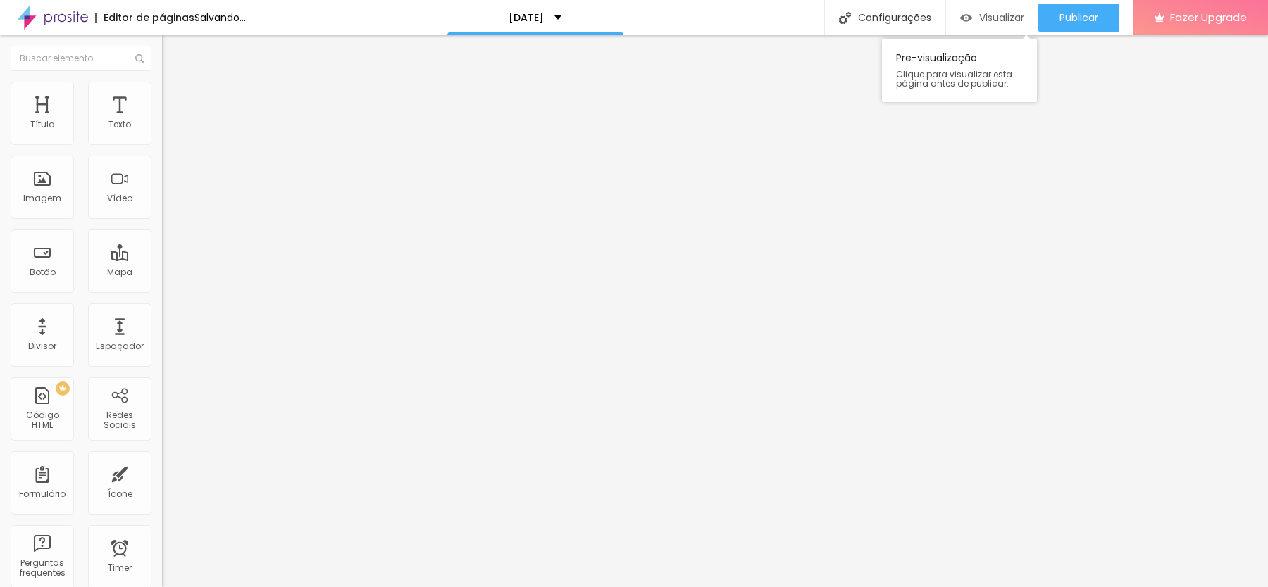
click at [979, 20] on span "Visualizar" at bounding box center [1001, 17] width 45 height 11
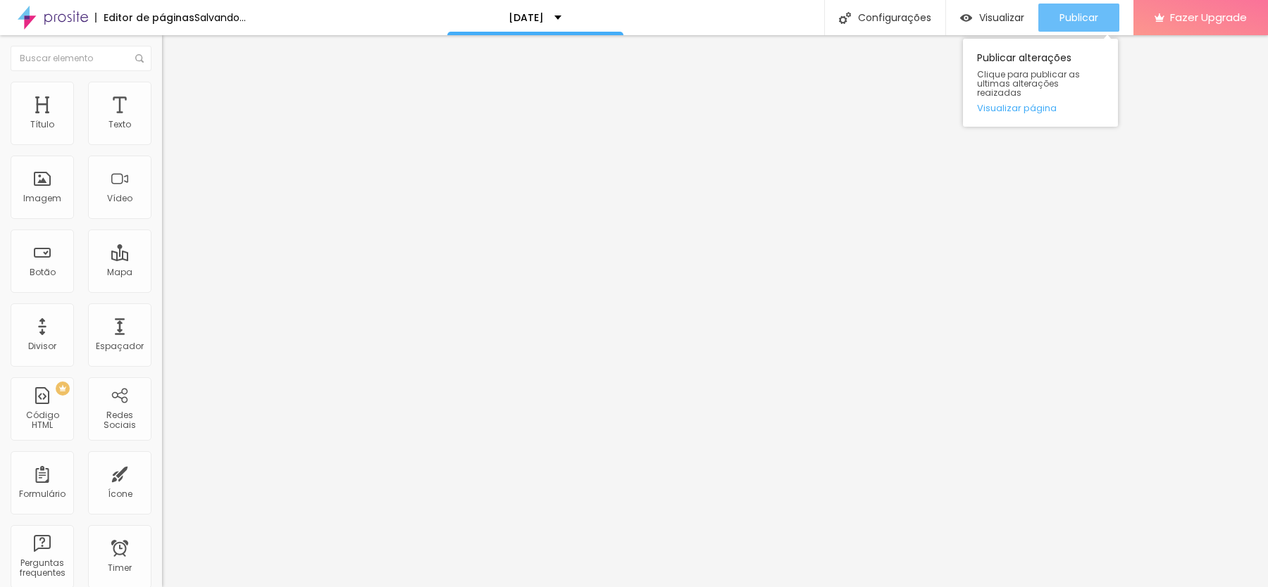
click at [1085, 13] on span "Publicar" at bounding box center [1078, 17] width 39 height 11
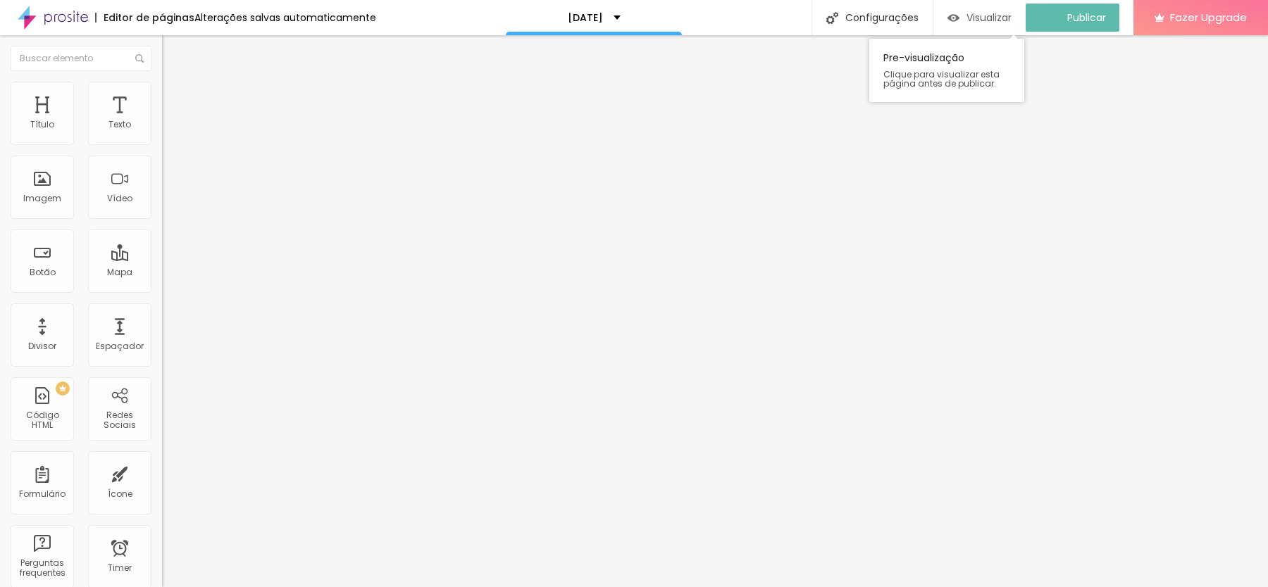
click at [1004, 23] on span "Visualizar" at bounding box center [988, 17] width 45 height 11
click at [162, 85] on li "Avançado" at bounding box center [243, 89] width 162 height 14
click at [162, 84] on ul "Estilo Avançado" at bounding box center [243, 82] width 162 height 28
click at [175, 83] on span "Estilo" at bounding box center [186, 77] width 22 height 12
click at [162, 89] on li "Avançado" at bounding box center [243, 89] width 162 height 14
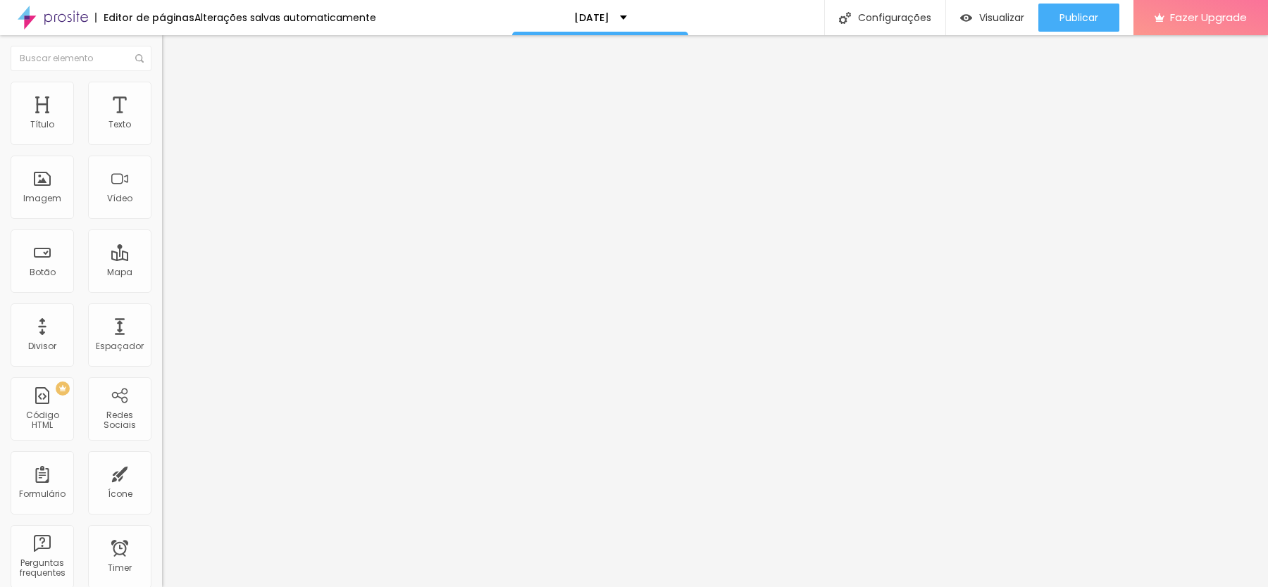
click at [162, 80] on img at bounding box center [168, 74] width 13 height 13
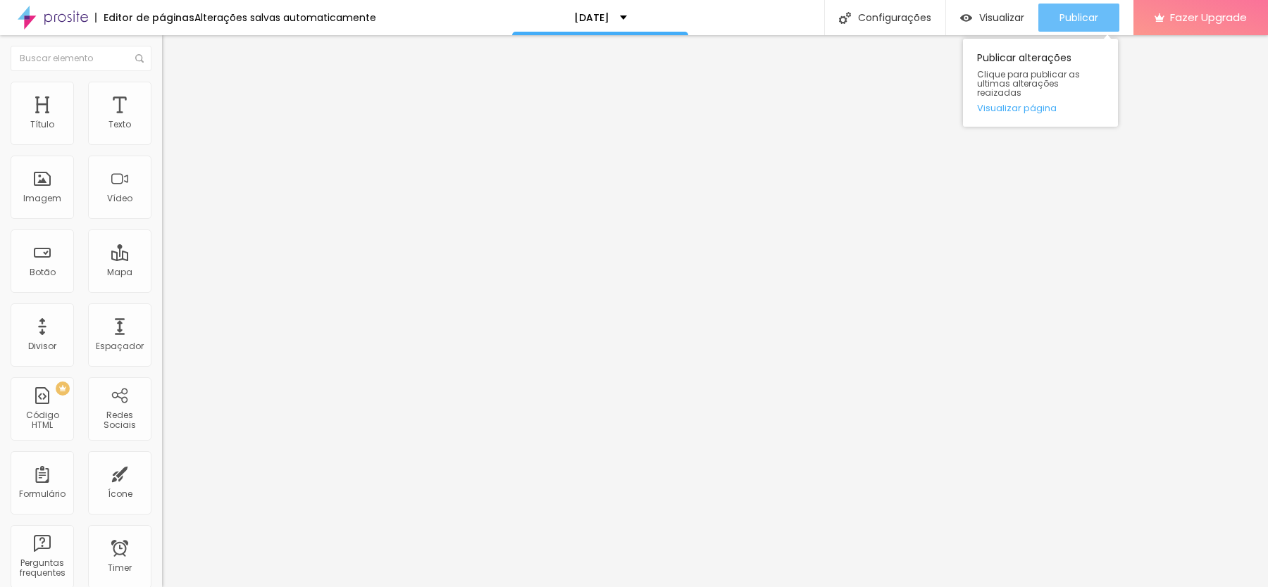
click at [1056, 21] on button "Publicar" at bounding box center [1078, 18] width 81 height 28
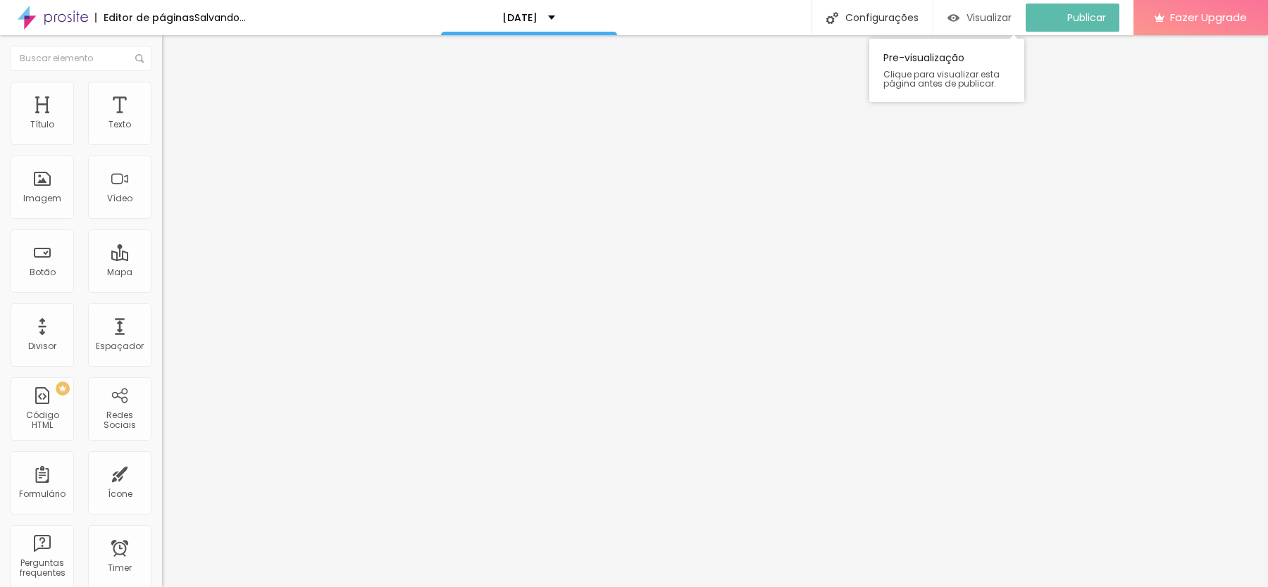
click at [1001, 21] on span "Visualizar" at bounding box center [988, 17] width 45 height 11
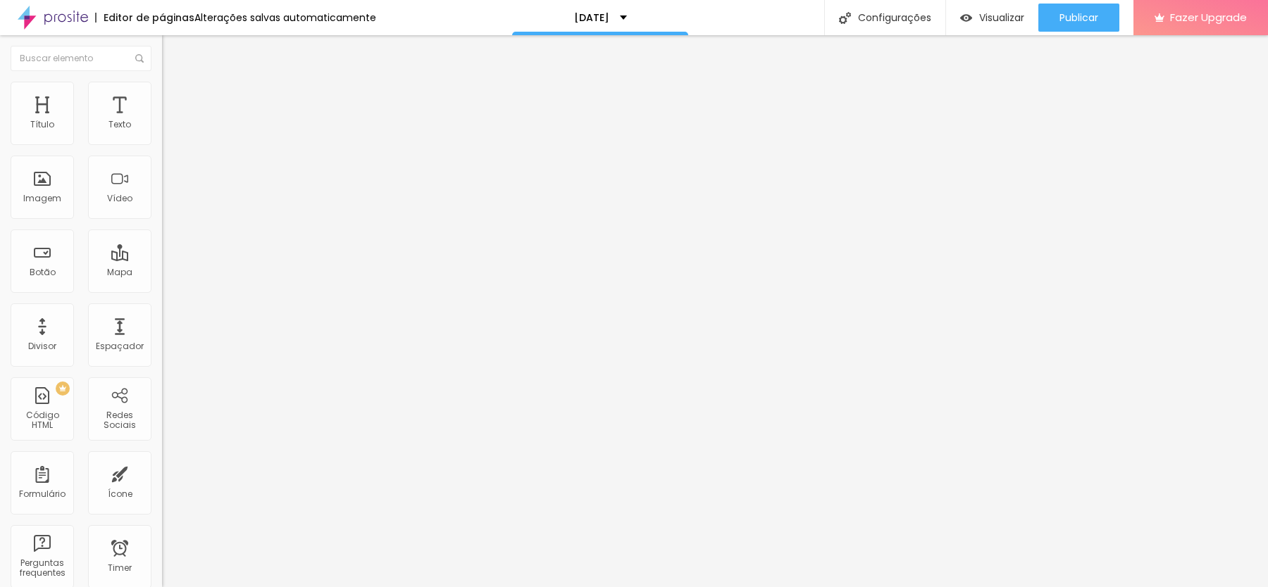
click at [162, 82] on img at bounding box center [168, 88] width 13 height 13
drag, startPoint x: 30, startPoint y: 136, endPoint x: 161, endPoint y: 136, distance: 130.3
click at [162, 259] on input "range" at bounding box center [207, 264] width 91 height 11
drag, startPoint x: 33, startPoint y: 163, endPoint x: 67, endPoint y: 158, distance: 34.1
click at [162, 459] on input "range" at bounding box center [207, 464] width 91 height 11
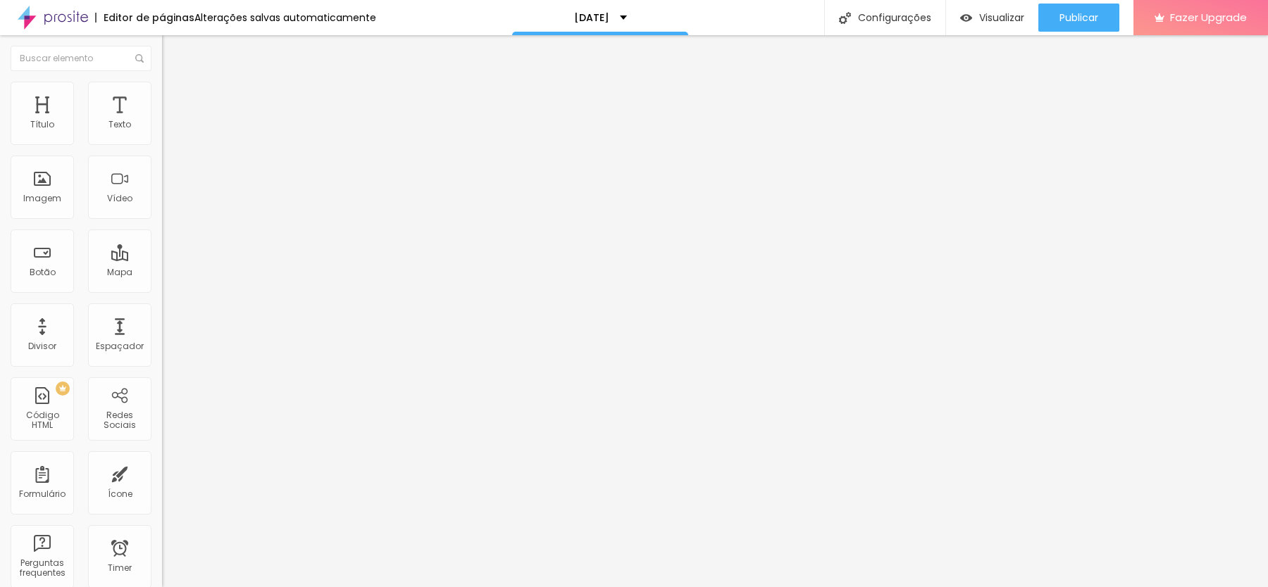
drag, startPoint x: 111, startPoint y: 139, endPoint x: 49, endPoint y: 137, distance: 62.0
click at [162, 259] on input "range" at bounding box center [207, 264] width 91 height 11
drag, startPoint x: 67, startPoint y: 163, endPoint x: 50, endPoint y: 163, distance: 16.9
click at [162, 459] on input "range" at bounding box center [207, 464] width 91 height 11
click at [162, 80] on img at bounding box center [168, 74] width 13 height 13
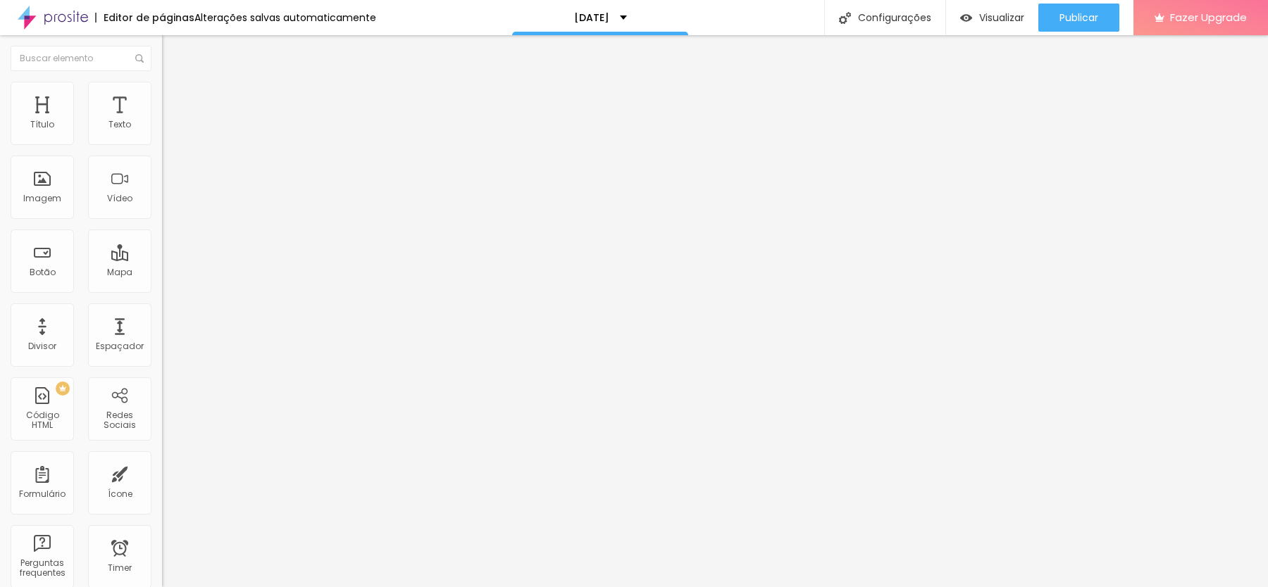
click at [175, 96] on span "Avançado" at bounding box center [198, 91] width 46 height 12
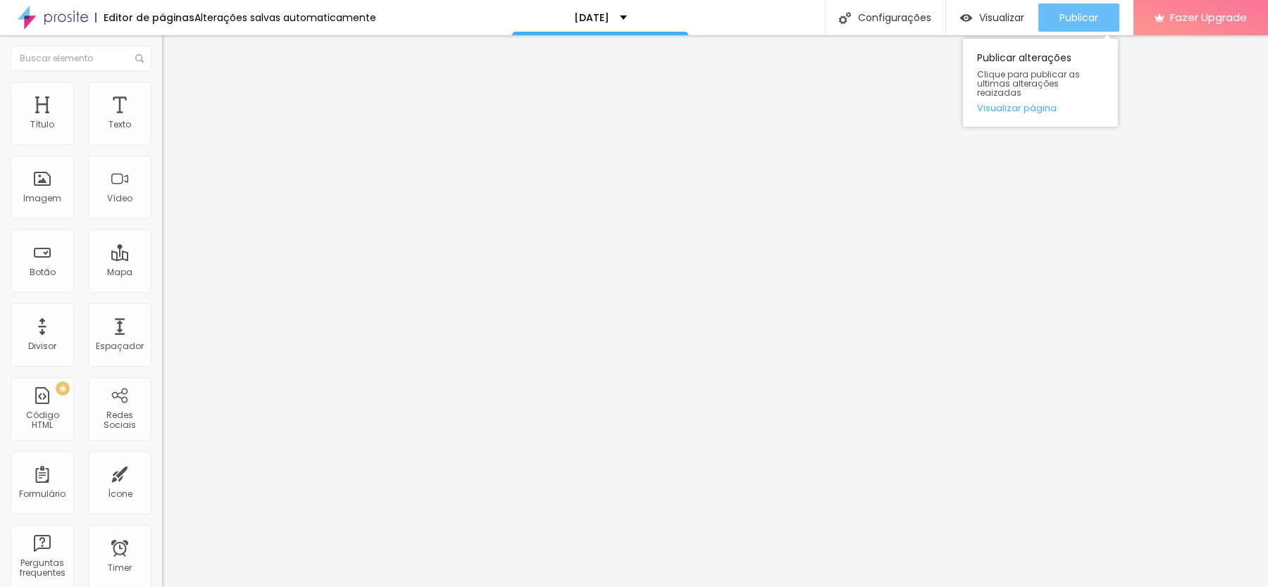
click at [1066, 15] on span "Publicar" at bounding box center [1078, 17] width 39 height 11
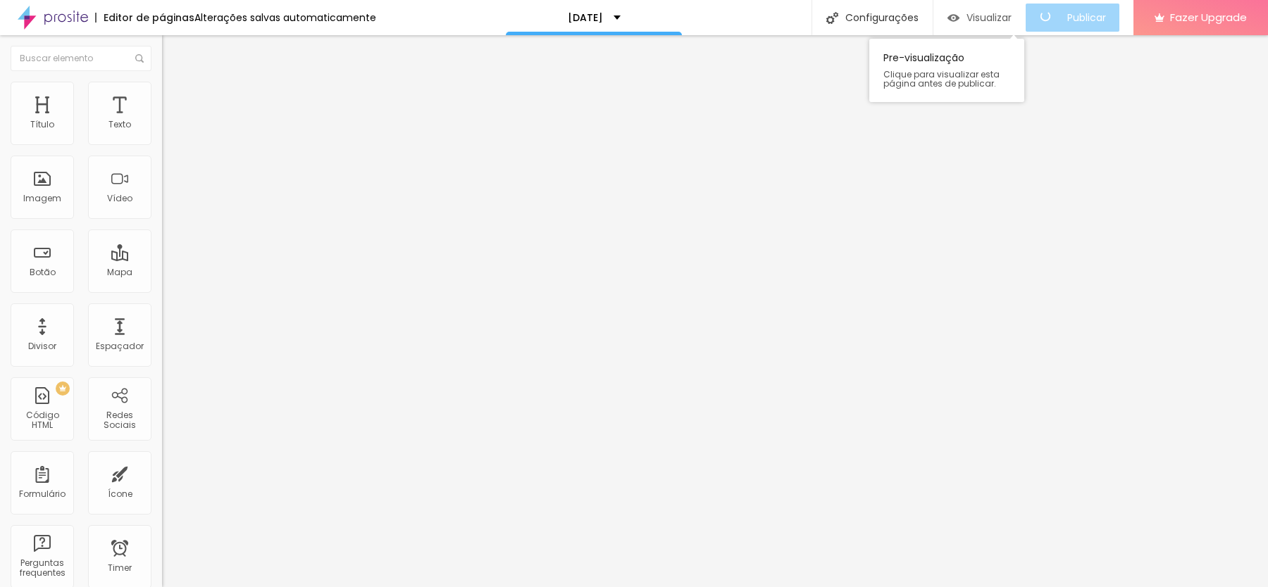
click at [987, 15] on span "Visualizar" at bounding box center [988, 17] width 45 height 11
drag, startPoint x: 48, startPoint y: 140, endPoint x: 37, endPoint y: 139, distance: 11.4
click at [162, 259] on input "range" at bounding box center [207, 264] width 91 height 11
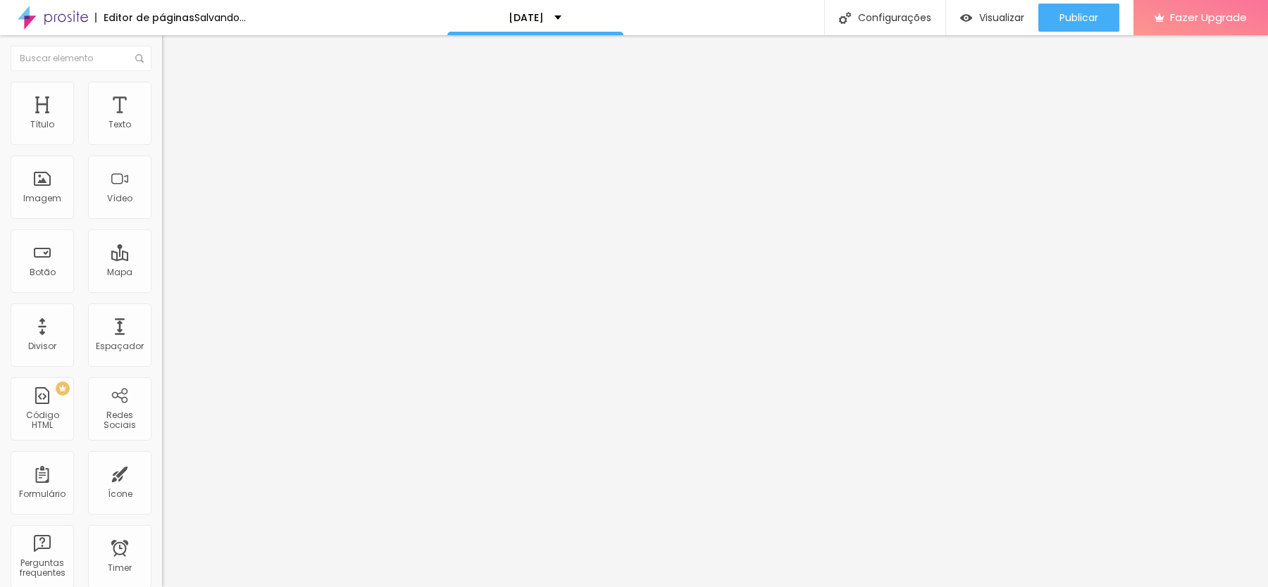
drag, startPoint x: 51, startPoint y: 164, endPoint x: 37, endPoint y: 163, distance: 13.4
click at [162, 459] on input "range" at bounding box center [207, 464] width 91 height 11
click at [168, 131] on icon "button" at bounding box center [172, 127] width 8 height 8
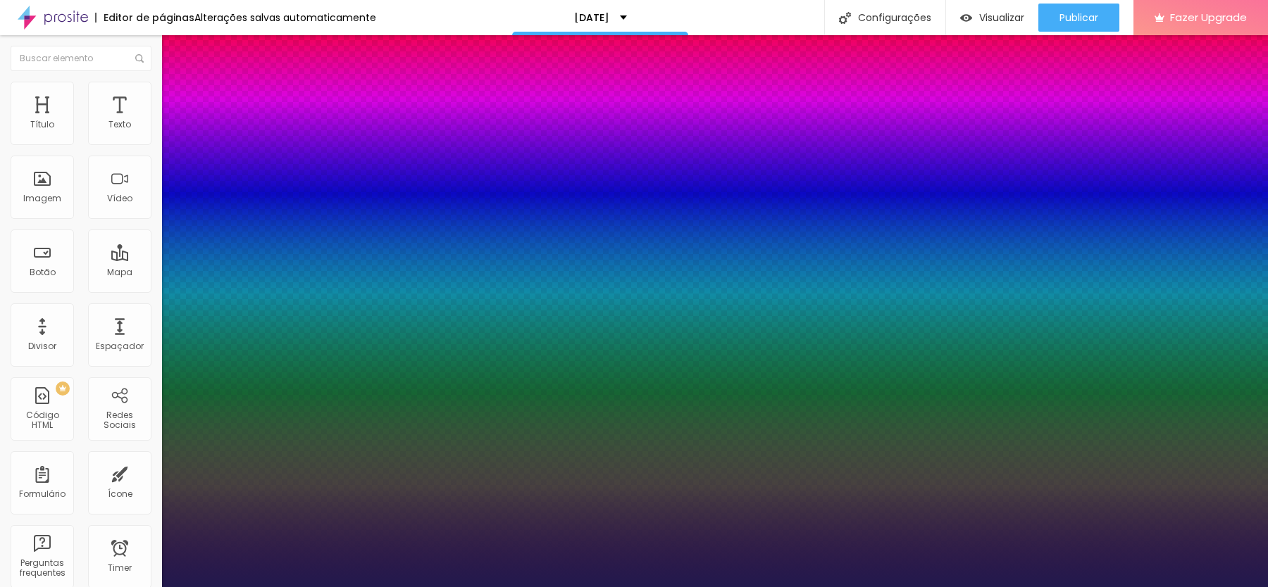
click at [35, 587] on div at bounding box center [634, 587] width 1268 height 0
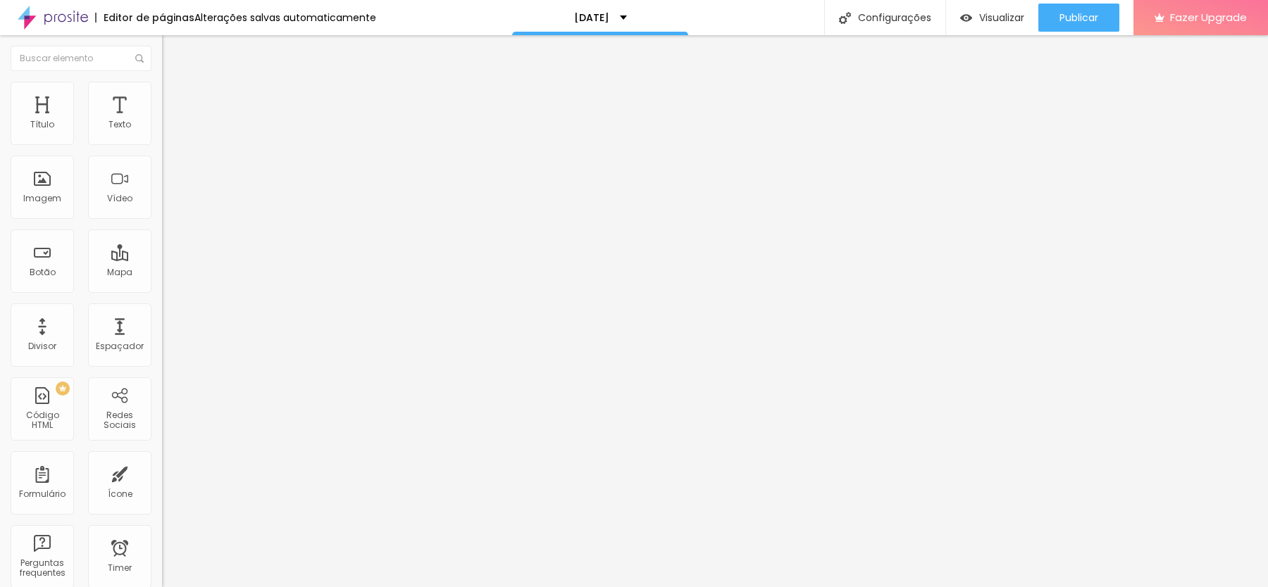
click at [162, 82] on li "Avançado" at bounding box center [243, 89] width 162 height 14
click at [162, 82] on li "Estilo" at bounding box center [243, 75] width 162 height 14
click at [162, 154] on span "DESATIVADO" at bounding box center [187, 148] width 51 height 12
click at [162, 144] on div "Sombra" at bounding box center [243, 139] width 162 height 8
click at [162, 82] on li "Avançado" at bounding box center [243, 89] width 162 height 14
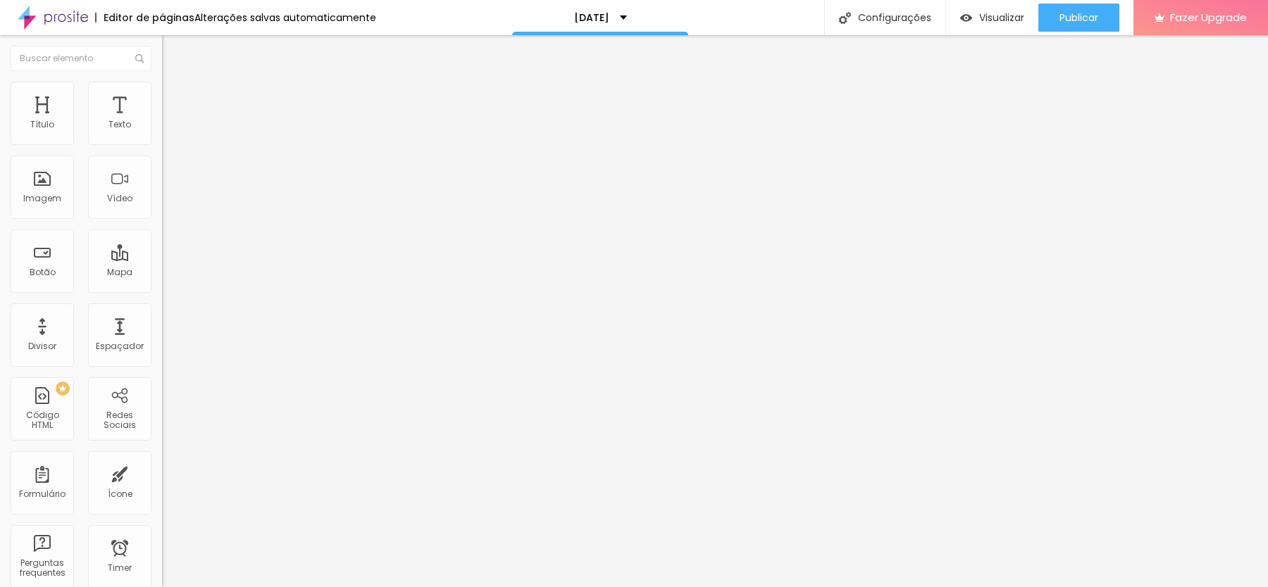
click at [162, 80] on li "Estilo" at bounding box center [243, 75] width 162 height 14
click at [162, 180] on button "button" at bounding box center [172, 175] width 20 height 15
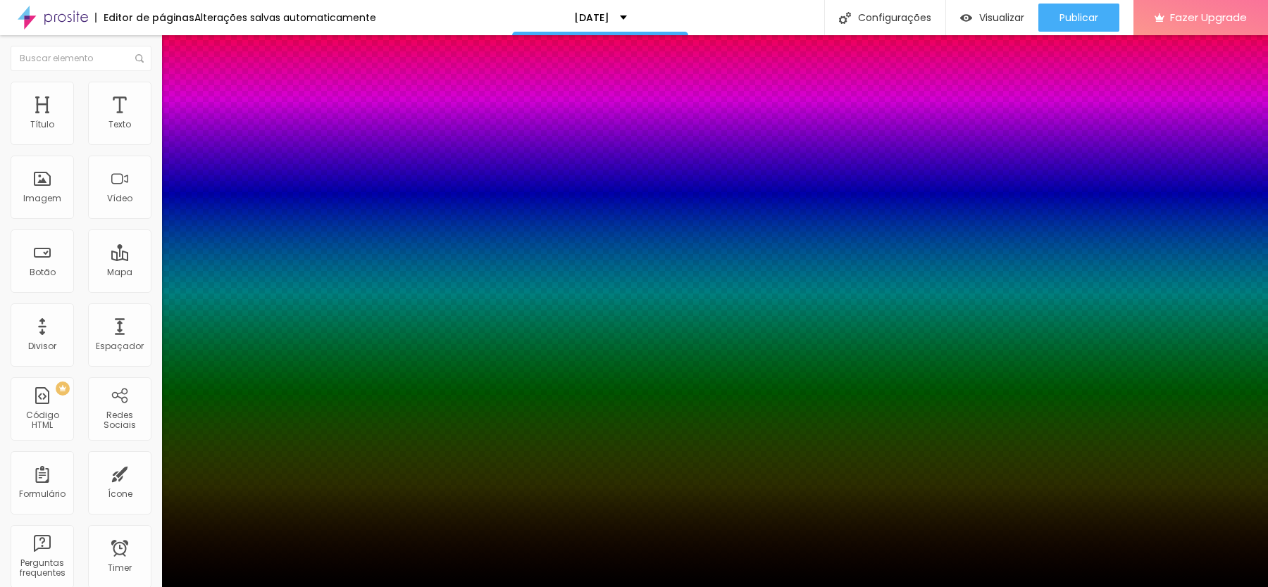
click at [54, 587] on div at bounding box center [634, 587] width 1268 height 0
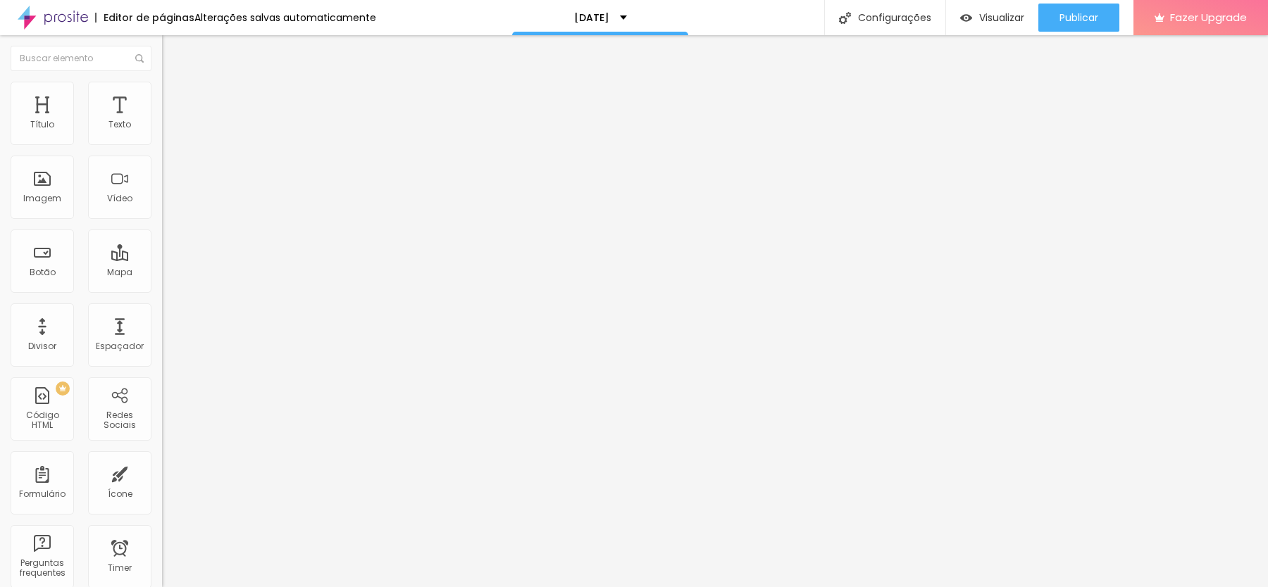
click at [175, 97] on span "Avançado" at bounding box center [198, 91] width 46 height 12
click at [162, 73] on li "Estilo" at bounding box center [243, 75] width 162 height 14
click at [168, 131] on icon "button" at bounding box center [172, 127] width 8 height 8
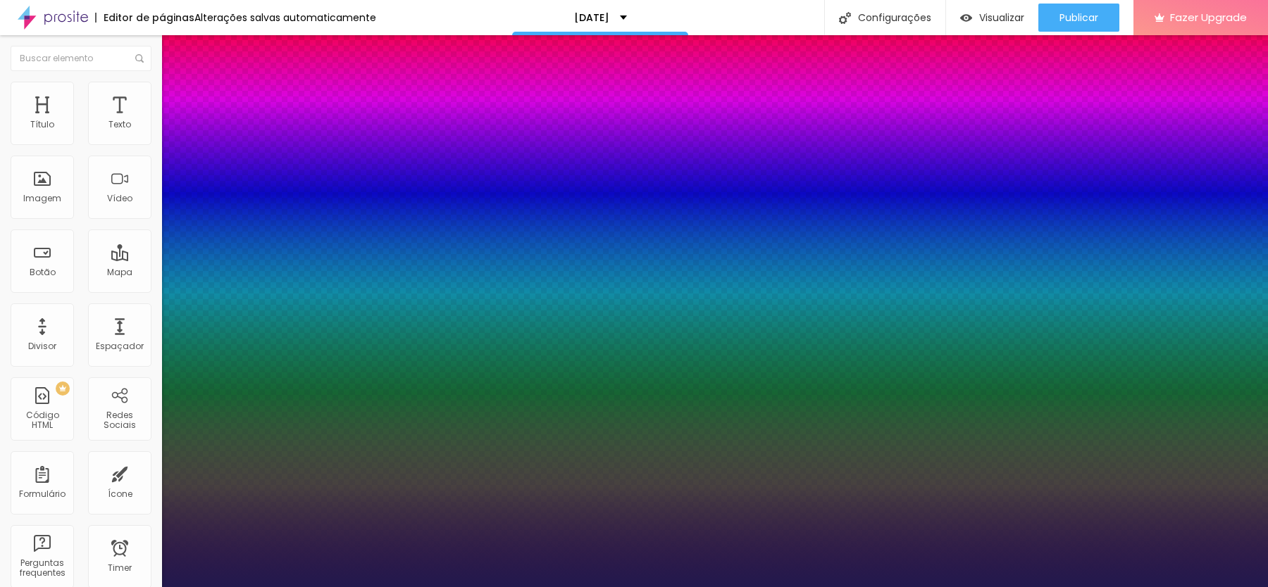
paste input "D2A66B"
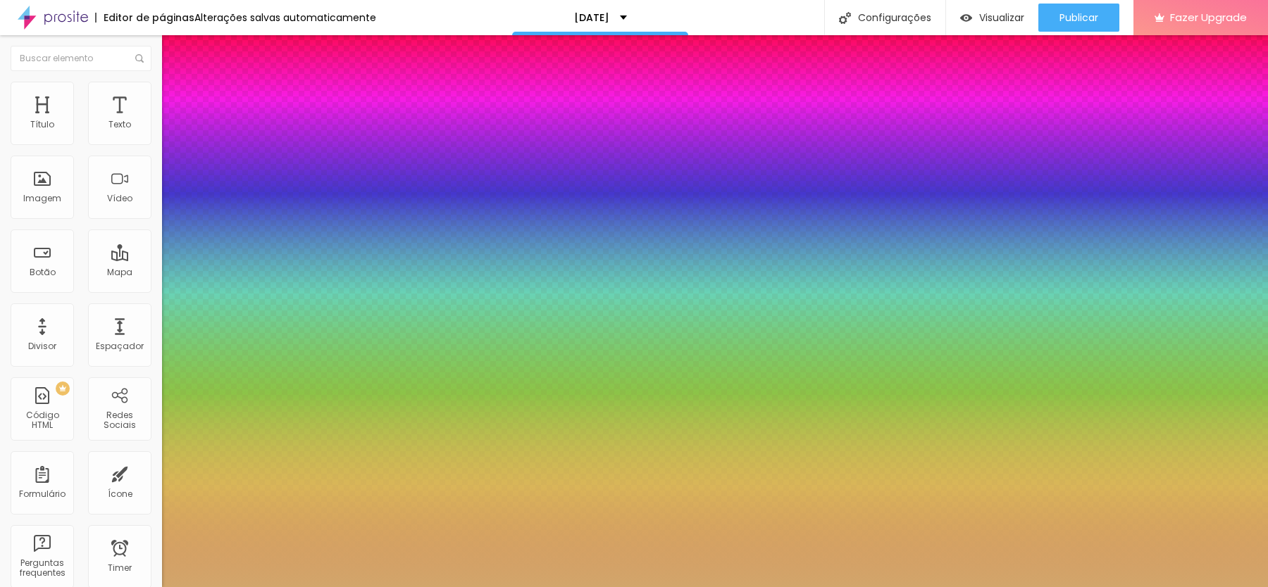
click at [1159, 587] on div at bounding box center [634, 587] width 1268 height 0
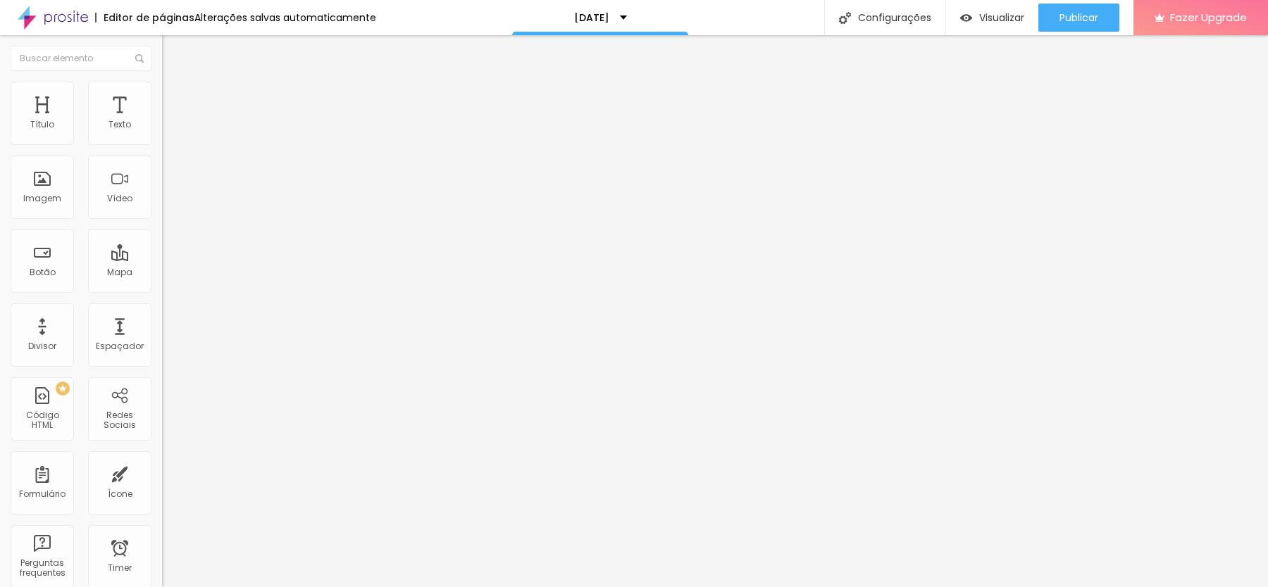
click at [168, 177] on icon "button" at bounding box center [172, 174] width 8 height 8
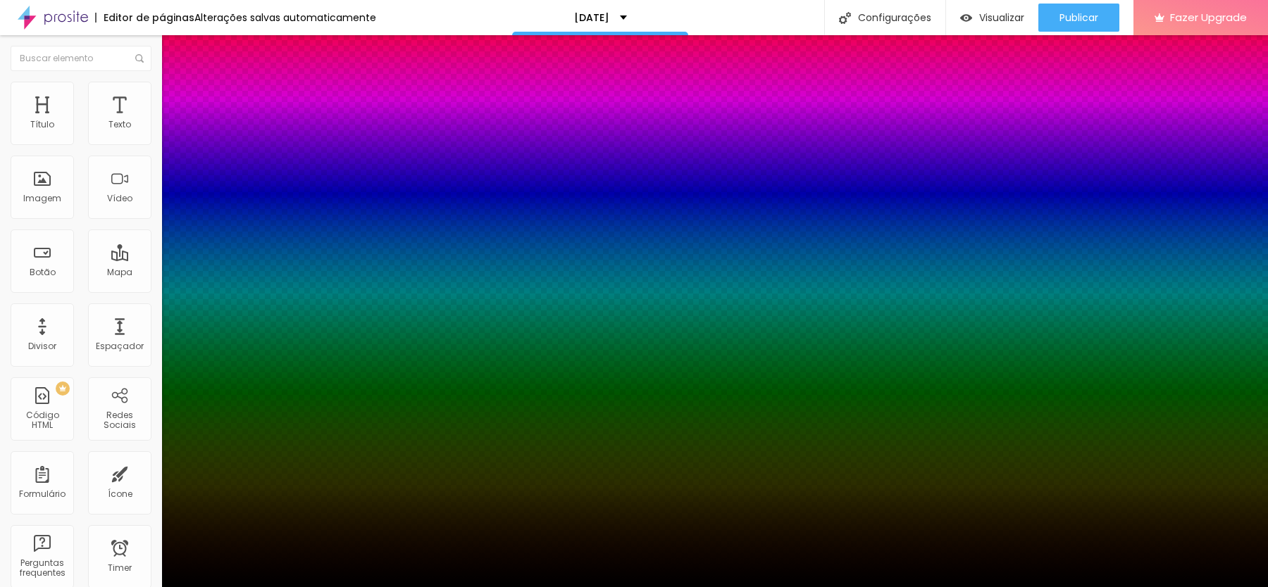
click at [252, 587] on div at bounding box center [634, 596] width 1268 height 0
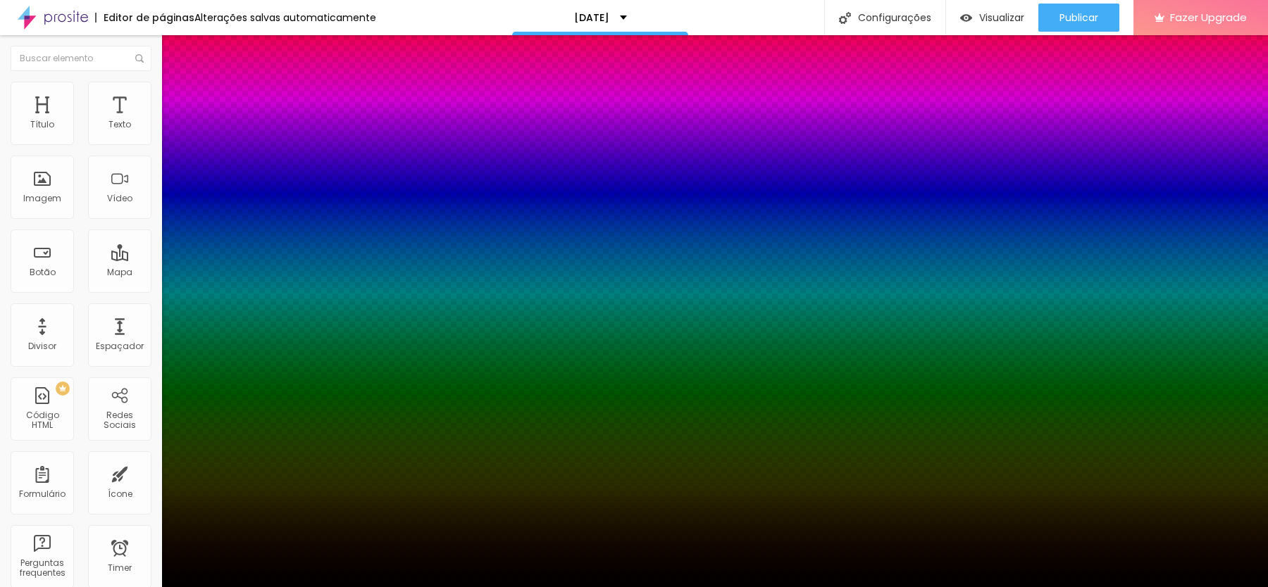
click at [93, 587] on div at bounding box center [634, 587] width 1268 height 0
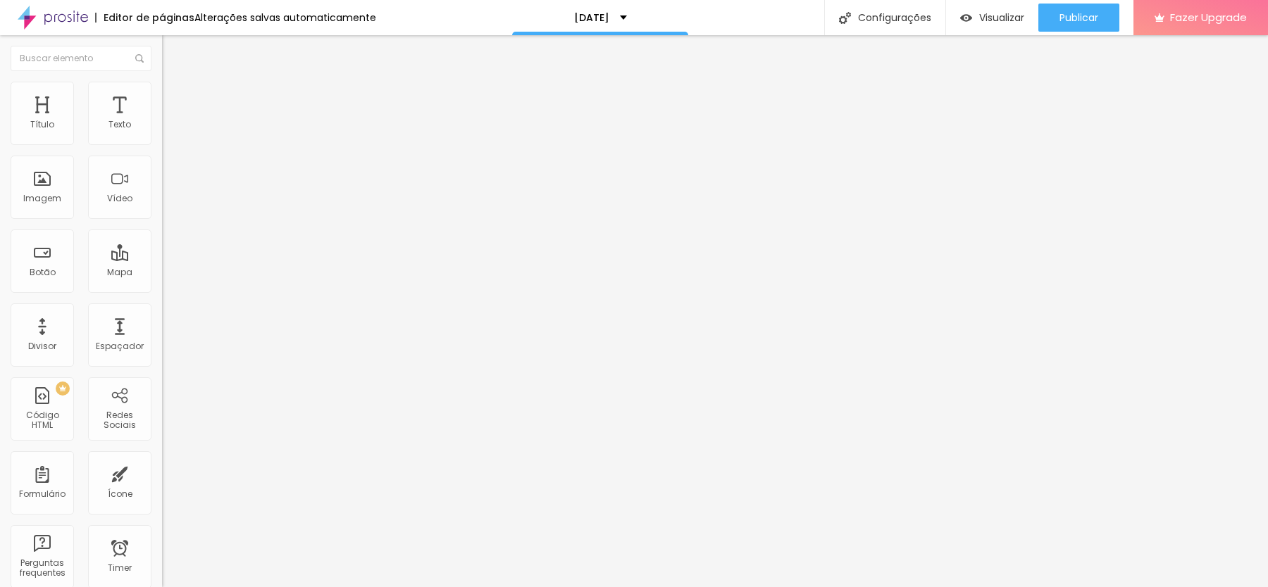
click at [162, 96] on li "Avançado" at bounding box center [243, 89] width 162 height 14
click at [1011, 18] on span "Visualizar" at bounding box center [1001, 17] width 45 height 11
click at [162, 154] on span "Titulo 4" at bounding box center [180, 147] width 37 height 14
click at [162, 96] on li "Avançado" at bounding box center [243, 89] width 162 height 14
click at [162, 82] on li "Estilo" at bounding box center [243, 75] width 162 height 14
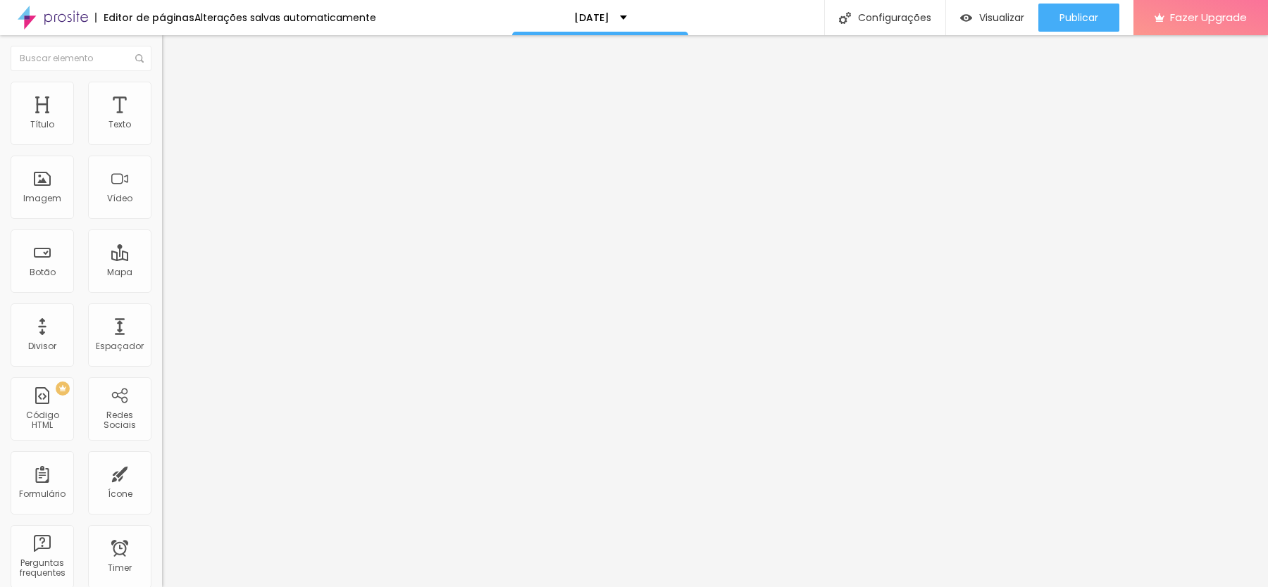
click at [162, 173] on div "Titulo 6 H6" at bounding box center [243, 168] width 162 height 8
click at [162, 161] on div "Titulo 5 H5" at bounding box center [243, 156] width 162 height 8
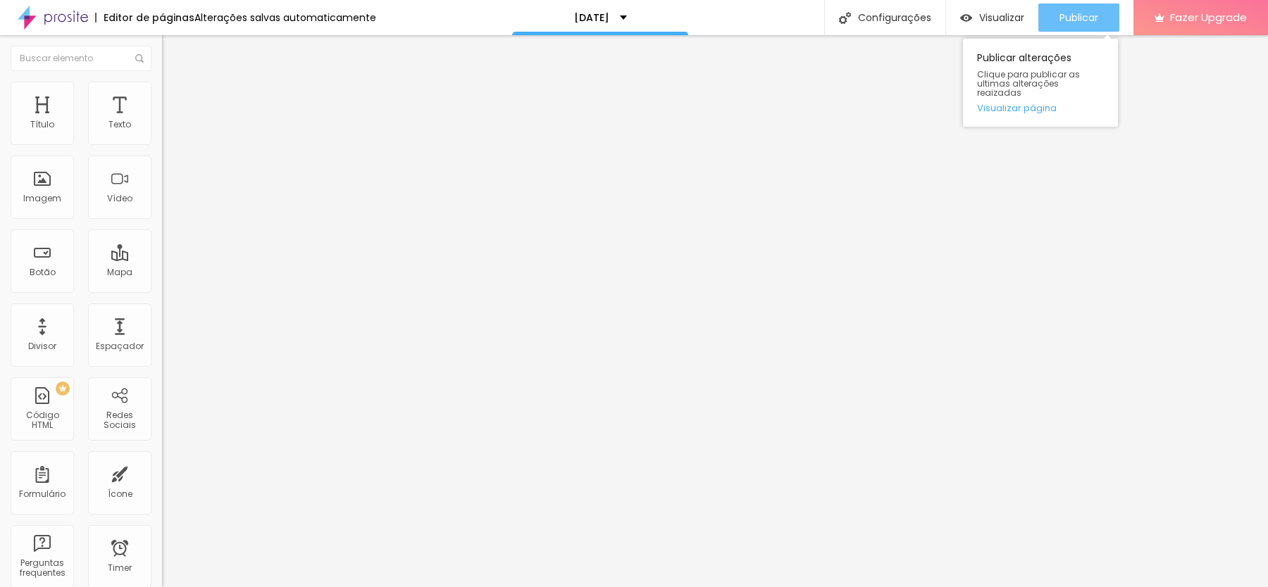
click at [1056, 25] on button "Publicar" at bounding box center [1078, 18] width 81 height 28
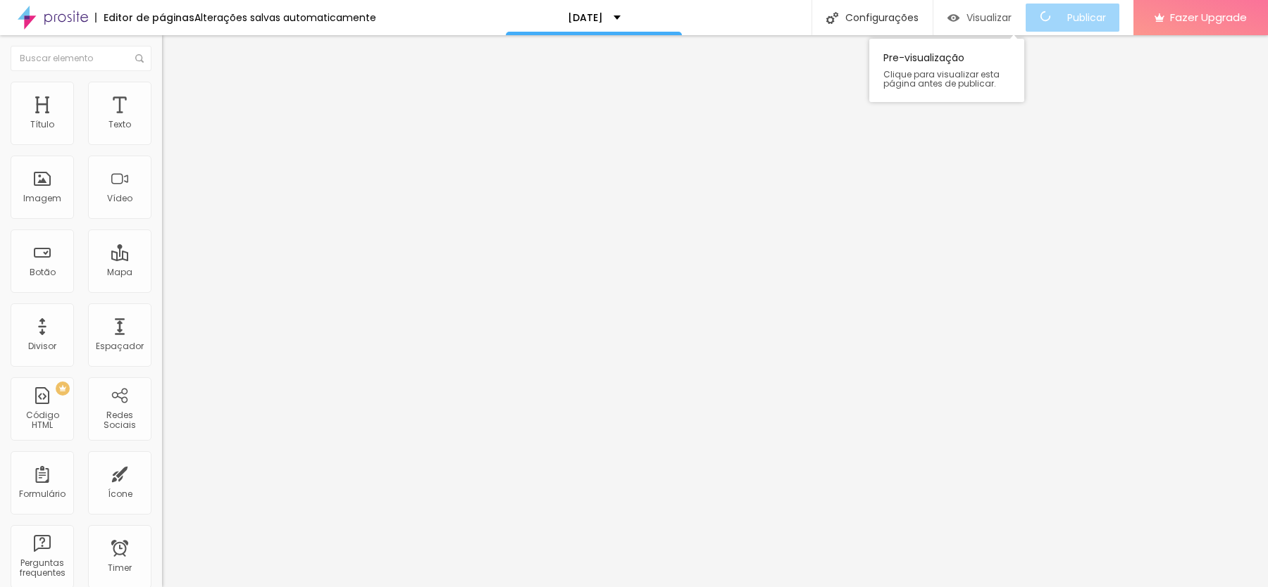
click at [990, 17] on span "Visualizar" at bounding box center [988, 17] width 45 height 11
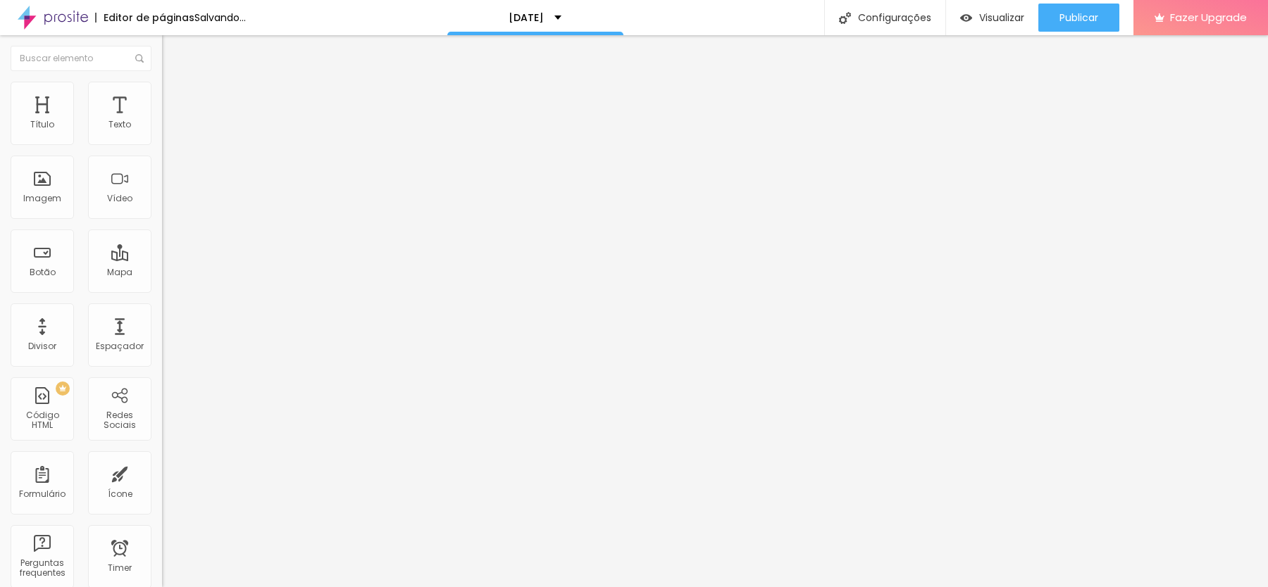
click at [162, 85] on li "Avançado" at bounding box center [243, 89] width 162 height 14
drag, startPoint x: 39, startPoint y: 134, endPoint x: 1, endPoint y: 133, distance: 38.0
click at [162, 259] on input "range" at bounding box center [207, 264] width 91 height 11
drag, startPoint x: 41, startPoint y: 164, endPoint x: 0, endPoint y: 163, distance: 40.9
click at [162, 459] on input "range" at bounding box center [207, 464] width 91 height 11
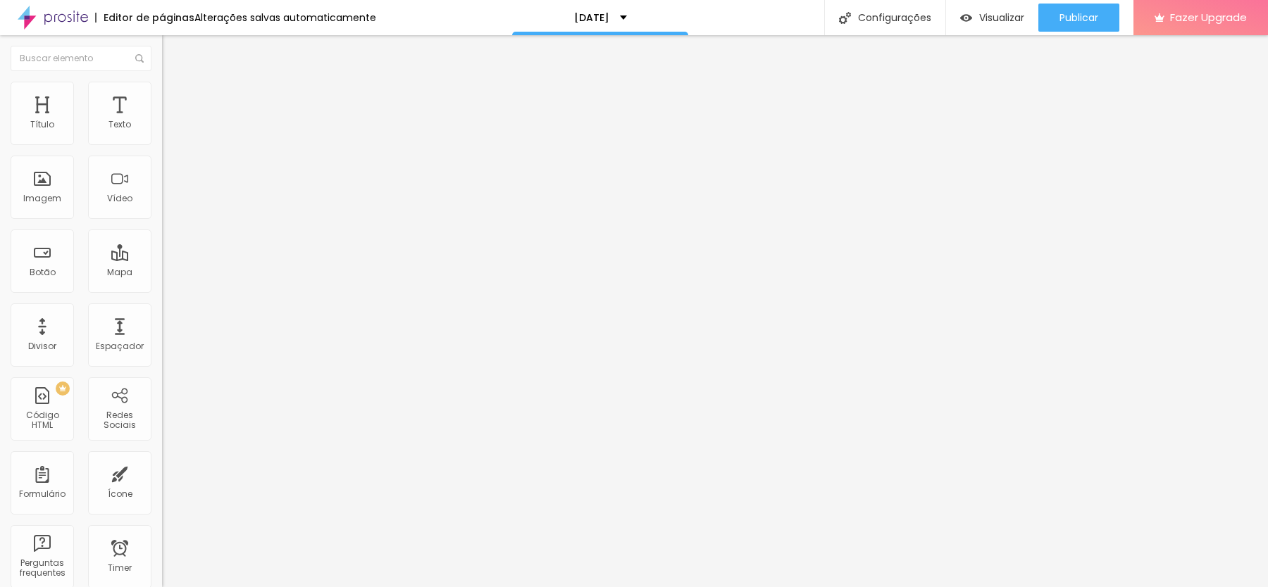
drag, startPoint x: 32, startPoint y: 139, endPoint x: 39, endPoint y: 139, distance: 7.1
click at [162, 259] on input "range" at bounding box center [207, 264] width 91 height 11
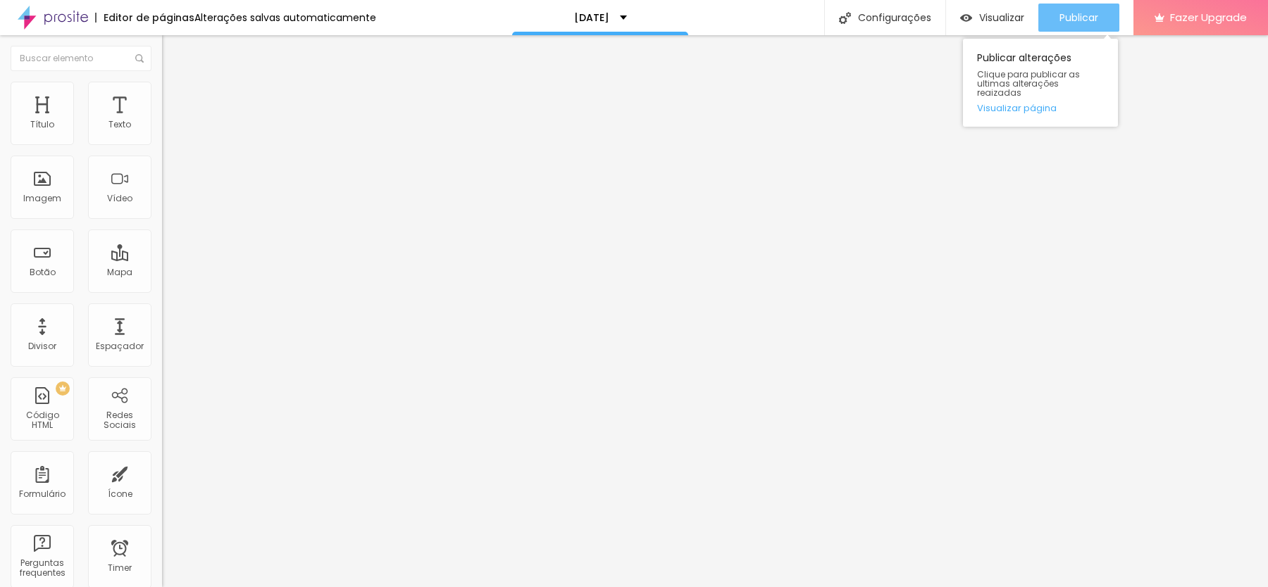
click at [1059, 22] on span "Publicar" at bounding box center [1078, 17] width 39 height 11
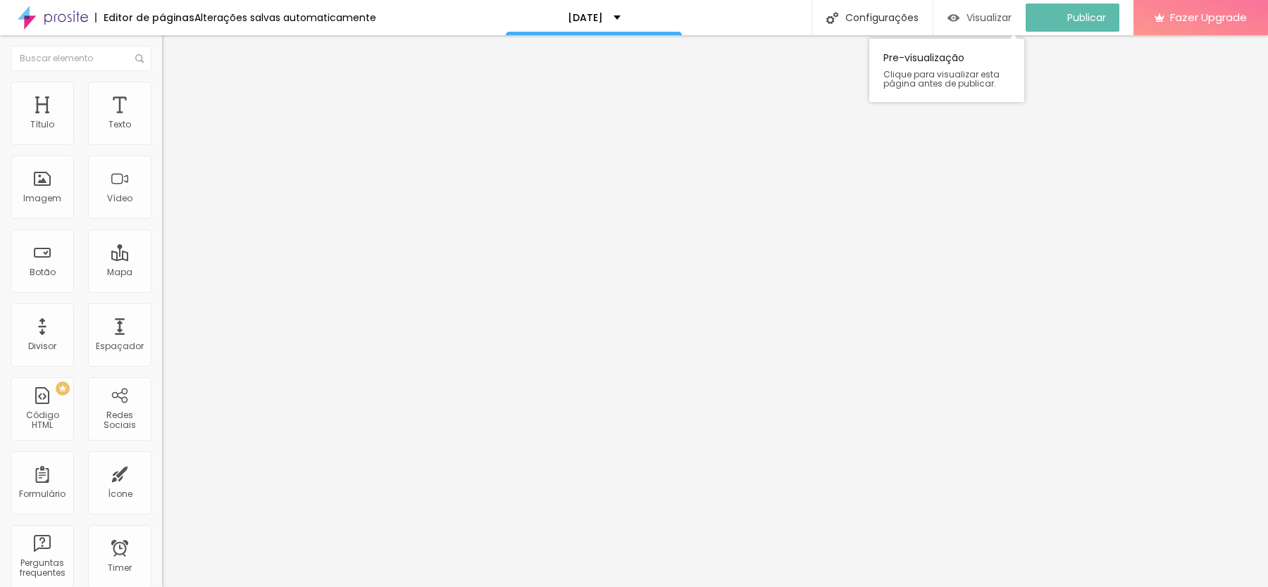
click at [1004, 18] on span "Visualizar" at bounding box center [988, 17] width 45 height 11
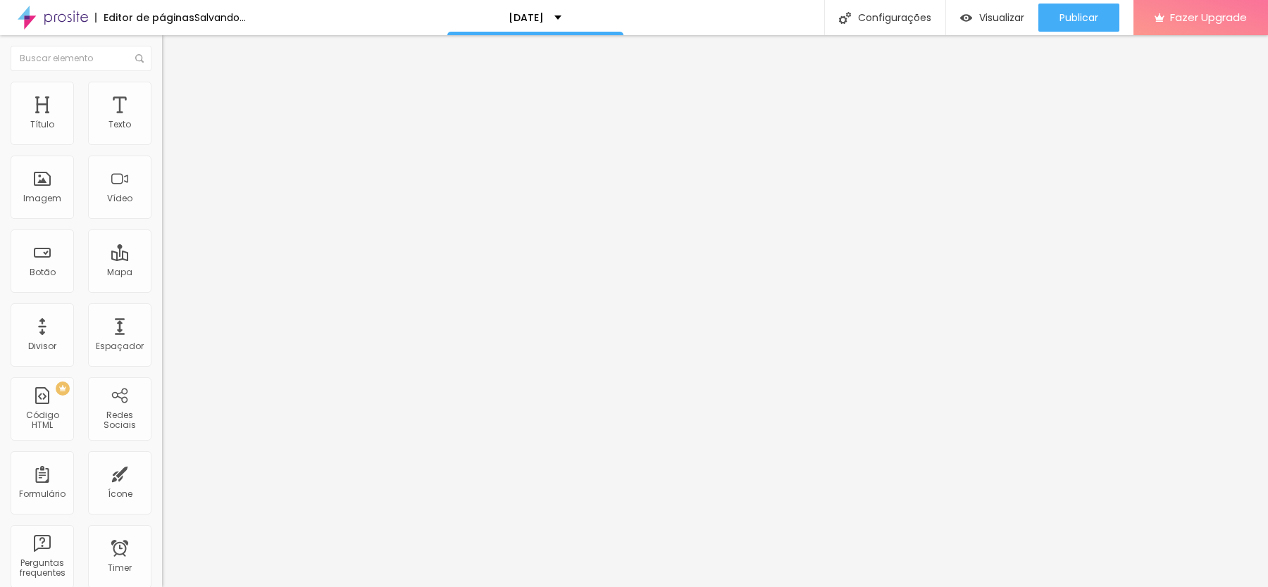
click at [162, 87] on ul "Estilo Avançado" at bounding box center [243, 82] width 162 height 28
click at [162, 92] on li "Avançado" at bounding box center [243, 89] width 162 height 14
drag, startPoint x: 35, startPoint y: 134, endPoint x: 6, endPoint y: 134, distance: 28.9
click at [162, 259] on input "range" at bounding box center [207, 264] width 91 height 11
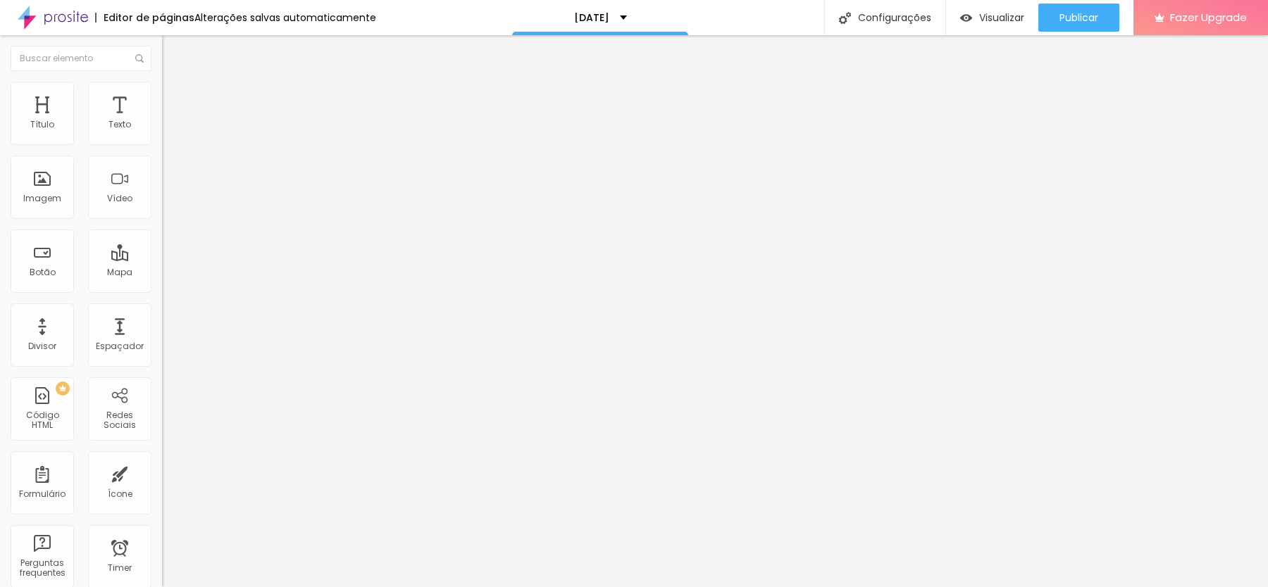
drag, startPoint x: 33, startPoint y: 163, endPoint x: 0, endPoint y: 162, distance: 33.1
click at [162, 459] on input "range" at bounding box center [207, 464] width 91 height 11
click at [162, 96] on li "Avançado" at bounding box center [243, 103] width 162 height 14
drag, startPoint x: 94, startPoint y: 138, endPoint x: 211, endPoint y: 143, distance: 117.0
click at [211, 273] on input "range" at bounding box center [207, 278] width 91 height 11
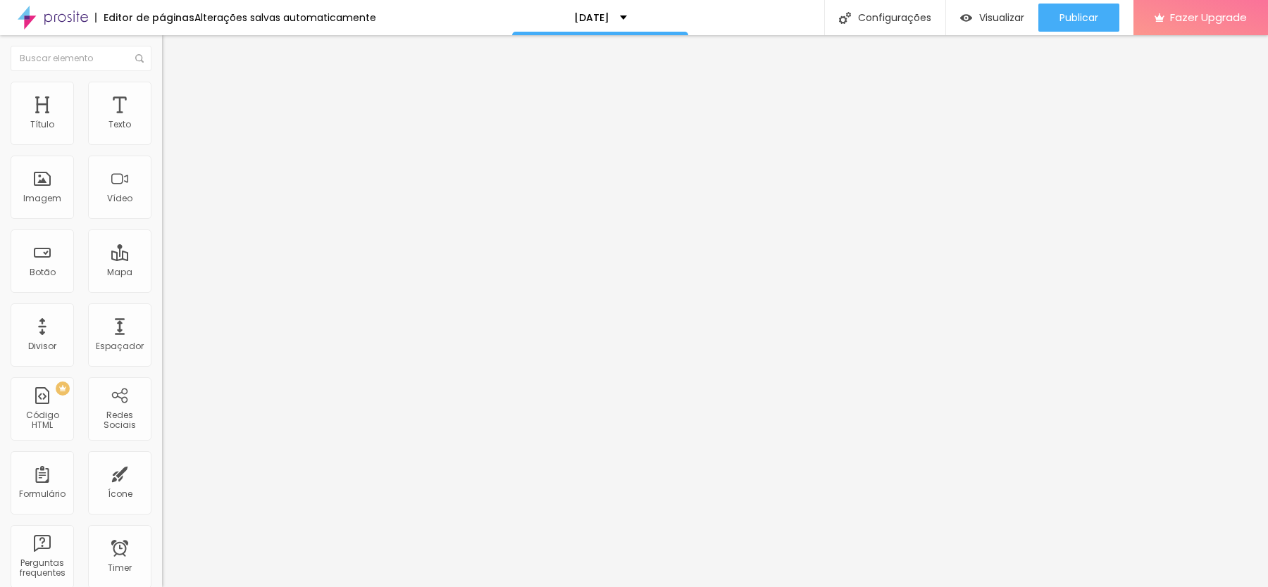
click at [162, 92] on ul "Conteúdo Estilo Avançado" at bounding box center [243, 89] width 162 height 42
click at [162, 89] on img at bounding box center [168, 88] width 13 height 13
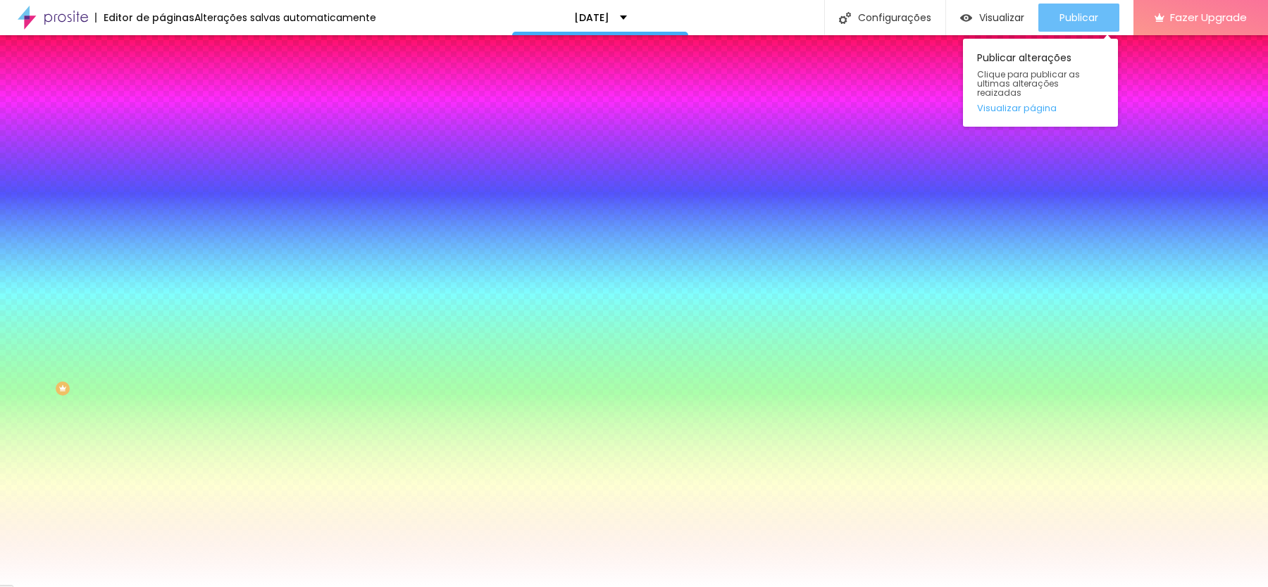
click at [1098, 15] on button "Publicar" at bounding box center [1078, 18] width 81 height 28
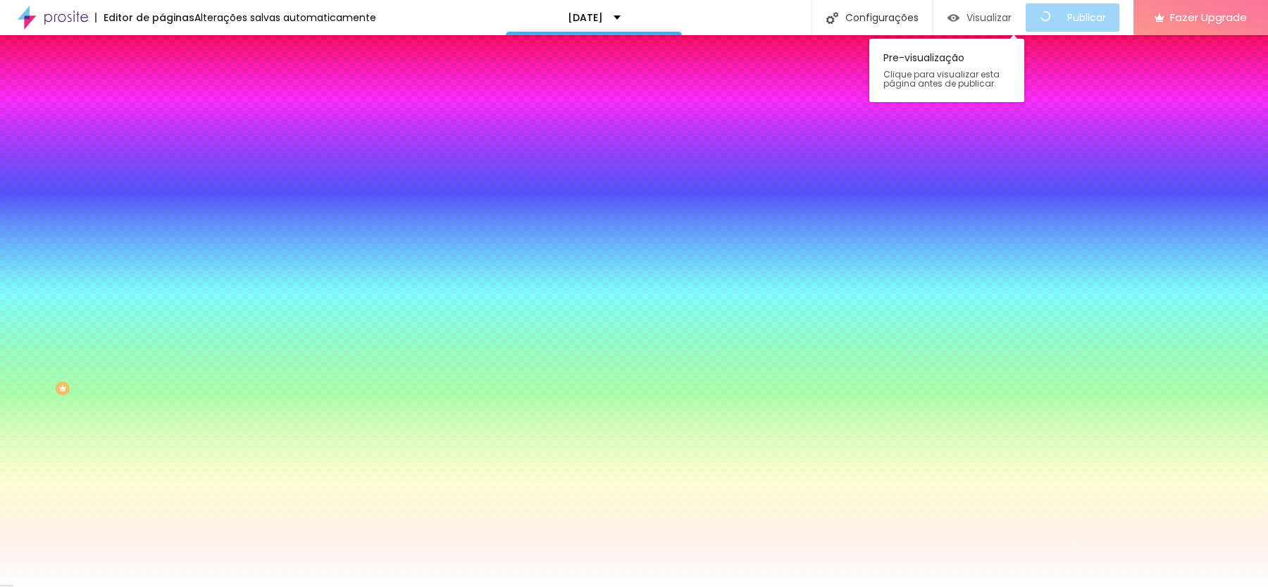
click at [1003, 15] on span "Visualizar" at bounding box center [988, 17] width 45 height 11
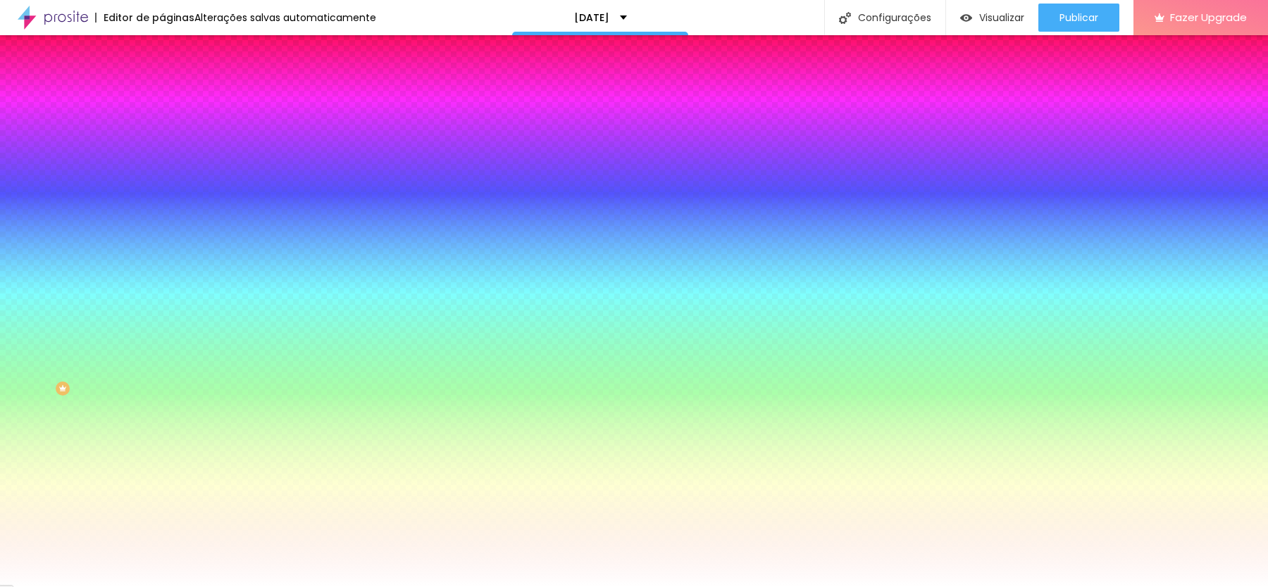
click at [175, 83] on span "Conteúdo" at bounding box center [197, 77] width 44 height 12
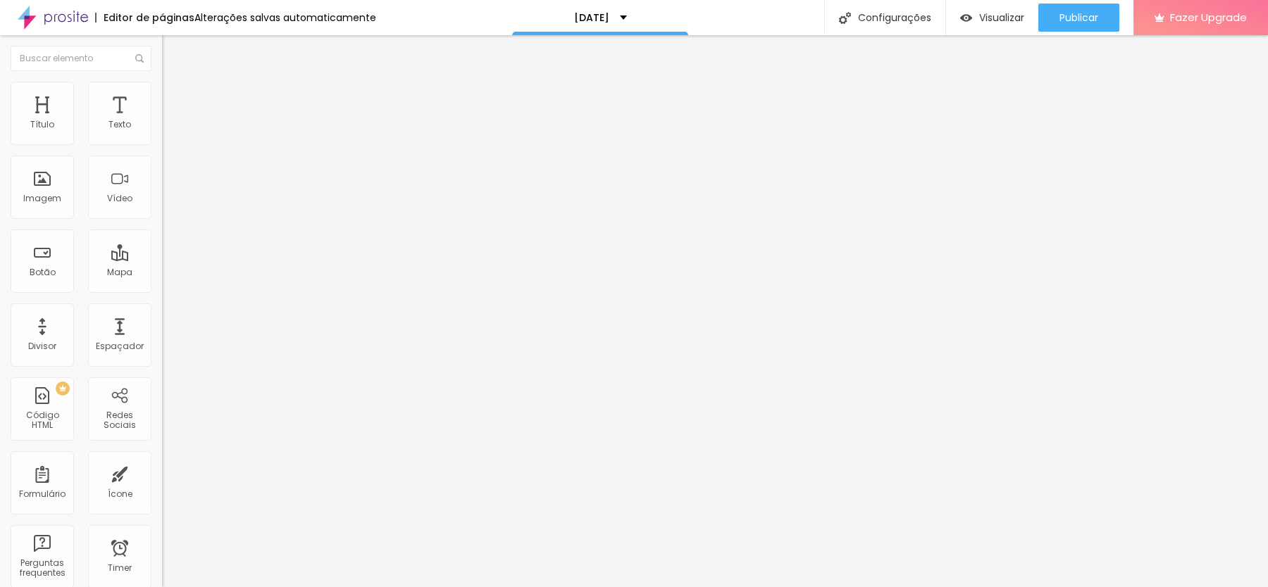
click at [162, 82] on li "Estilo" at bounding box center [243, 89] width 162 height 14
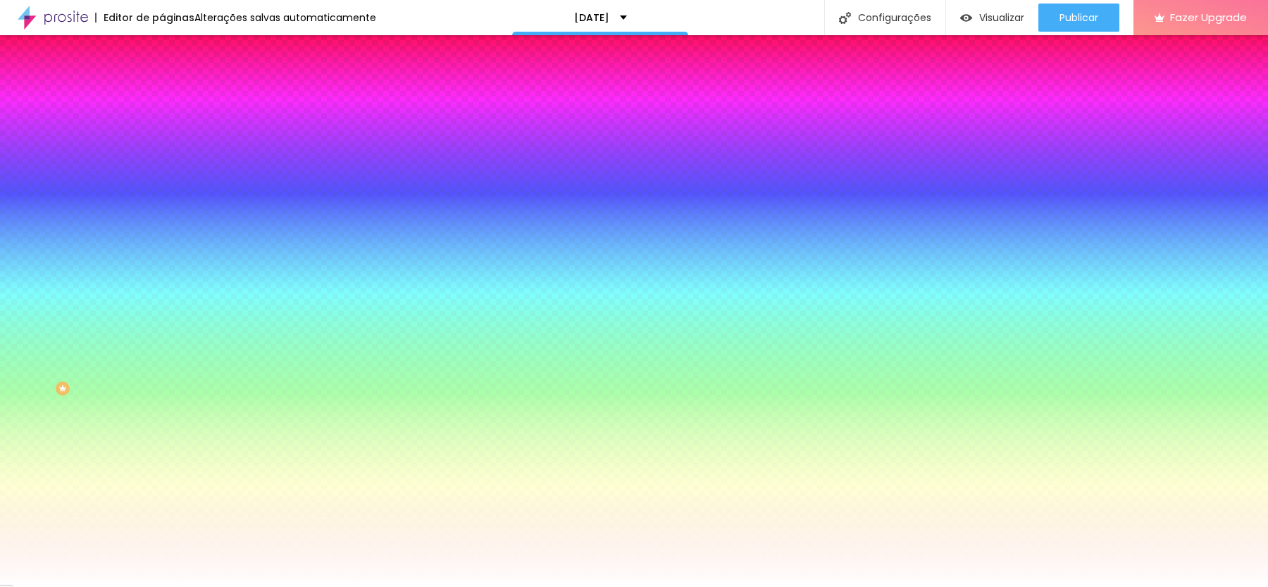
click at [162, 96] on img at bounding box center [168, 102] width 13 height 13
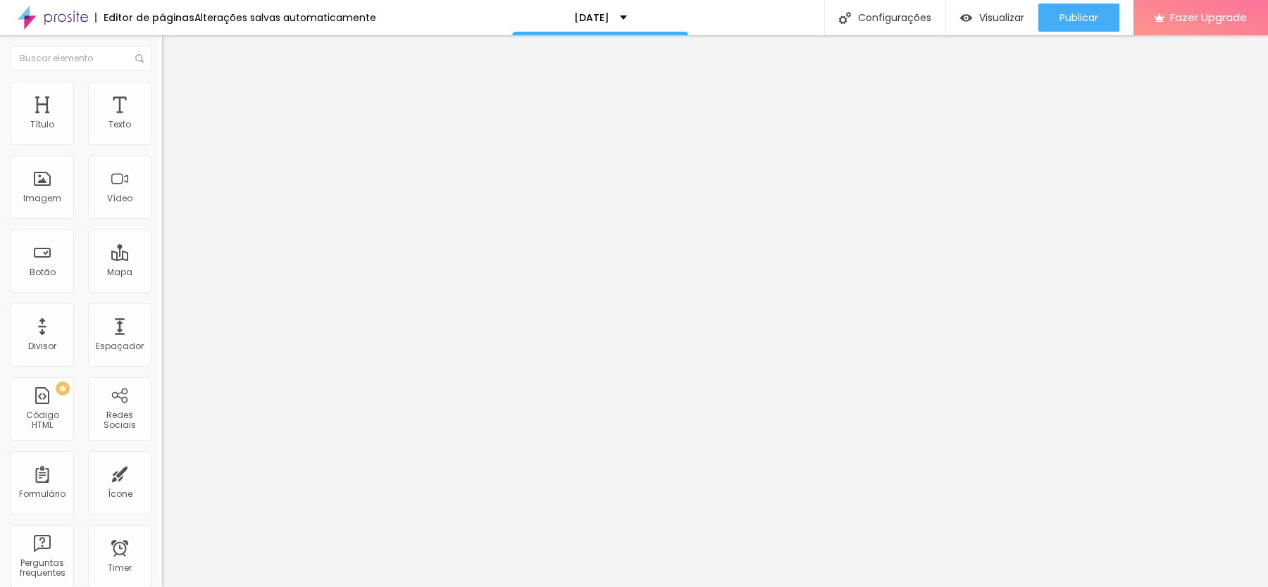
click at [162, 96] on img at bounding box center [168, 102] width 13 height 13
click at [162, 88] on img at bounding box center [168, 88] width 13 height 13
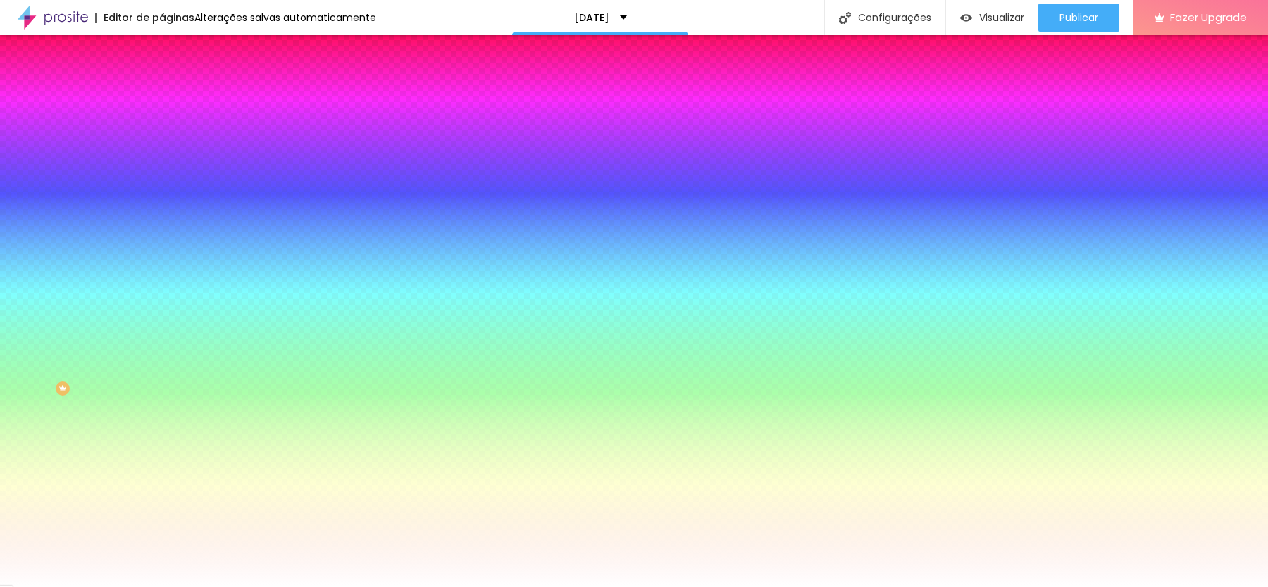
click at [162, 96] on li "Avançado" at bounding box center [243, 103] width 162 height 14
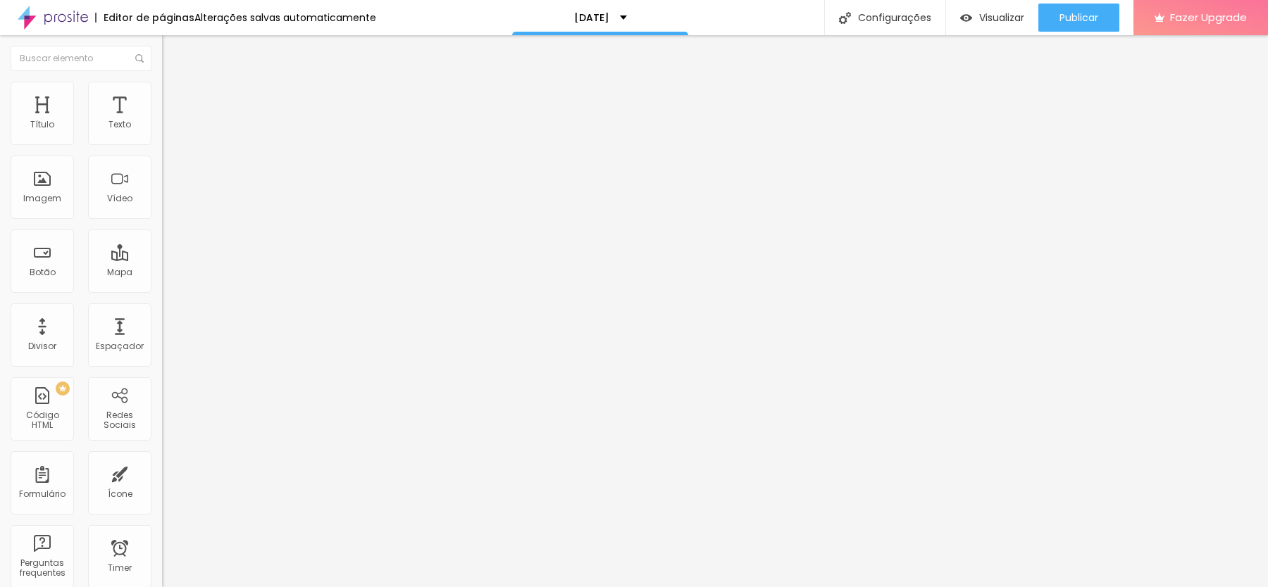
drag, startPoint x: 94, startPoint y: 132, endPoint x: 28, endPoint y: 133, distance: 66.2
click at [162, 133] on div "50 px Espaçamento Interno ID Html Classes Html Visível nos dispositivos Celular…" at bounding box center [243, 307] width 162 height 394
drag, startPoint x: 96, startPoint y: 137, endPoint x: 1, endPoint y: 138, distance: 95.1
click at [162, 273] on input "range" at bounding box center [207, 278] width 91 height 11
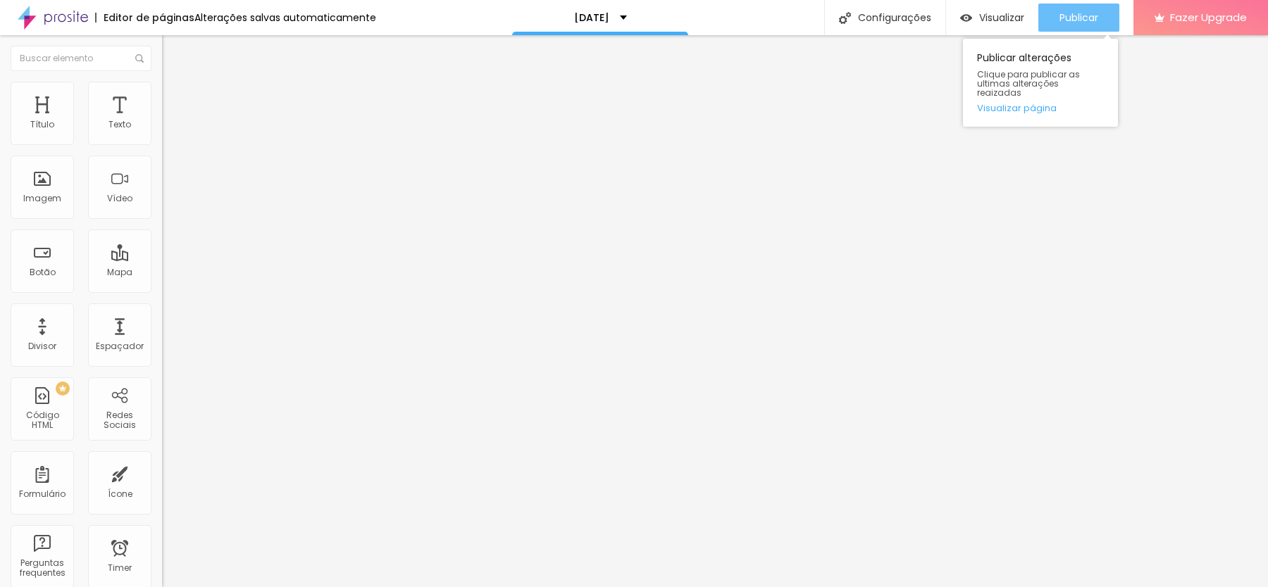
click at [1076, 12] on span "Publicar" at bounding box center [1078, 17] width 39 height 11
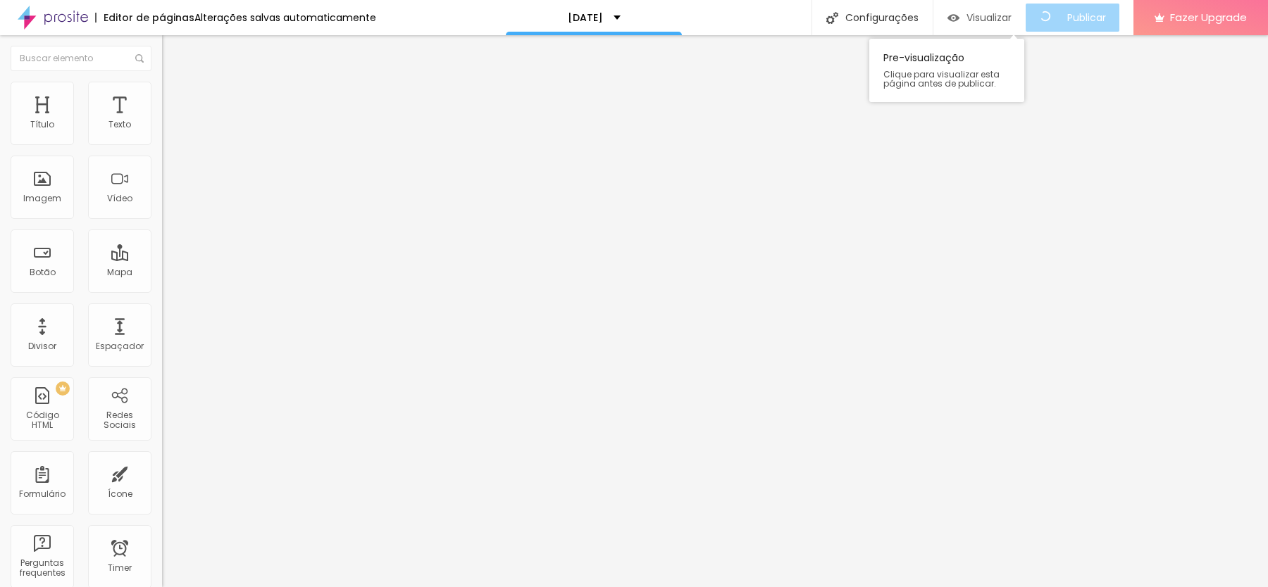
click at [1007, 12] on span "Visualizar" at bounding box center [988, 17] width 45 height 11
click at [979, 16] on span "Visualizar" at bounding box center [1001, 17] width 45 height 11
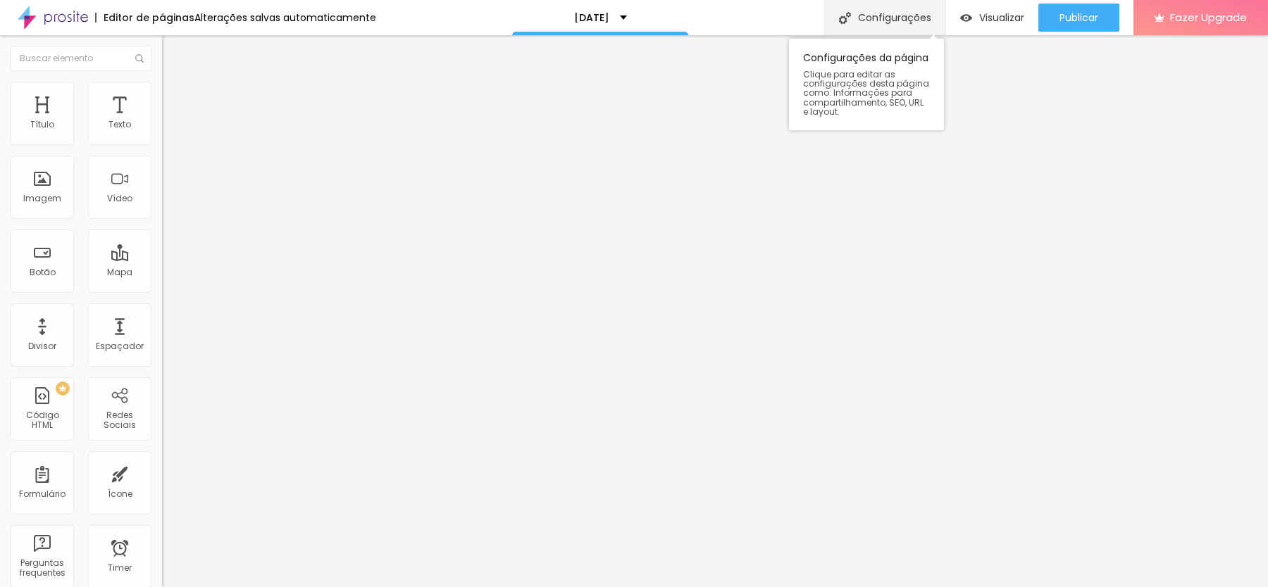
click at [904, 18] on div "Configurações" at bounding box center [884, 17] width 121 height 35
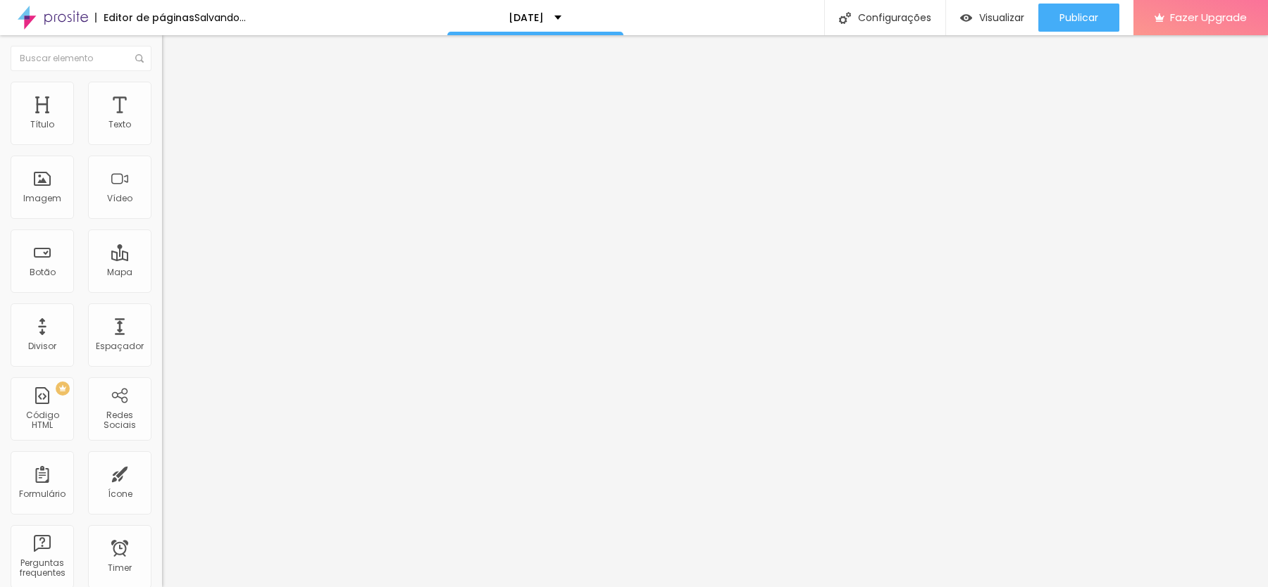
click at [162, 50] on button "Editar Coluna" at bounding box center [243, 51] width 162 height 32
click at [162, 94] on li "Estilo" at bounding box center [243, 89] width 162 height 14
click at [162, 96] on li "Avançado" at bounding box center [243, 103] width 162 height 14
click at [175, 83] on span "Conteúdo" at bounding box center [197, 77] width 44 height 12
click at [162, 132] on input "text" at bounding box center [246, 125] width 169 height 14
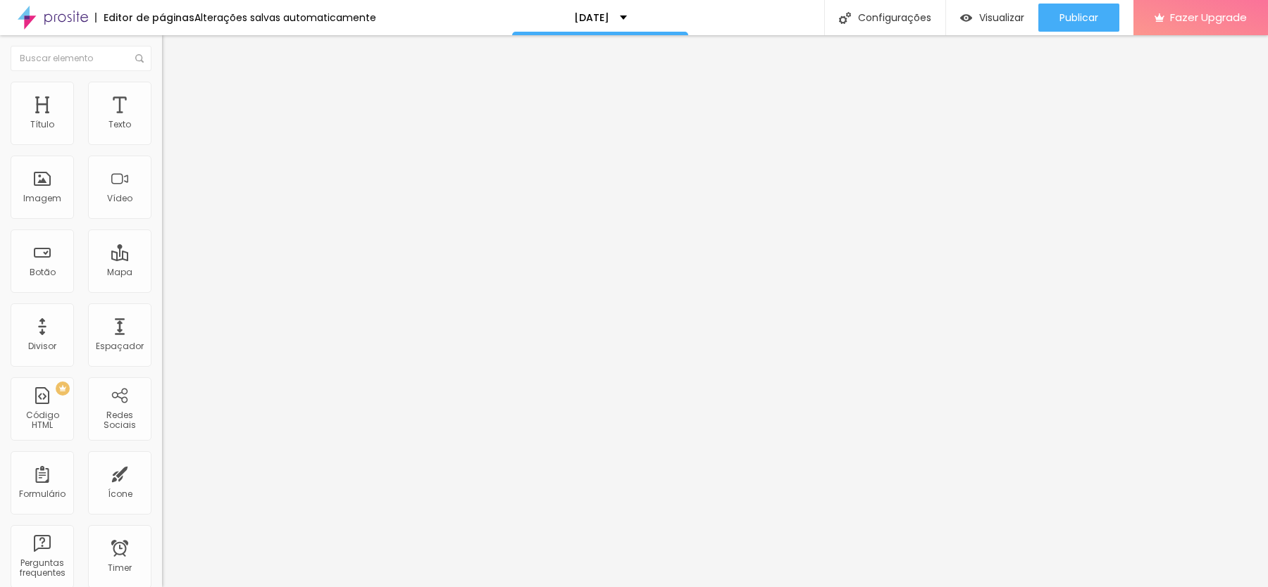
click at [162, 132] on input "text" at bounding box center [246, 125] width 169 height 14
click at [162, 393] on div "Editar Vídeo Conteúdo Estilo Avançado URL do vídeo Alinhamento Proporção 4:3 St…" at bounding box center [243, 311] width 162 height 552
click at [162, 144] on div "URL do vídeo" at bounding box center [243, 127] width 162 height 35
click at [162, 132] on input "text" at bounding box center [246, 125] width 169 height 14
paste input "[URL][DOMAIN_NAME]"
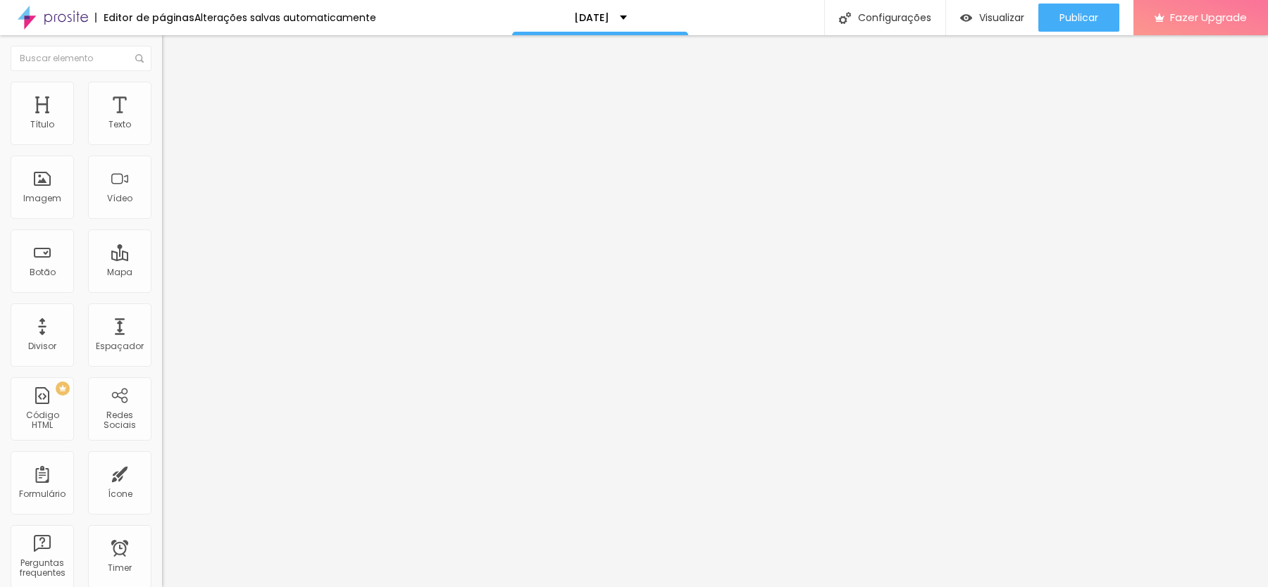
scroll to position [0, 88]
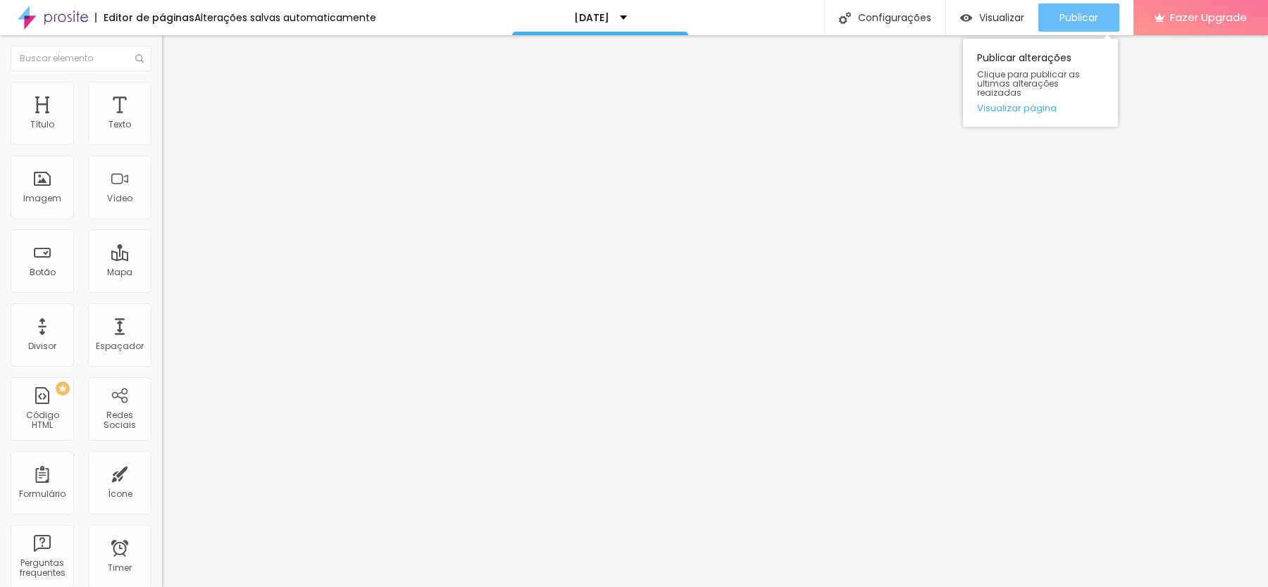
click at [1082, 20] on span "Publicar" at bounding box center [1078, 17] width 39 height 11
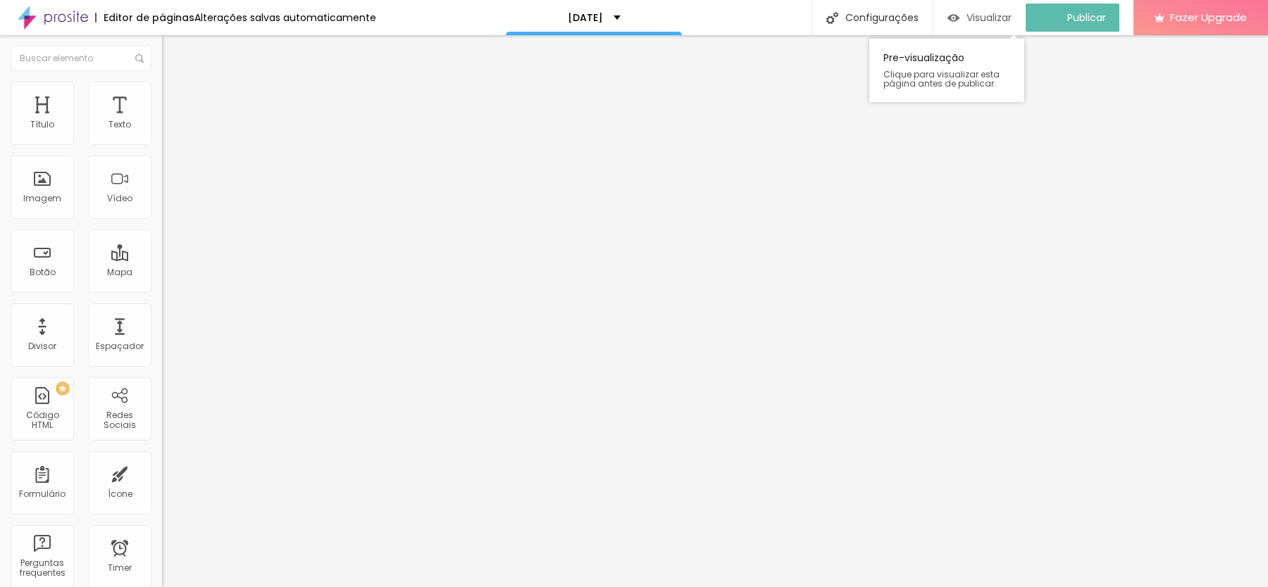
click at [997, 23] on span "Visualizar" at bounding box center [988, 17] width 45 height 11
click at [162, 95] on ul "Conteúdo Estilo Avançado" at bounding box center [243, 89] width 162 height 42
click at [175, 94] on span "Estilo" at bounding box center [186, 91] width 22 height 12
click at [162, 80] on img at bounding box center [168, 74] width 13 height 13
click at [162, 132] on input "[URL][DOMAIN_NAME]" at bounding box center [246, 125] width 169 height 14
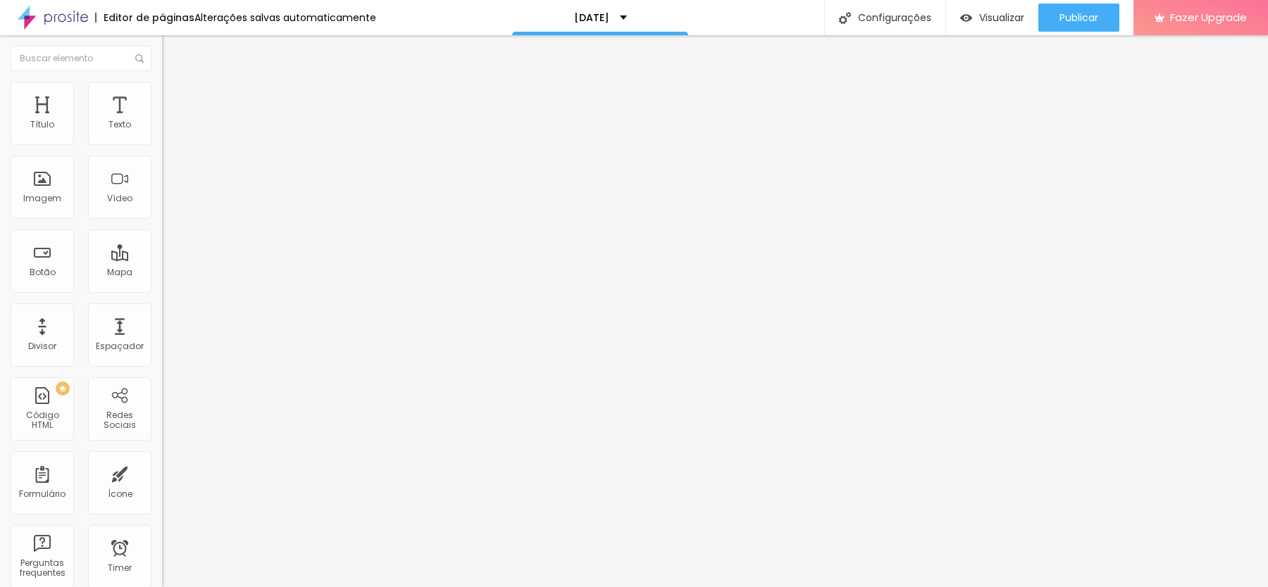
click at [162, 132] on input "[URL][DOMAIN_NAME]" at bounding box center [246, 125] width 169 height 14
paste input "shorts/BVT1I1vvkPk"
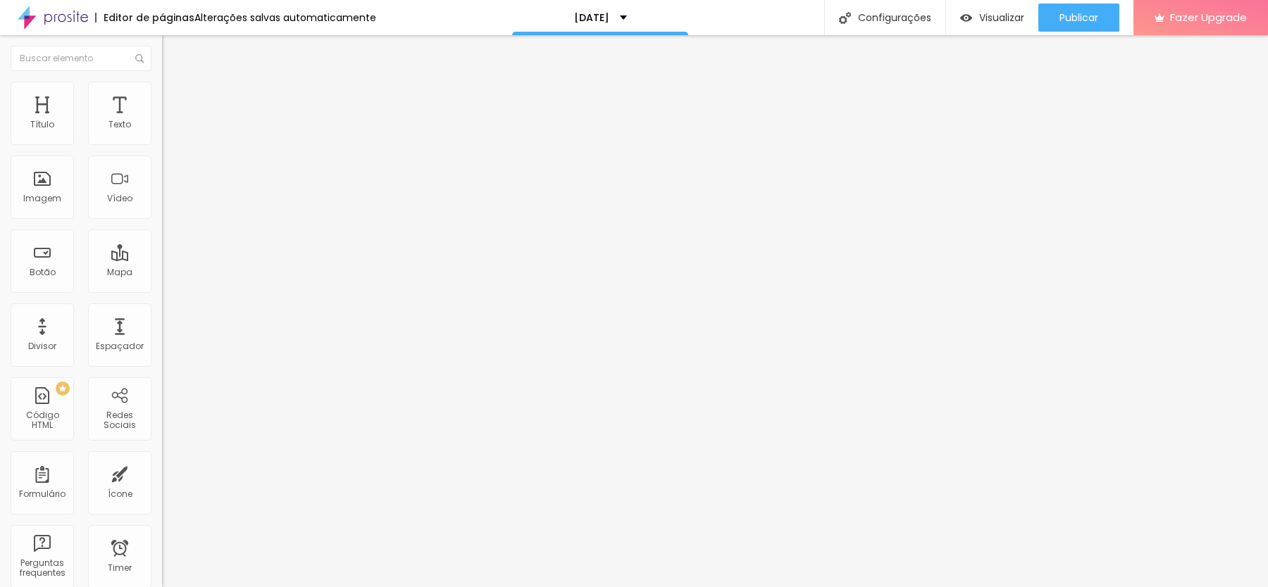
click at [162, 132] on input "[URL][DOMAIN_NAME]" at bounding box center [246, 125] width 169 height 14
paste input "[URL][DOMAIN_NAME]"
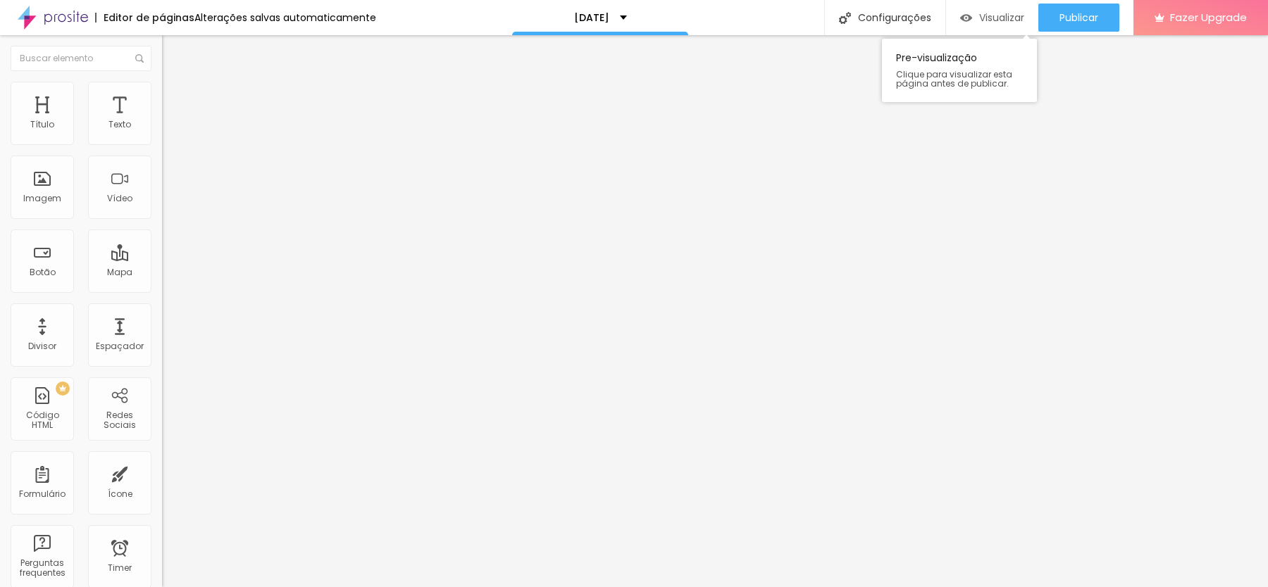
click at [993, 17] on span "Visualizar" at bounding box center [1001, 17] width 45 height 11
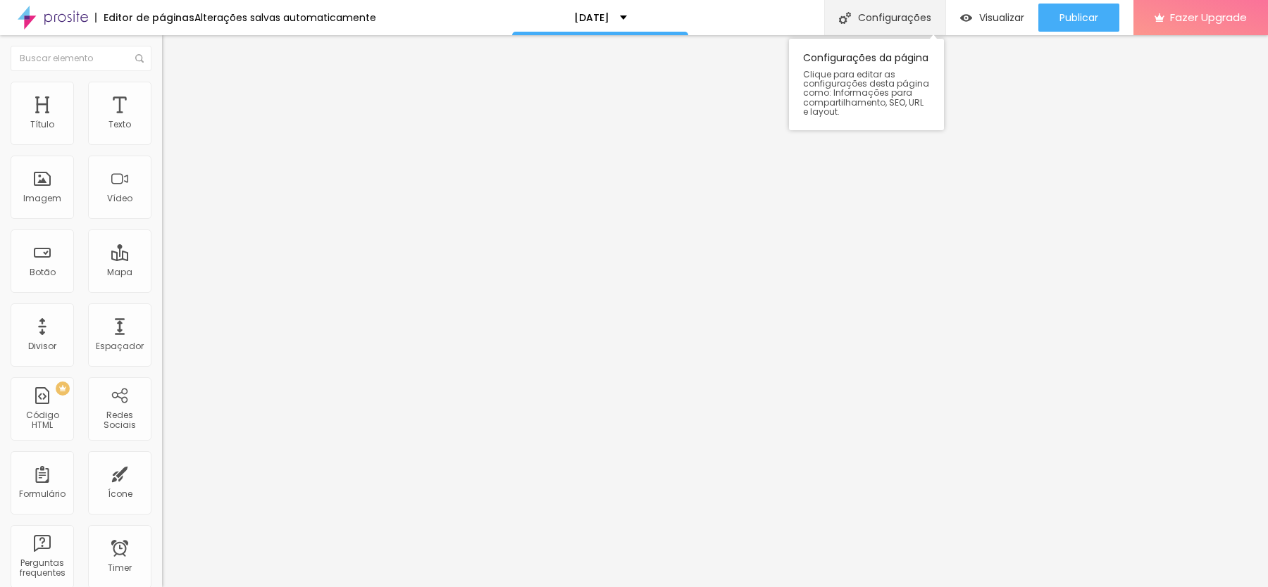
click at [894, 17] on div "Configurações" at bounding box center [884, 17] width 121 height 35
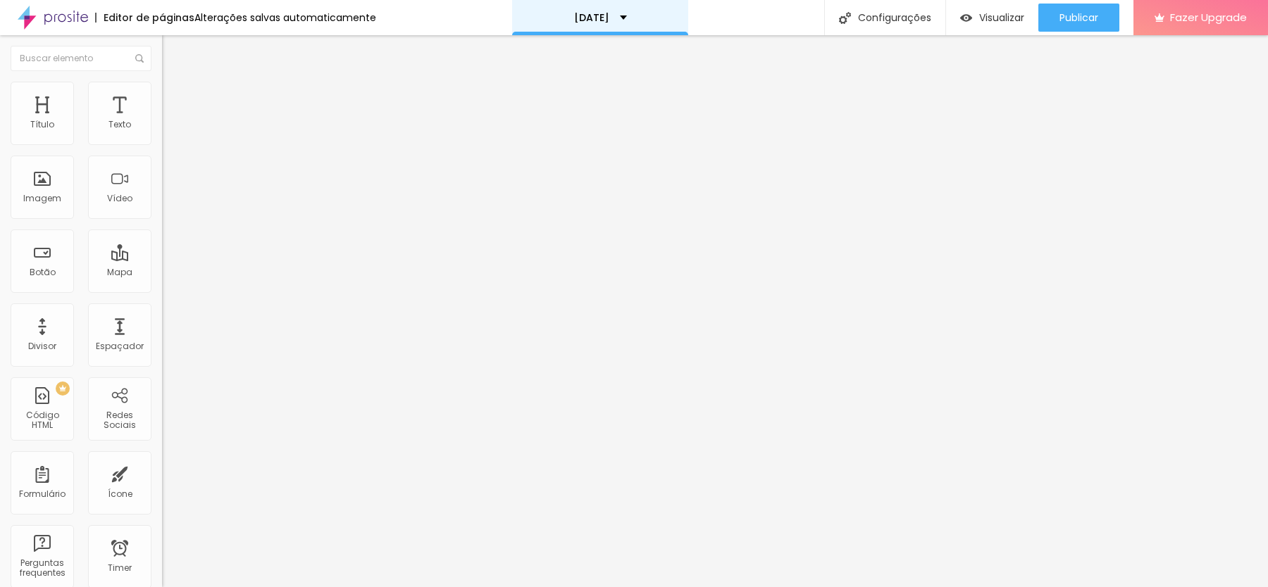
click at [626, 13] on div "[DATE]" at bounding box center [600, 18] width 53 height 10
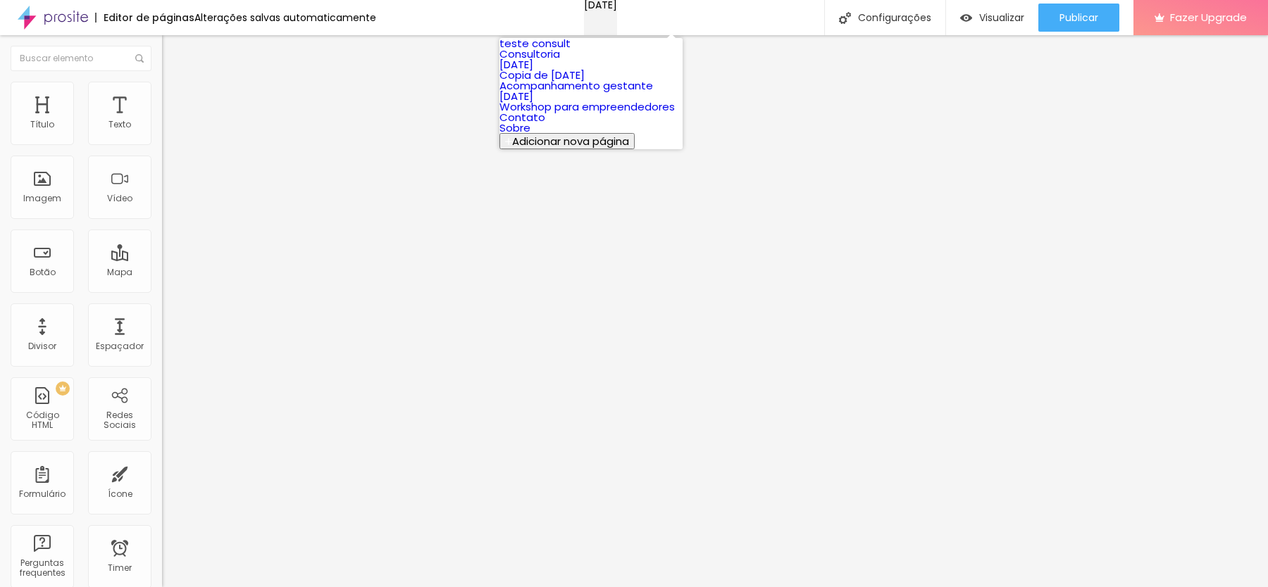
click at [617, 10] on div "[DATE]" at bounding box center [600, 5] width 33 height 10
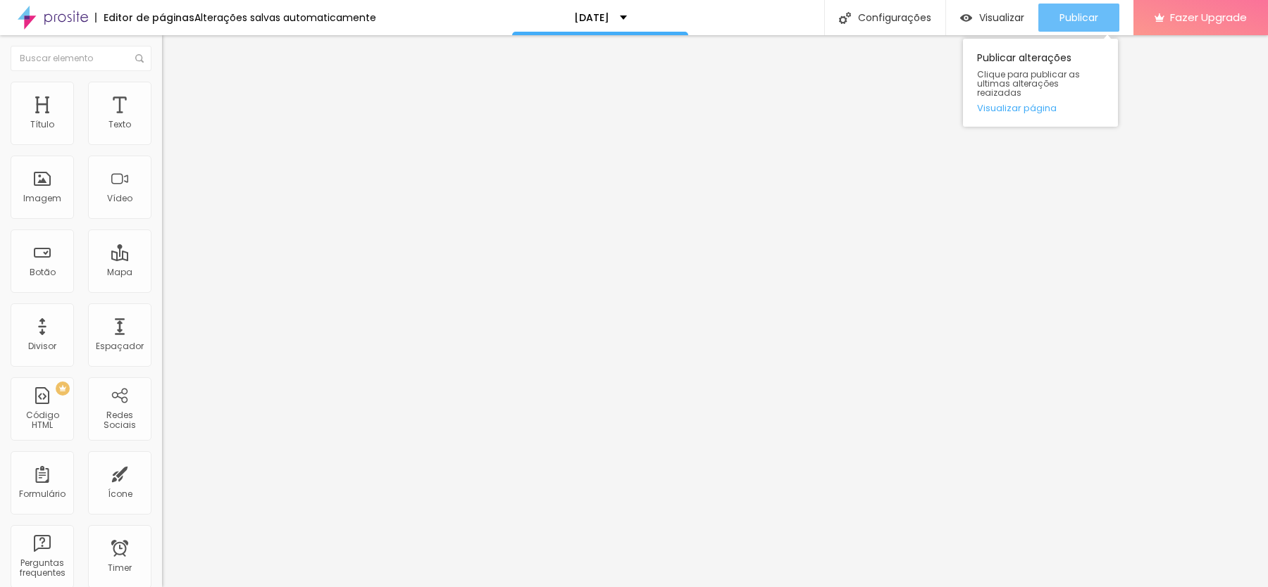
click at [1064, 17] on span "Publicar" at bounding box center [1078, 17] width 39 height 11
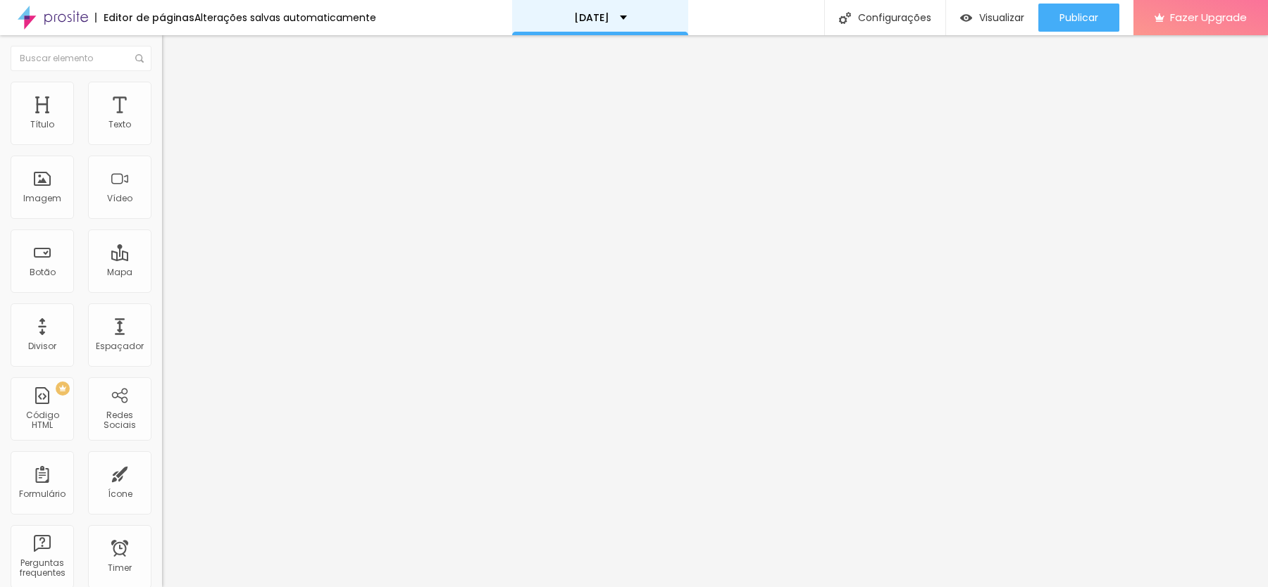
click at [637, 17] on div "[DATE]" at bounding box center [600, 17] width 176 height 35
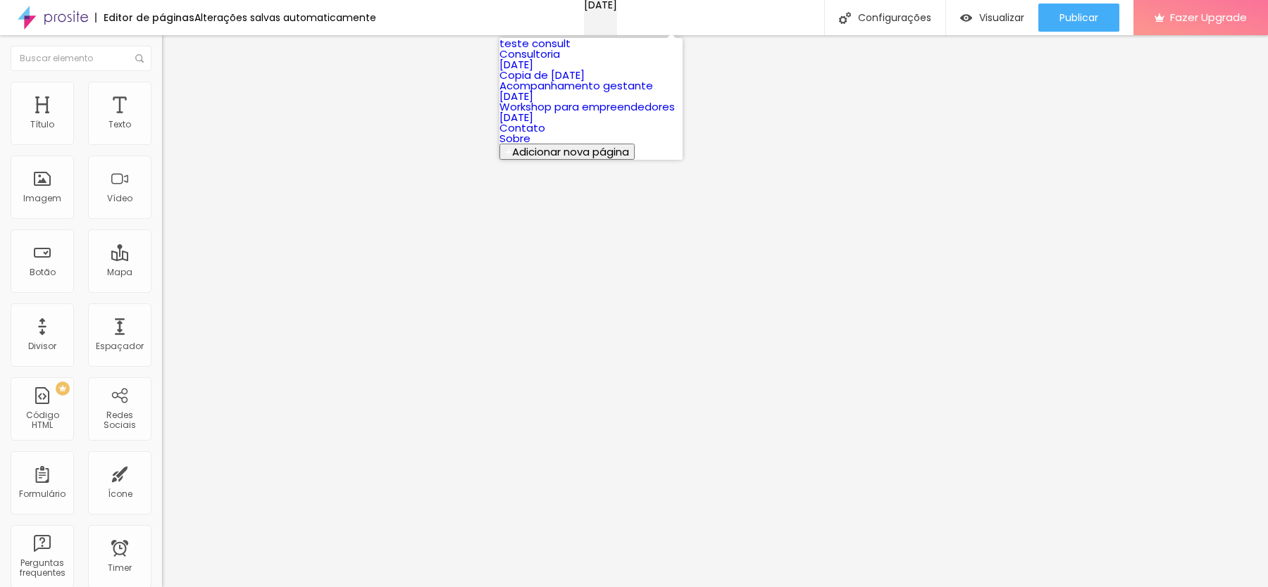
click at [617, 10] on div "[DATE]" at bounding box center [600, 5] width 33 height 10
